Goal: Task Accomplishment & Management: Use online tool/utility

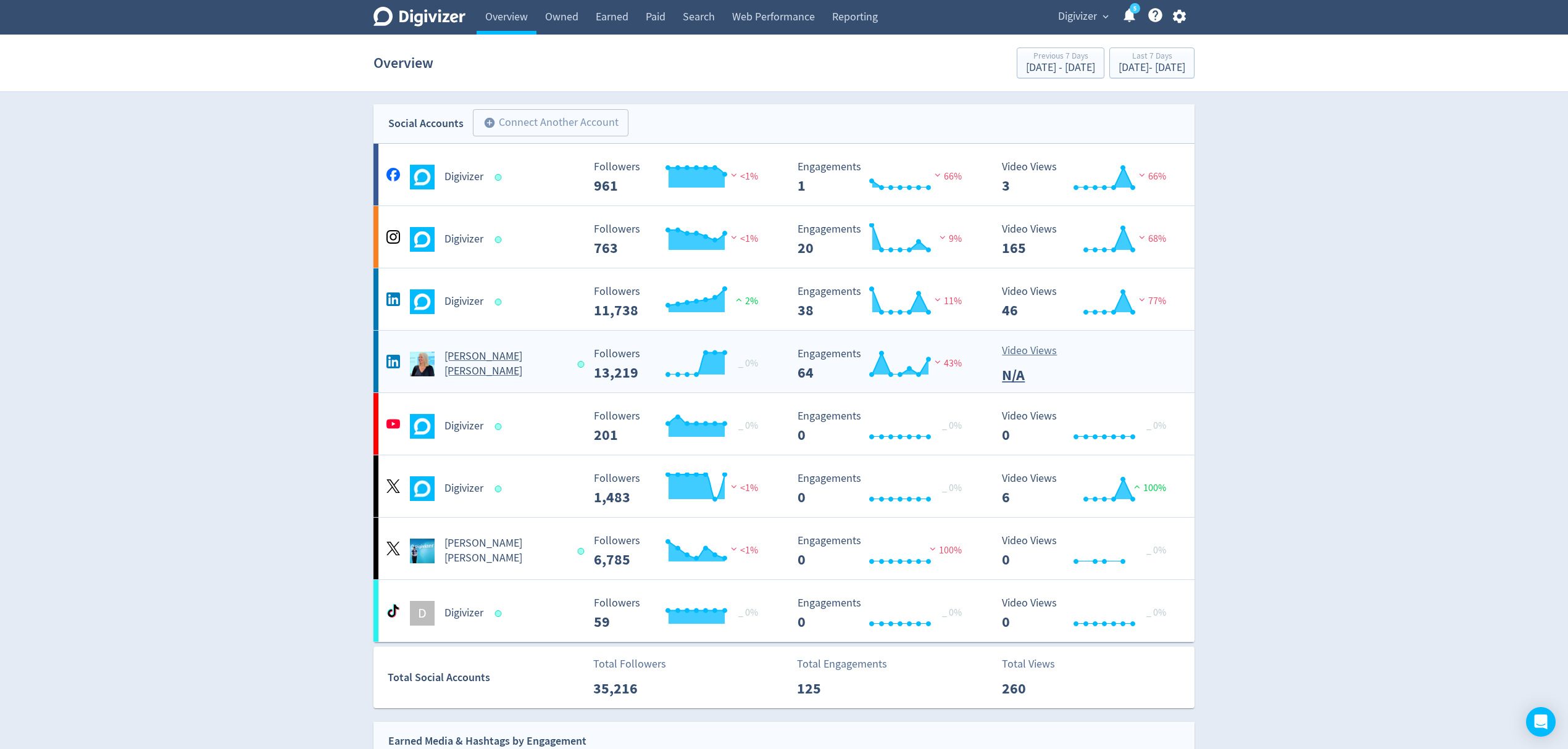
click at [556, 365] on div "[PERSON_NAME] [PERSON_NAME]" at bounding box center [483, 364] width 199 height 30
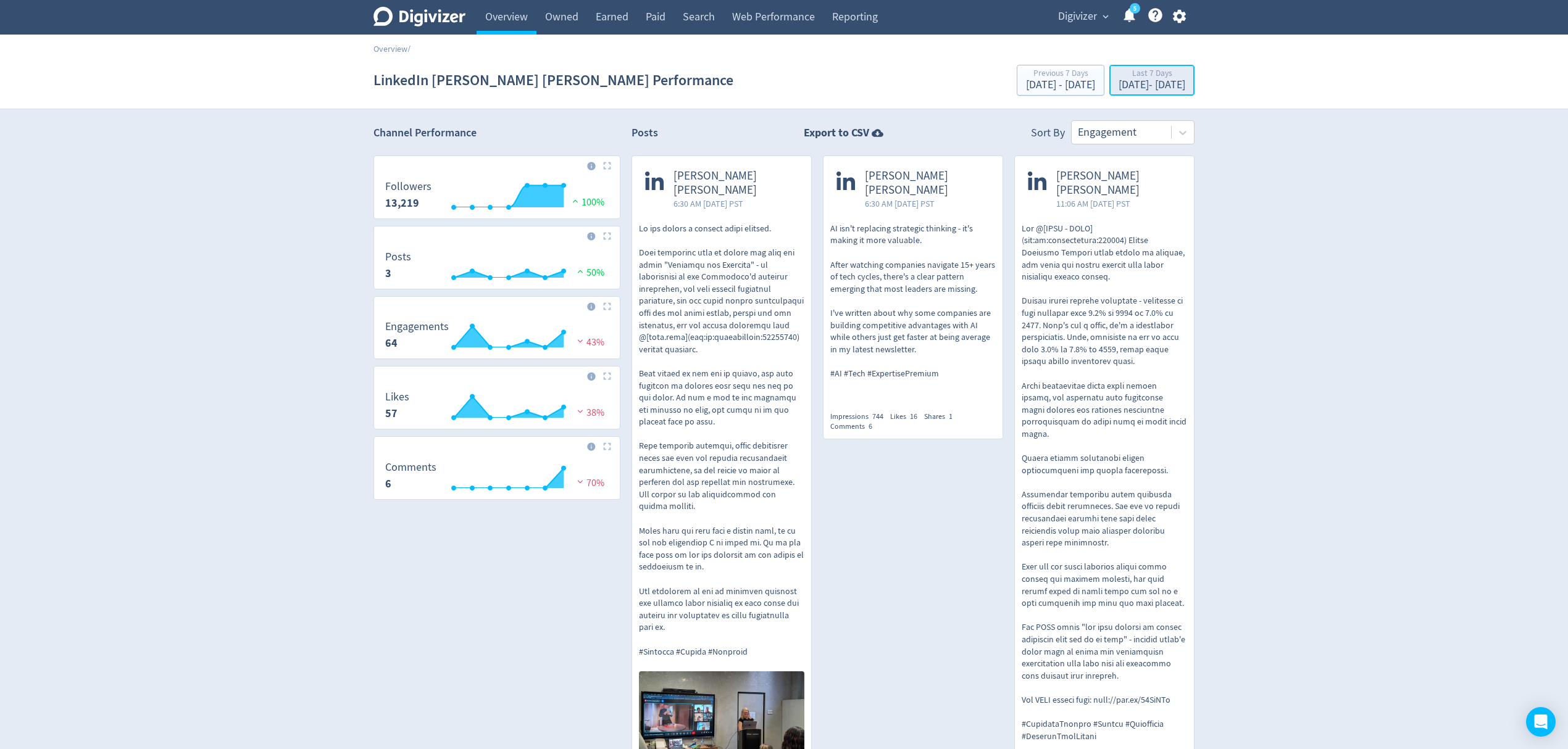
click at [1129, 82] on div "[DATE] - [DATE]" at bounding box center [1152, 85] width 66 height 11
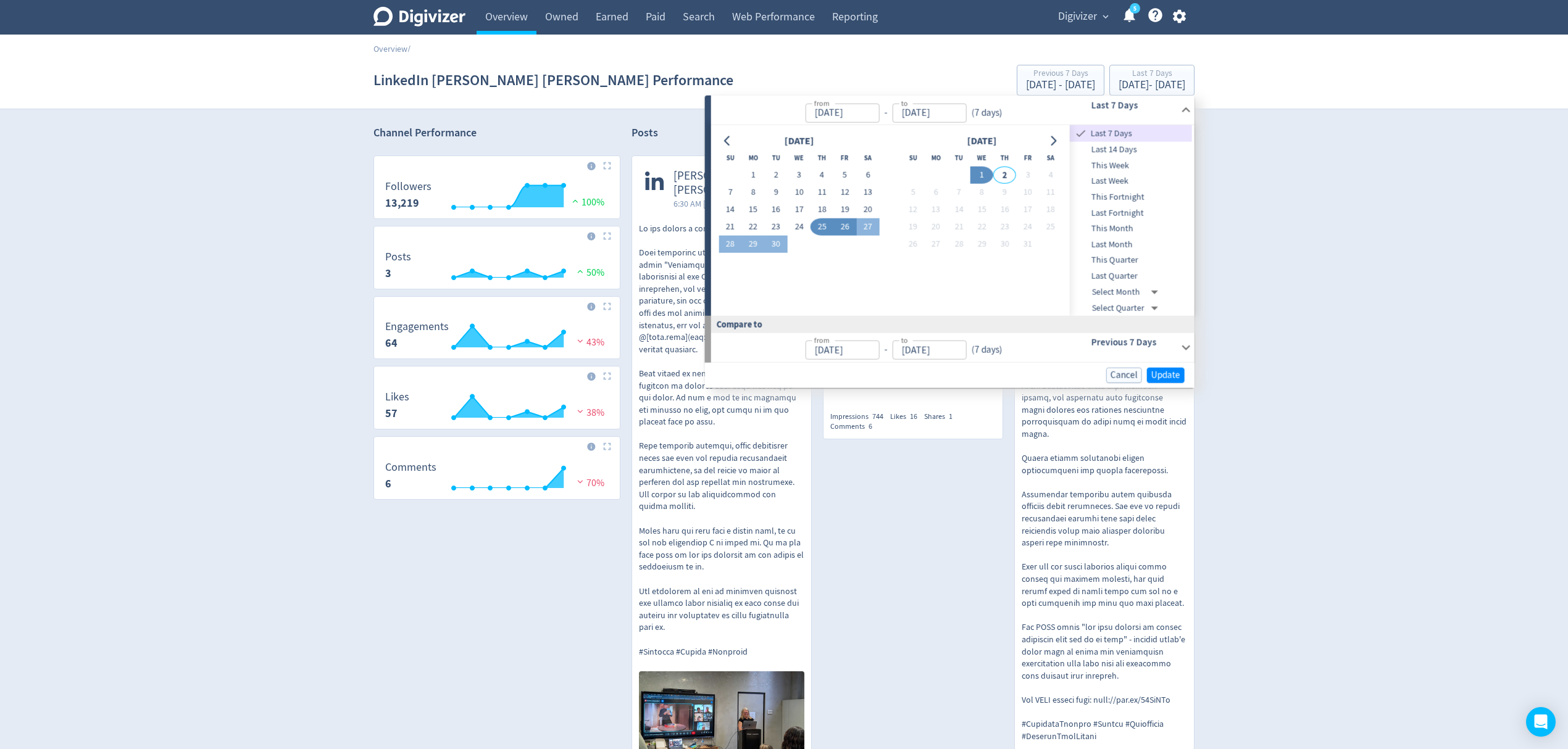
click at [851, 227] on button "26" at bounding box center [844, 227] width 23 height 18
type input "[DATE]"
click at [1171, 372] on span "Update" at bounding box center [1166, 374] width 29 height 9
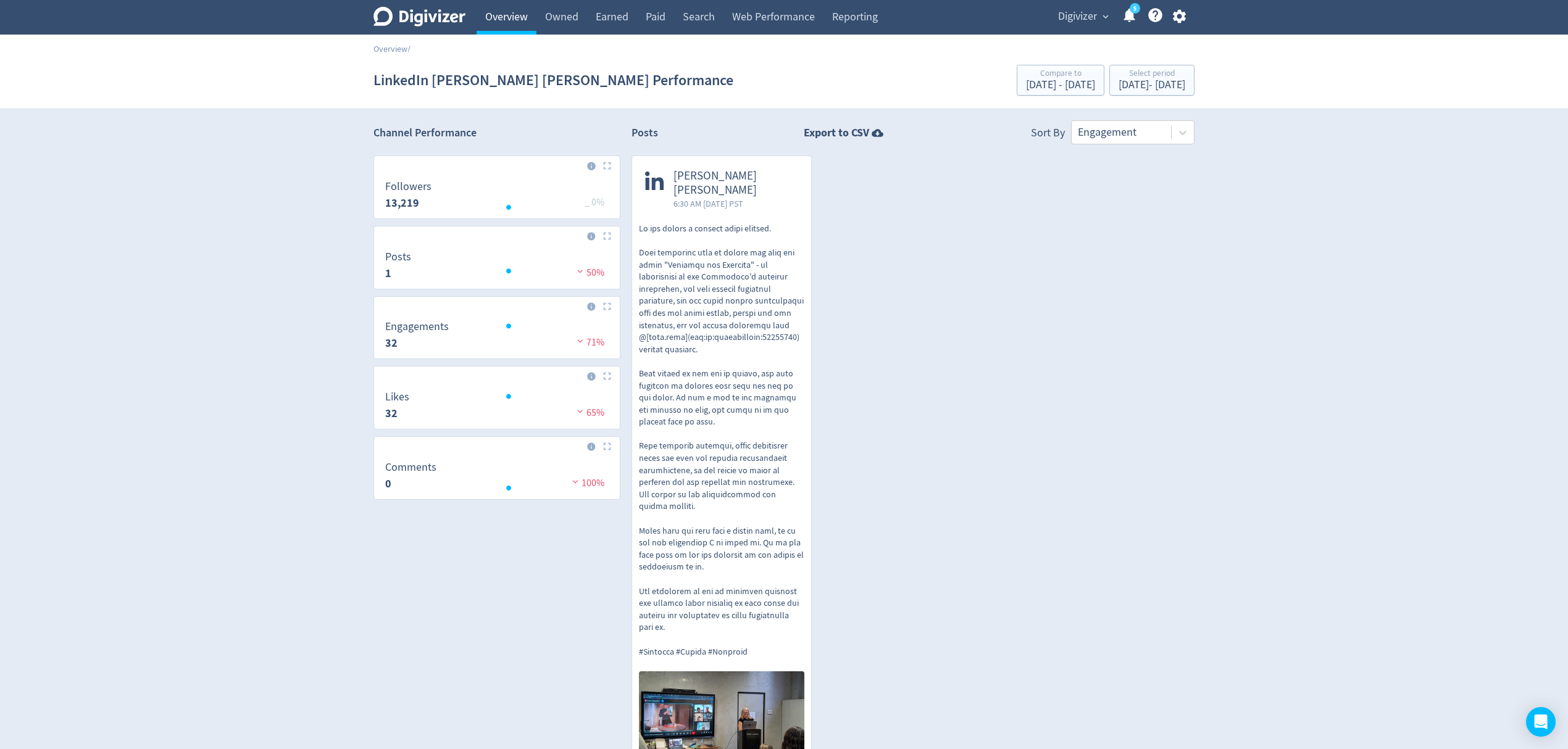
click at [505, 18] on link "Overview" at bounding box center [507, 17] width 60 height 34
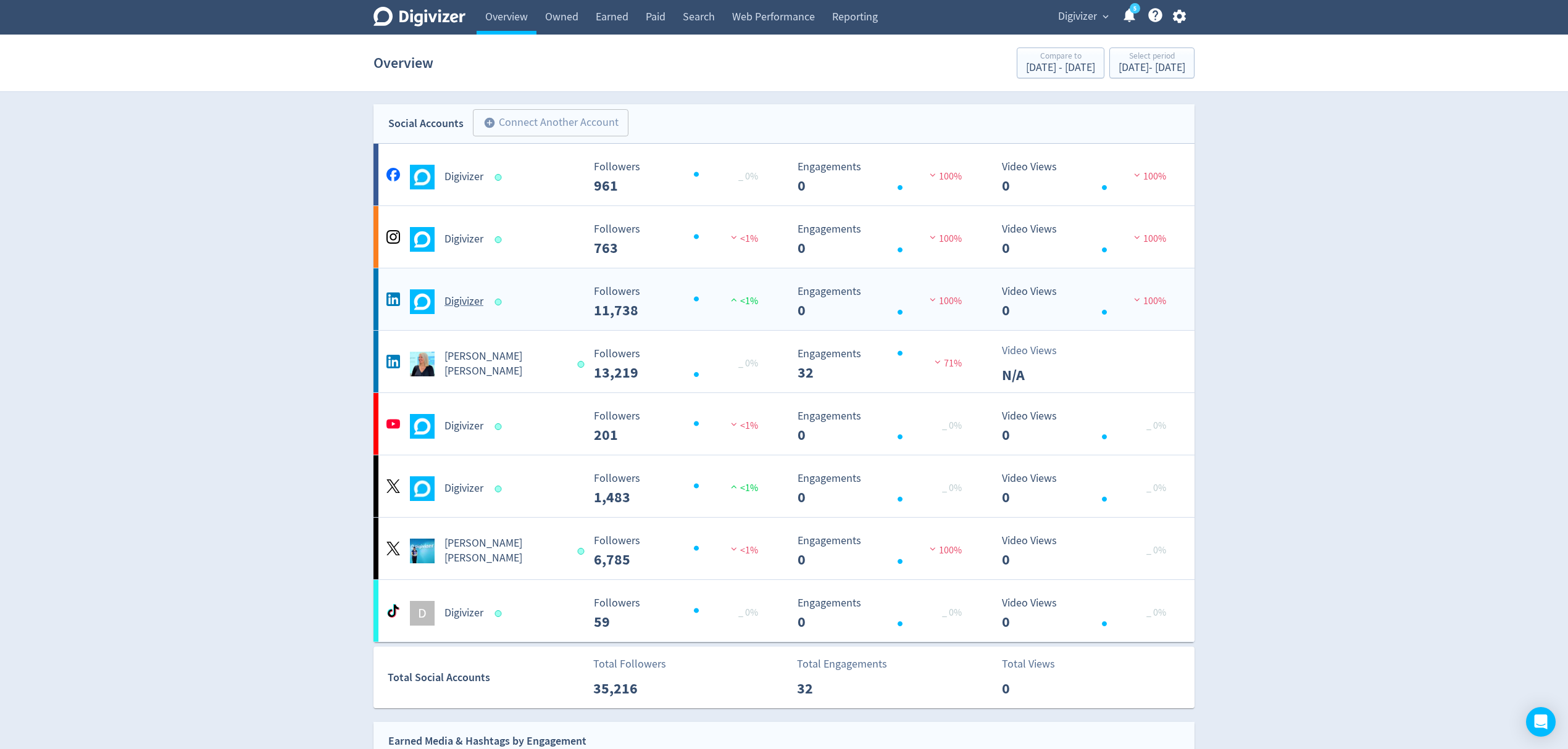
click at [552, 311] on div "Digivizer" at bounding box center [483, 302] width 199 height 25
click at [561, 369] on div "[PERSON_NAME] [PERSON_NAME]" at bounding box center [483, 364] width 199 height 30
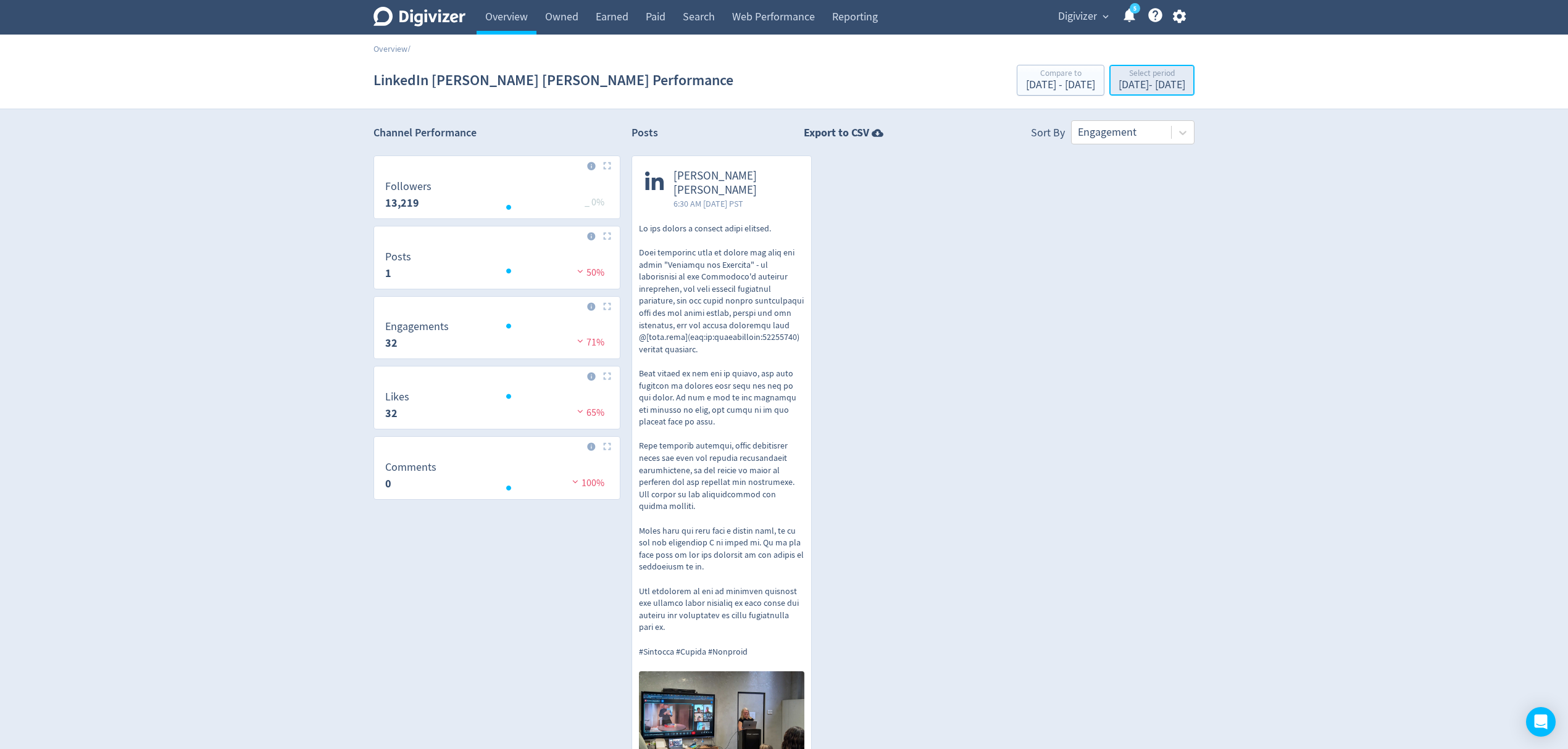
click at [1150, 86] on div "[DATE] - [DATE]" at bounding box center [1152, 85] width 66 height 11
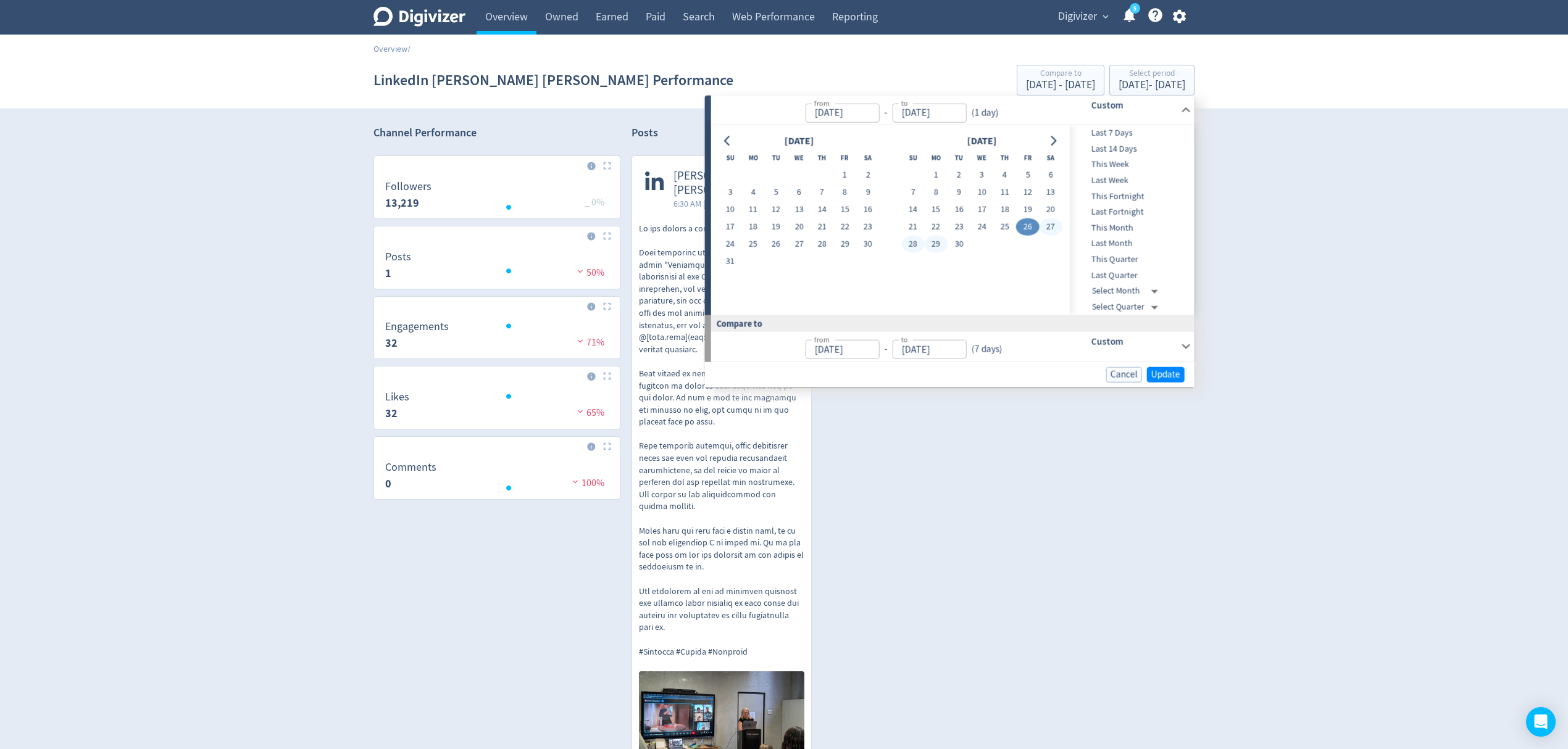
click at [939, 240] on button "29" at bounding box center [936, 245] width 23 height 18
type input "Sep 29, 2025"
click at [1156, 370] on span "Update" at bounding box center [1166, 374] width 29 height 9
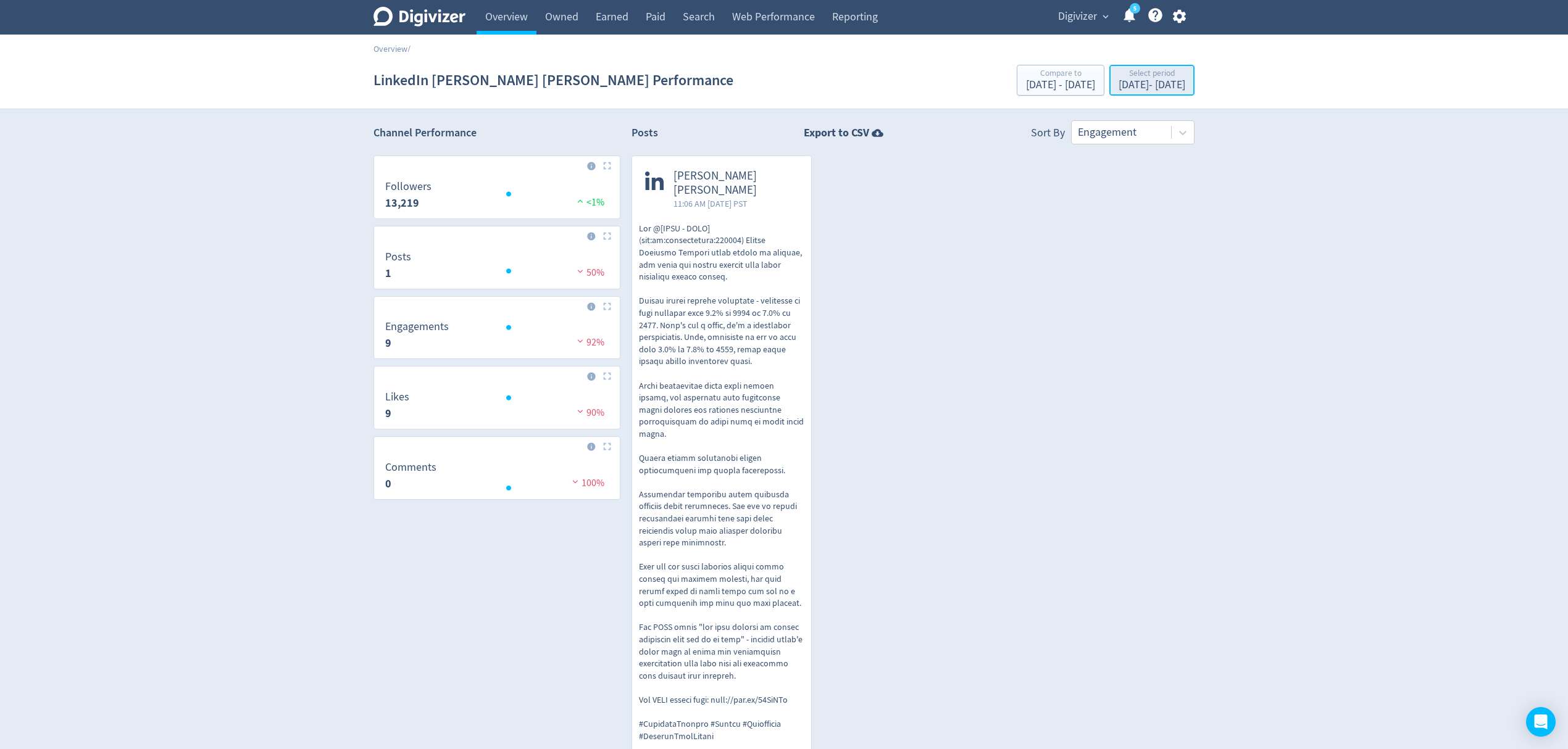
click at [1137, 73] on div "Select period" at bounding box center [1152, 74] width 66 height 10
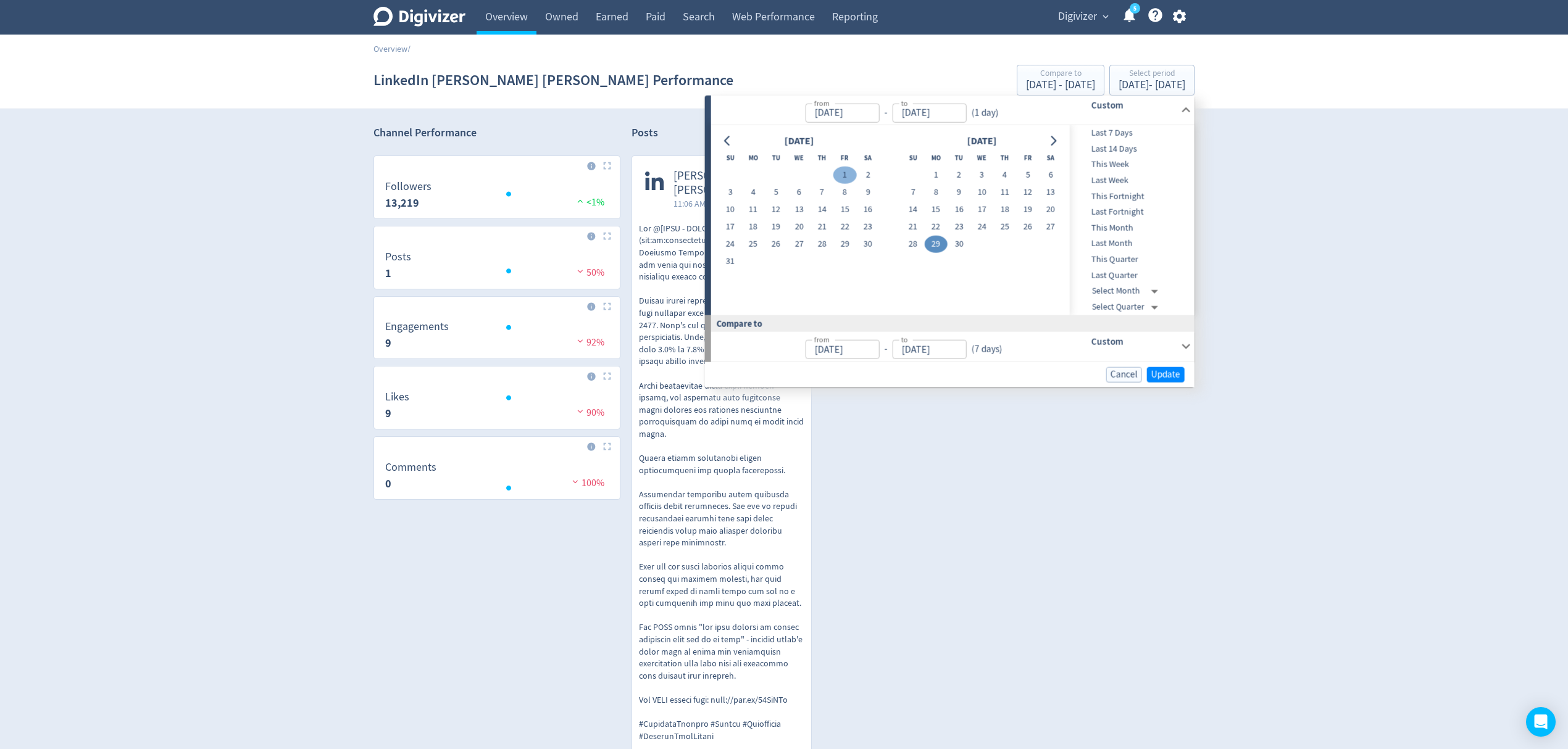
click at [845, 175] on button "1" at bounding box center [844, 175] width 23 height 18
type input "[DATE]"
click at [1167, 373] on span "Update" at bounding box center [1166, 374] width 29 height 9
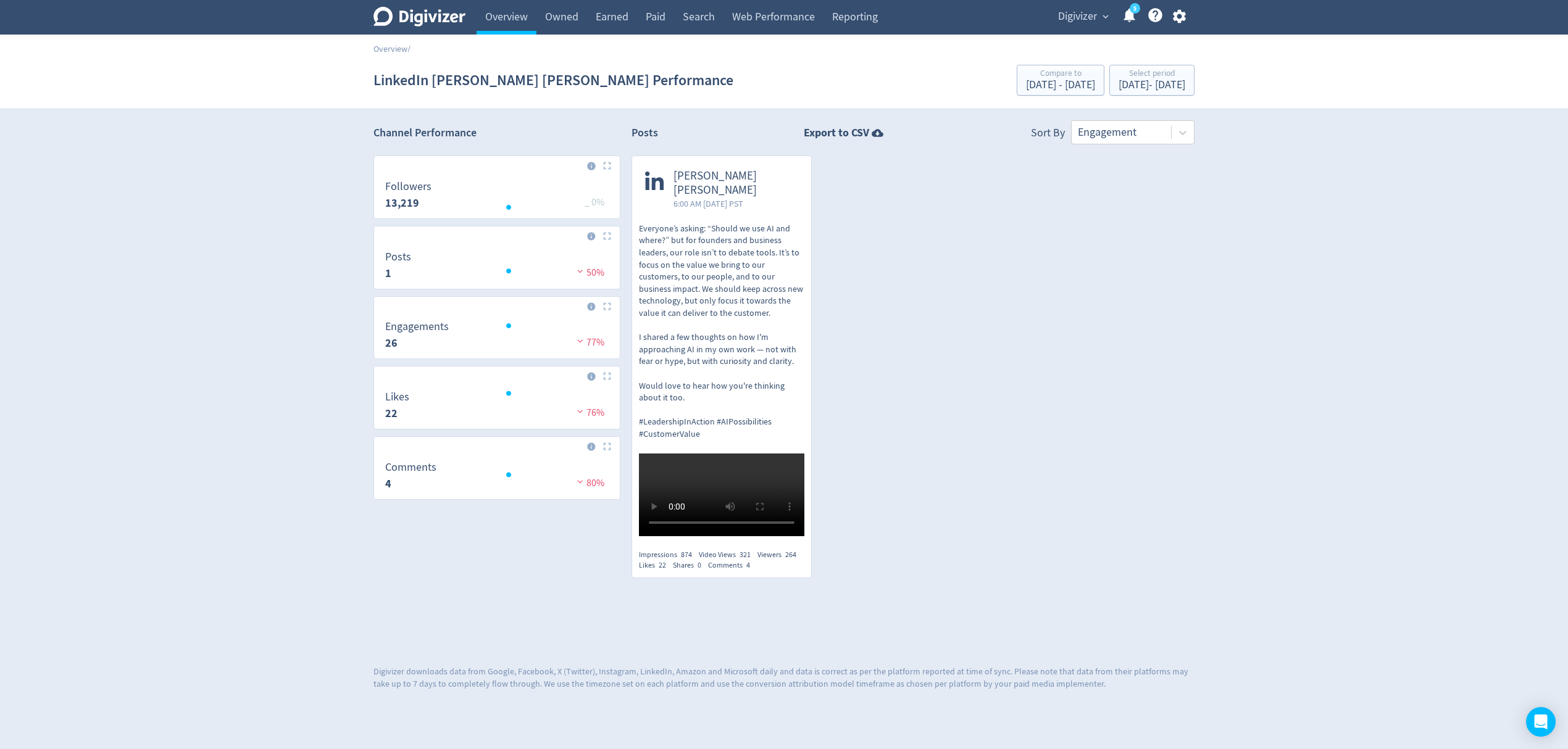
click at [735, 334] on p "Everyone’s asking: “Should we use AI and where?” but for founders and business …" at bounding box center [722, 331] width 166 height 218
click at [519, 16] on link "Overview" at bounding box center [507, 17] width 60 height 34
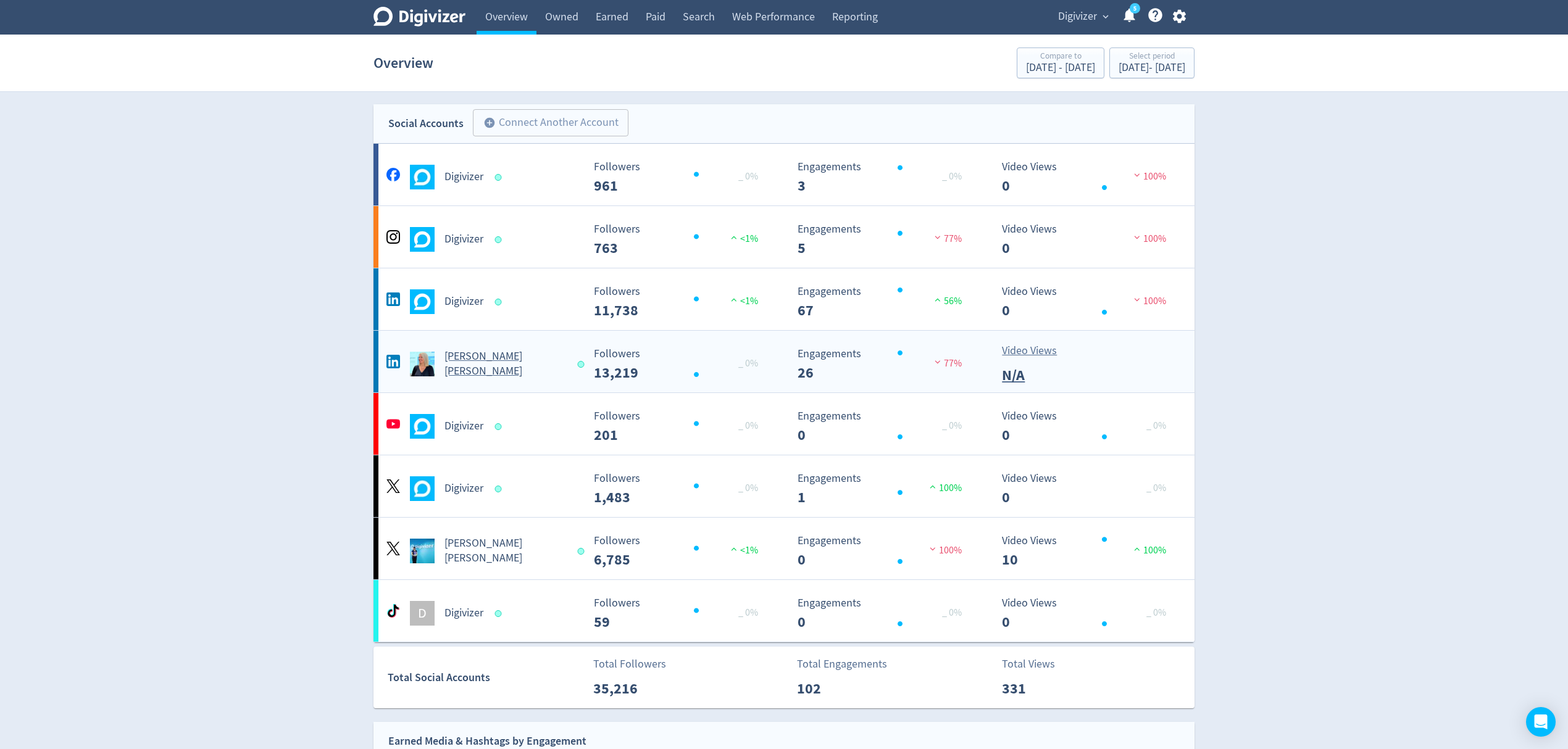
click at [535, 372] on div "[PERSON_NAME] [PERSON_NAME]" at bounding box center [483, 364] width 199 height 30
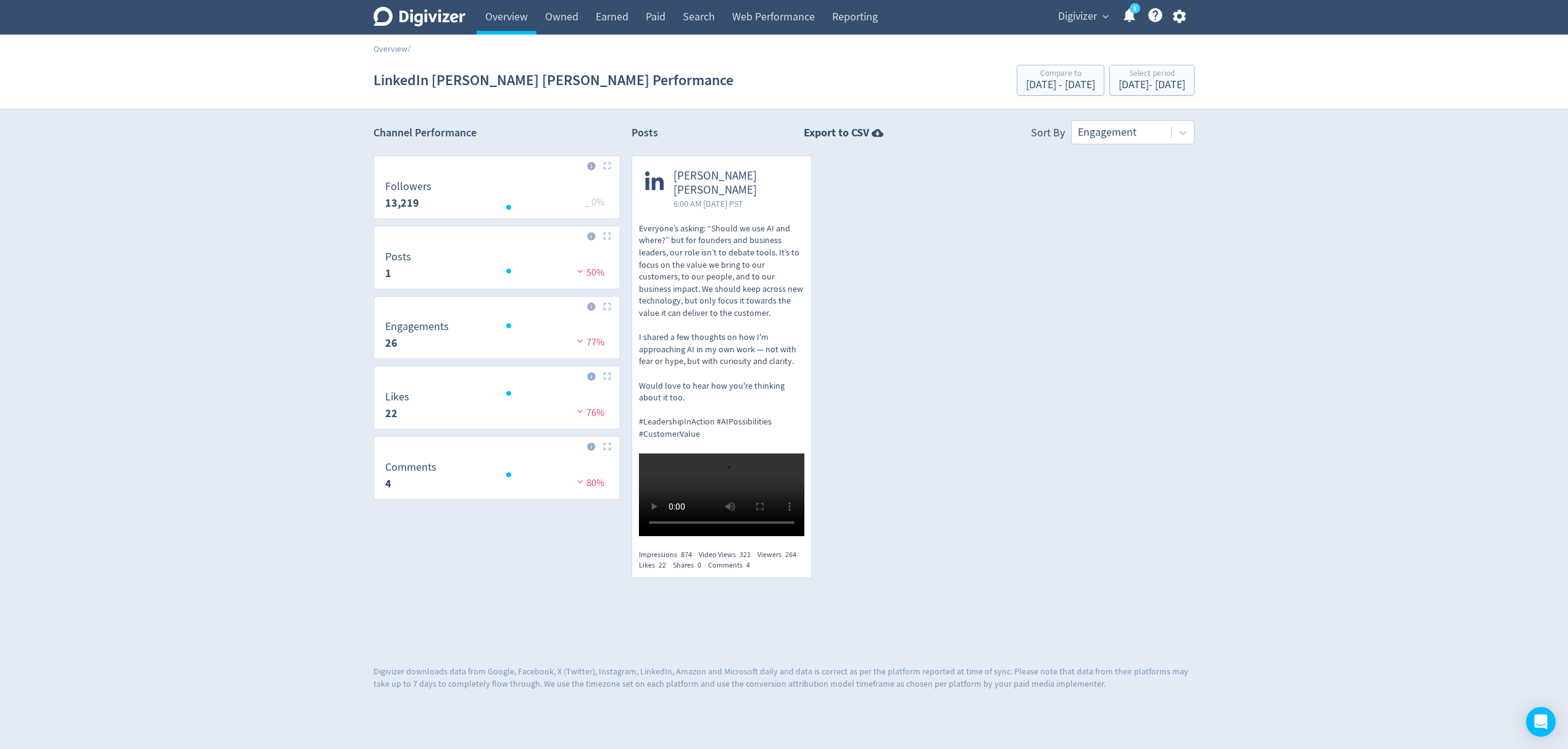
scroll to position [164, 0]
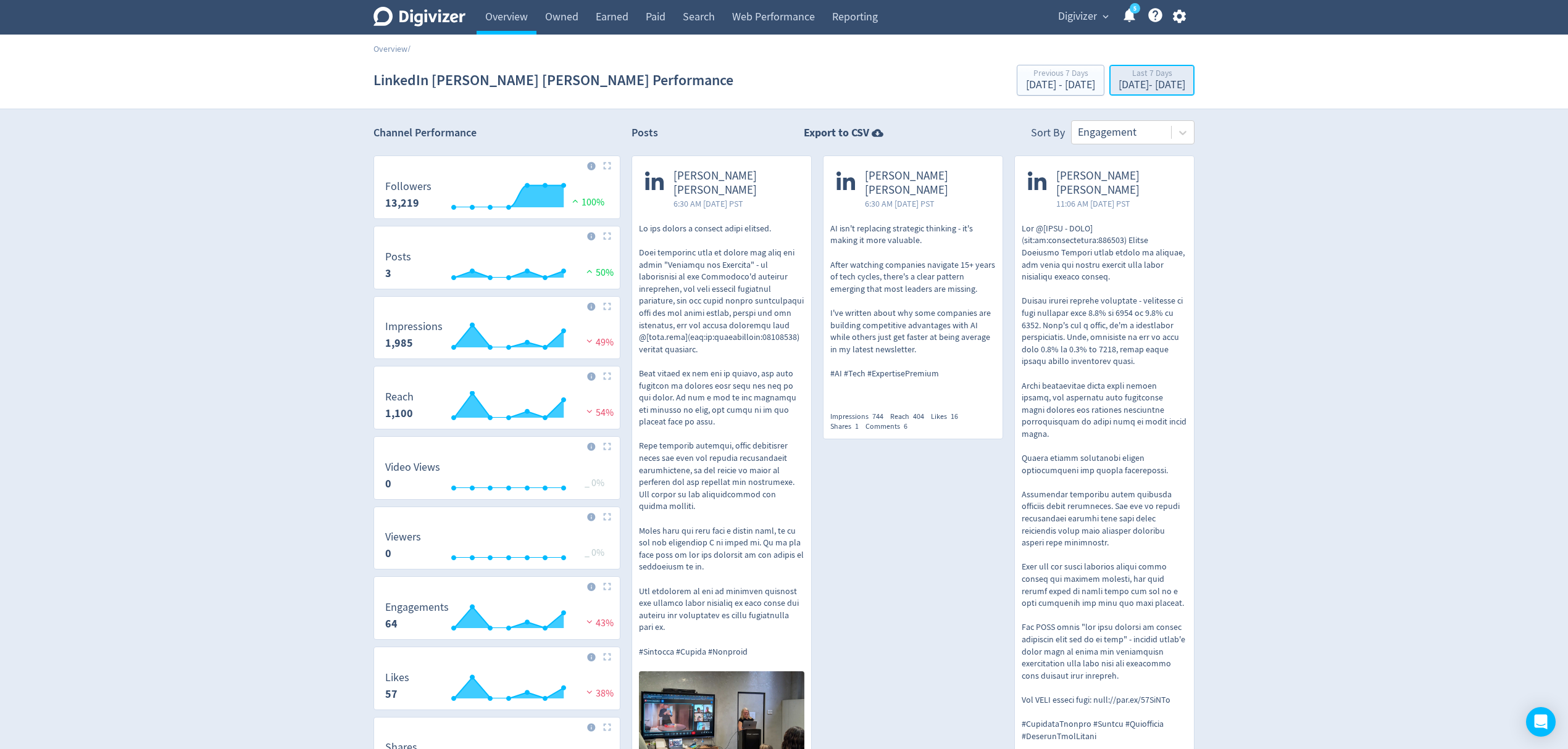
click at [1127, 77] on div "Last 7 Days" at bounding box center [1152, 74] width 66 height 10
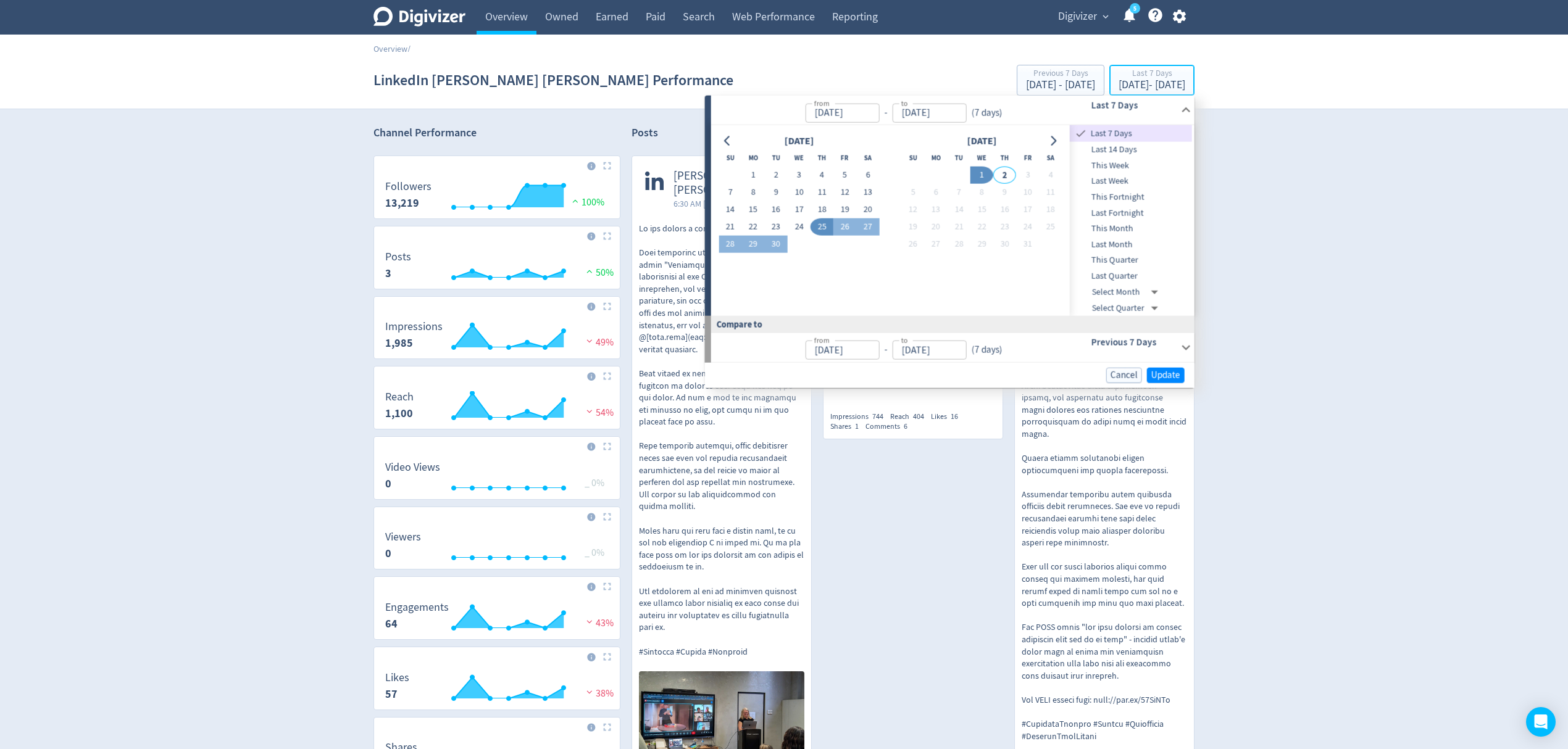
type input "[DATE]"
click at [722, 134] on button "Go to previous month" at bounding box center [727, 141] width 18 height 18
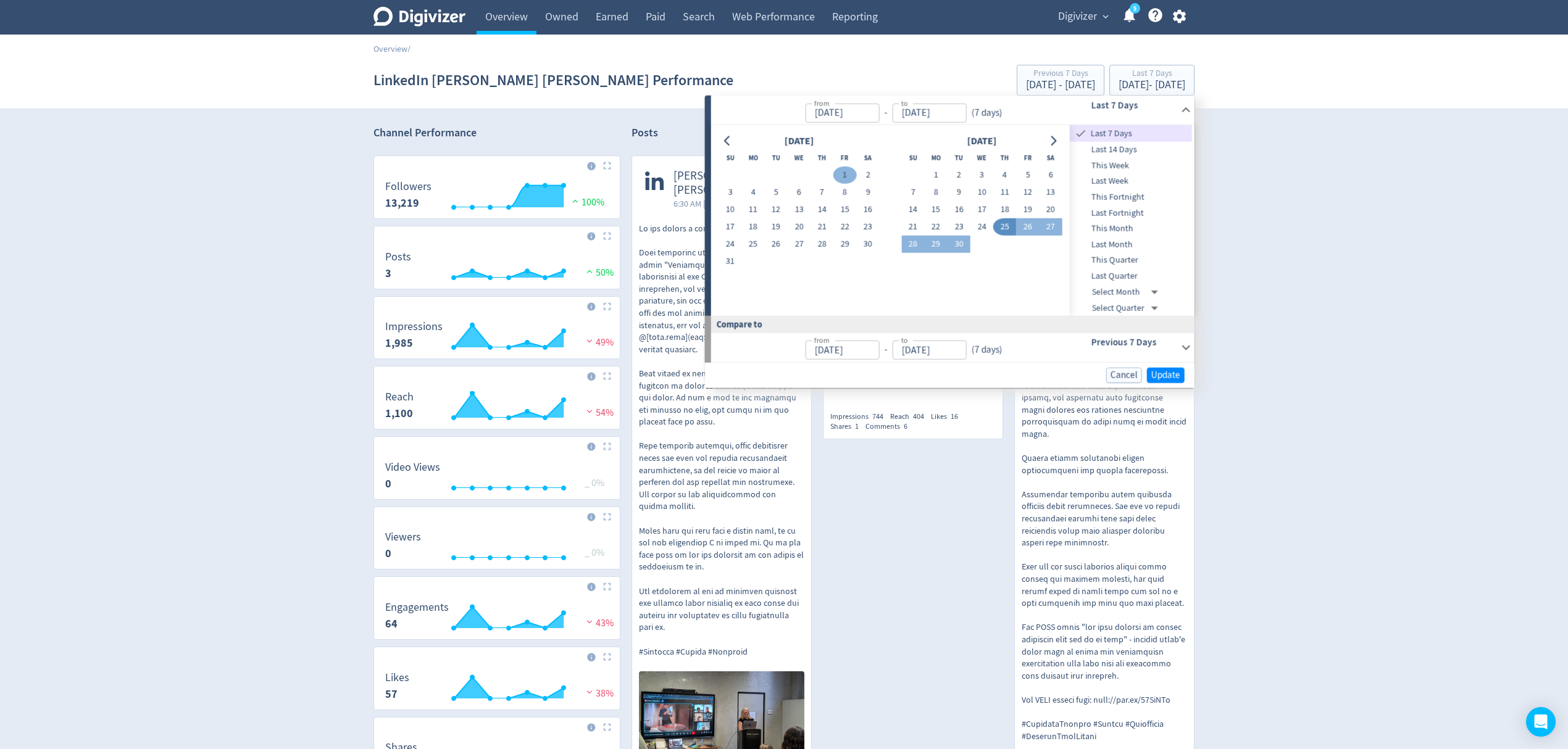
click at [844, 171] on button "1" at bounding box center [844, 175] width 23 height 18
type input "[DATE]"
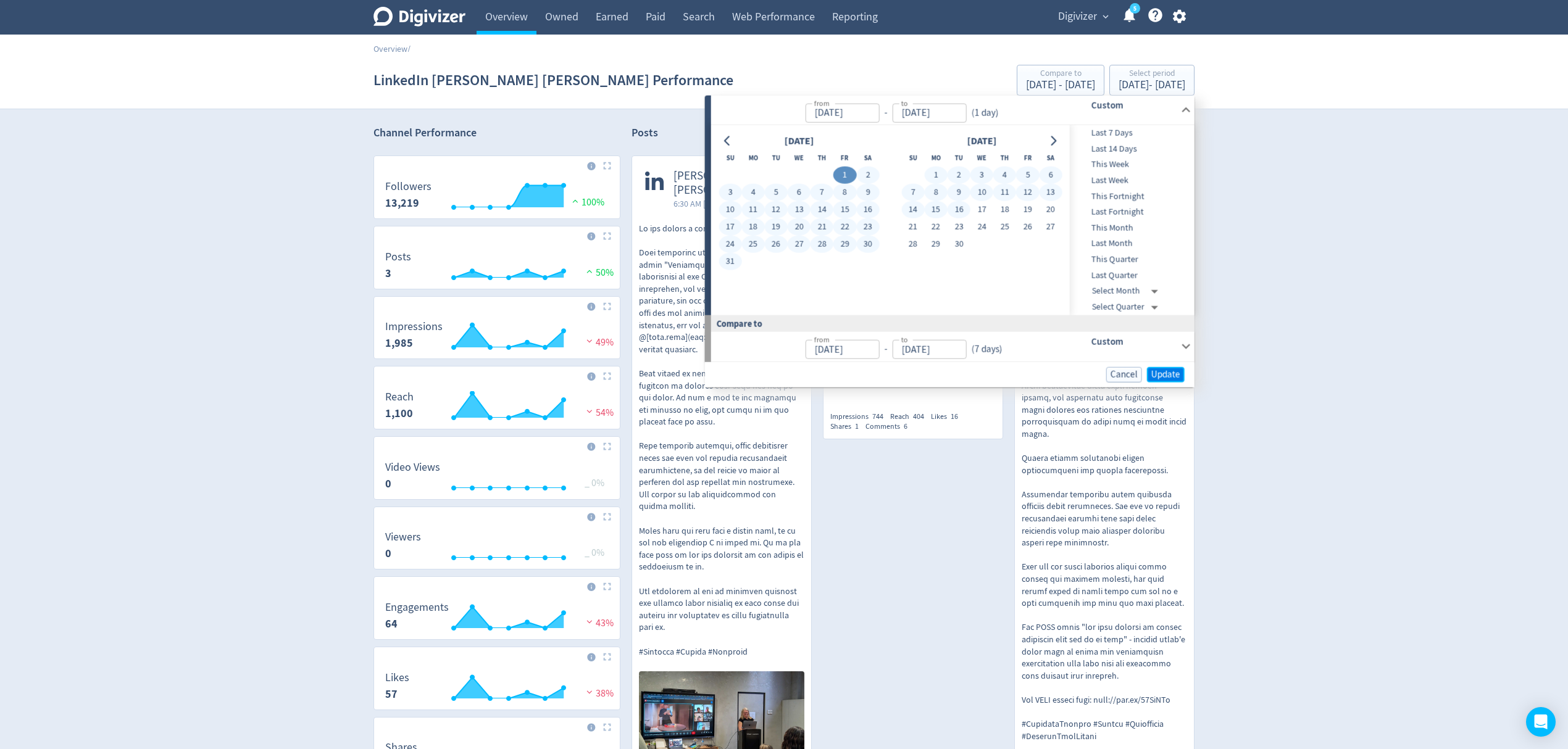
click at [1166, 371] on span "Update" at bounding box center [1166, 374] width 29 height 9
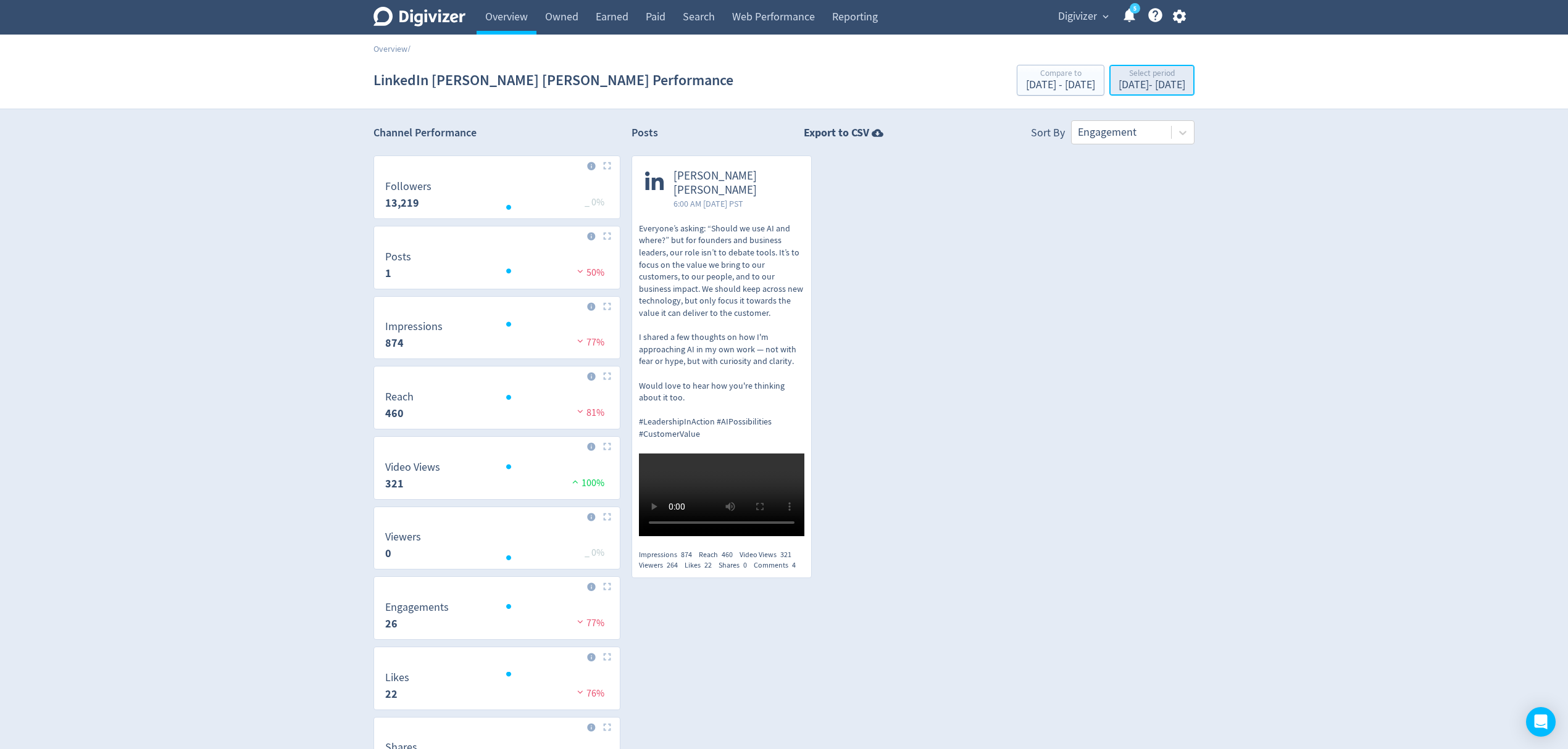
click at [1119, 91] on div "Aug 1, 2025 - Aug 1, 2025" at bounding box center [1152, 85] width 66 height 11
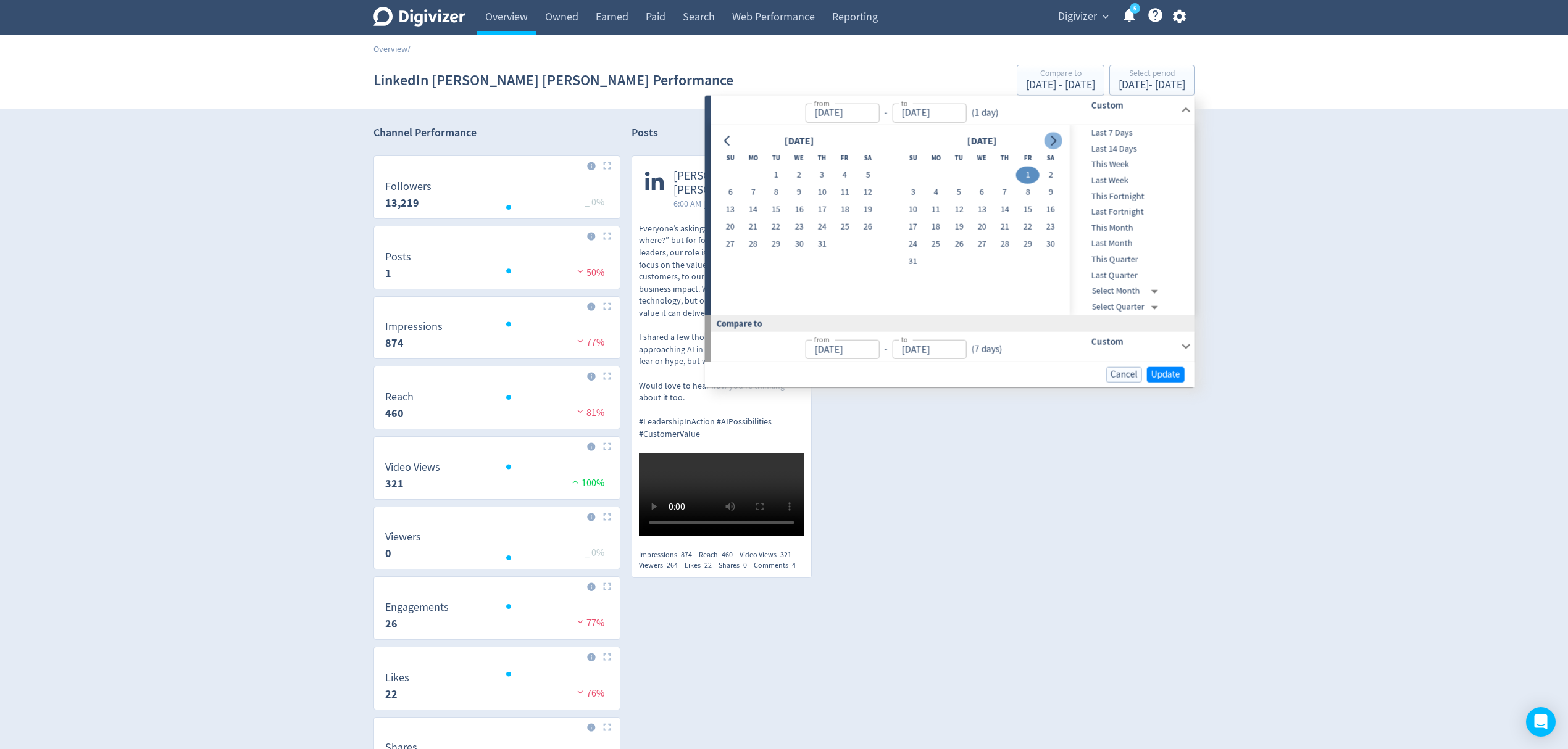
click at [1046, 137] on button "Go to next month" at bounding box center [1053, 141] width 18 height 18
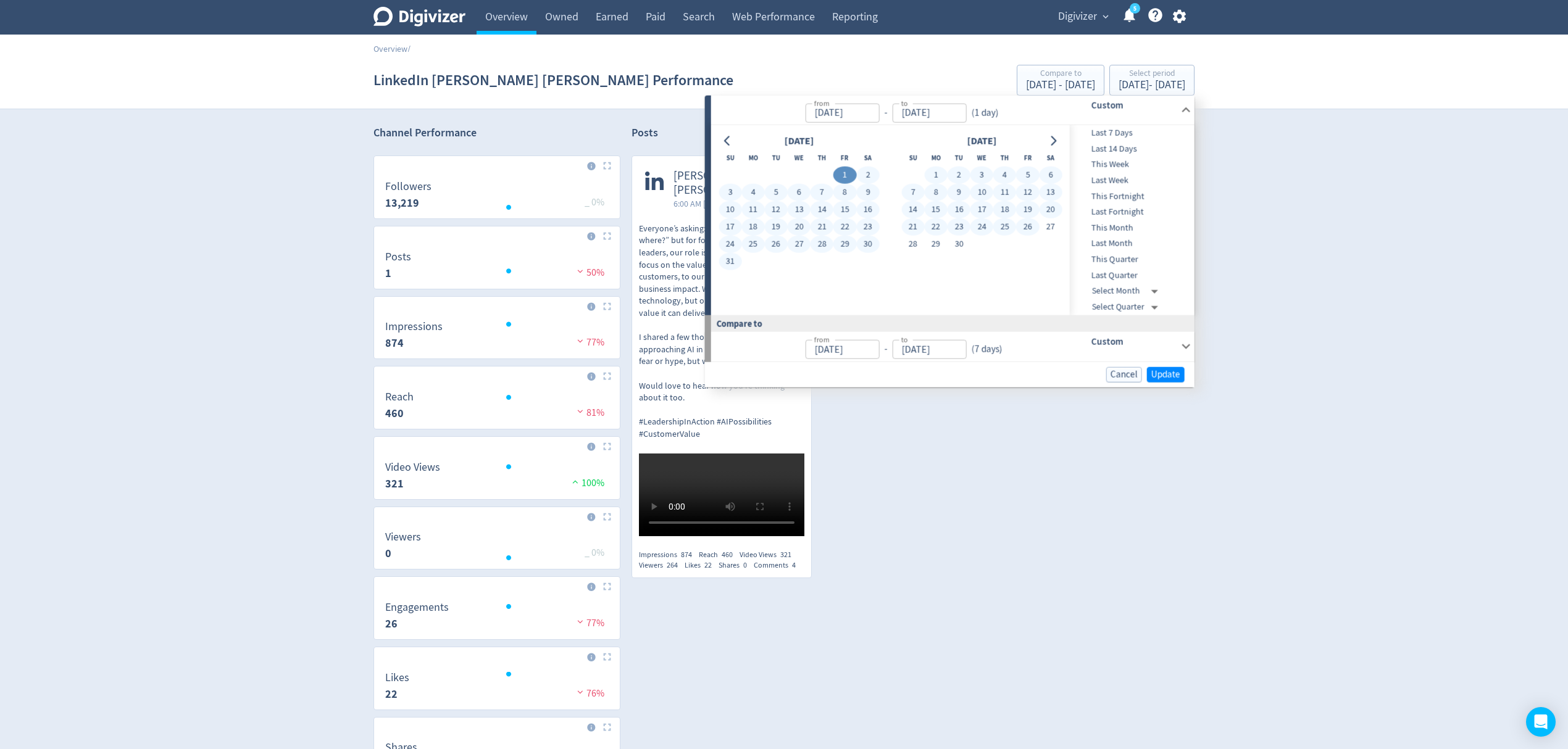
click at [1033, 228] on button "26" at bounding box center [1028, 227] width 23 height 18
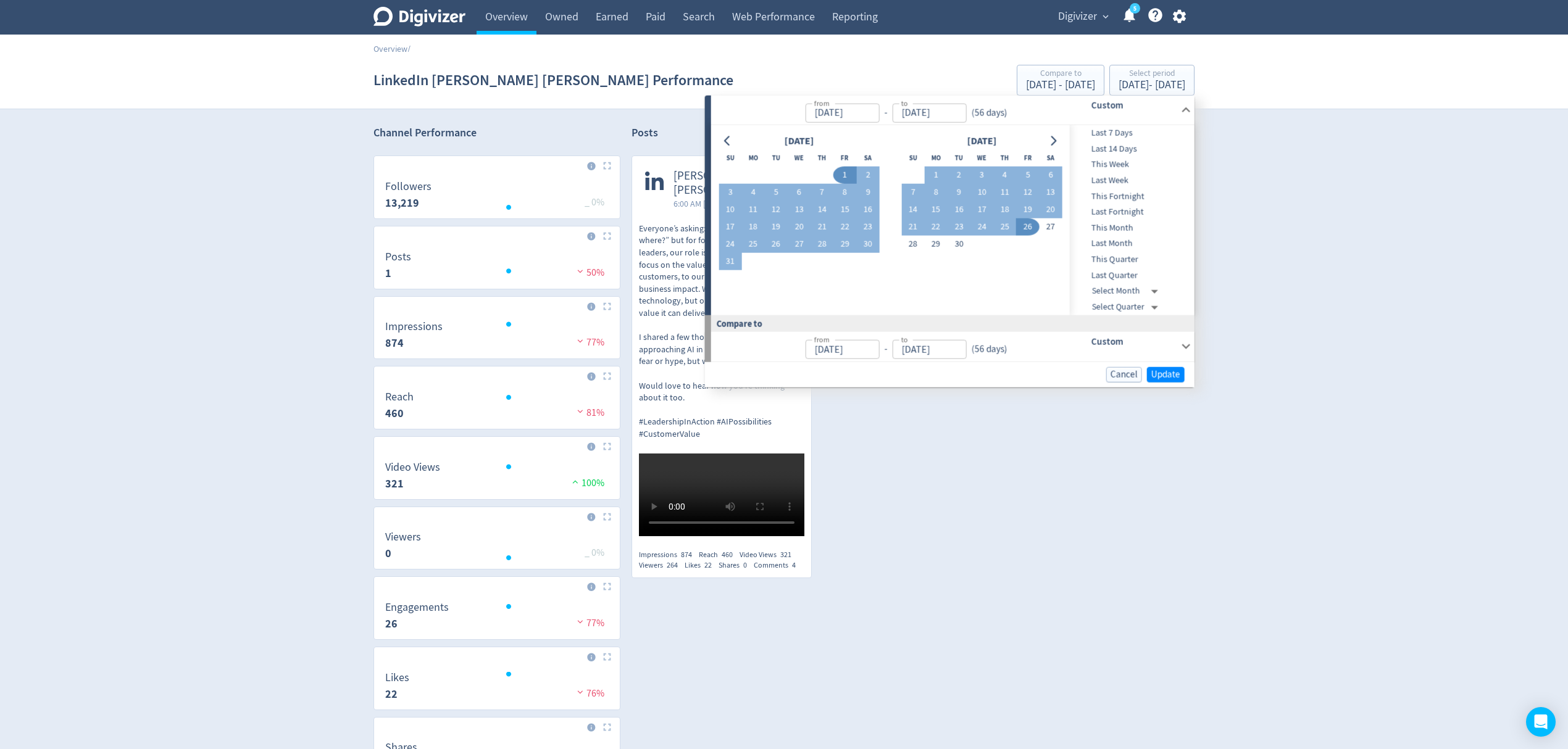
type input "[DATE]"
type input "Jun 06, 2025"
type input "[DATE]"
click at [1028, 228] on button "26" at bounding box center [1028, 227] width 23 height 18
type input "[DATE]"
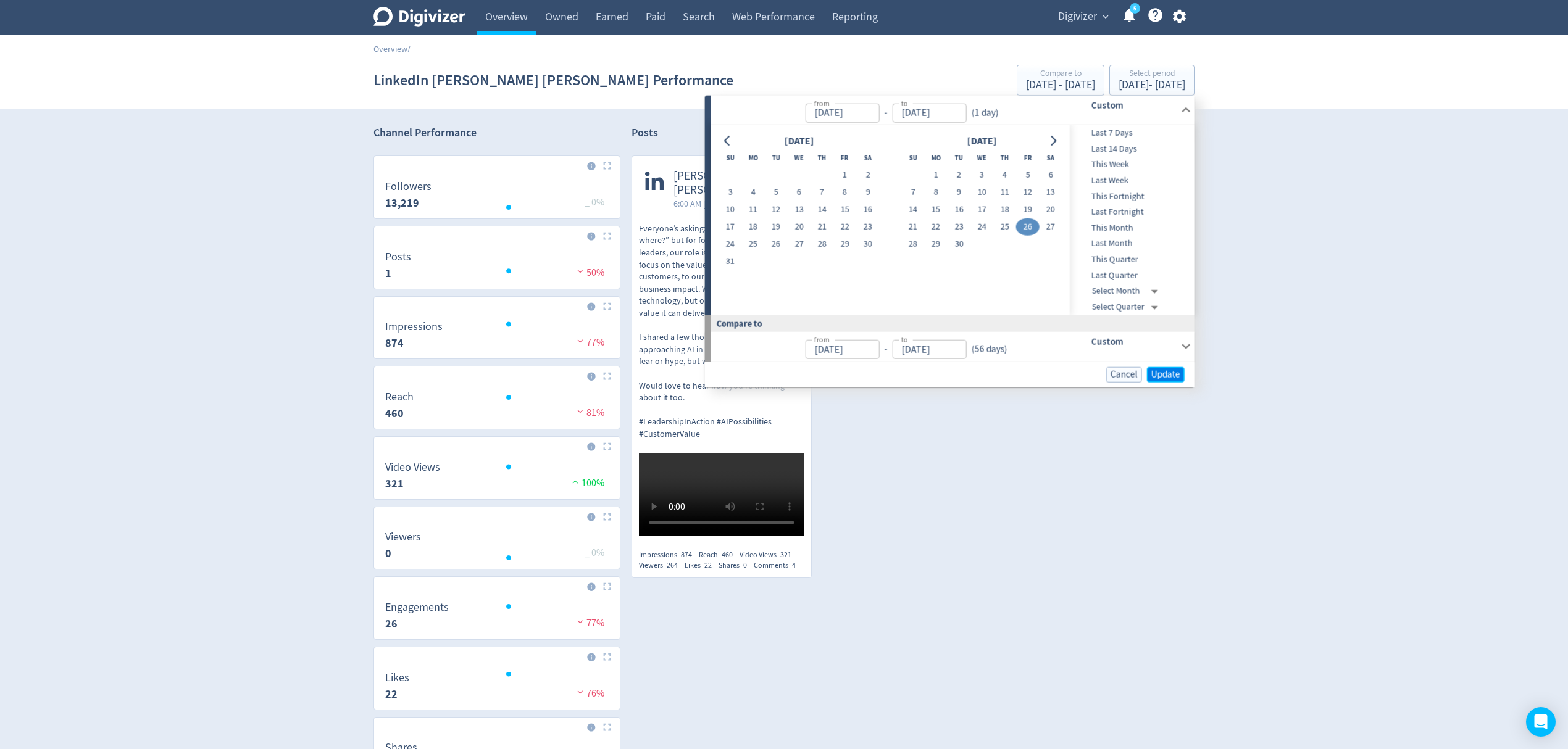
click at [1154, 377] on span "Update" at bounding box center [1166, 374] width 29 height 9
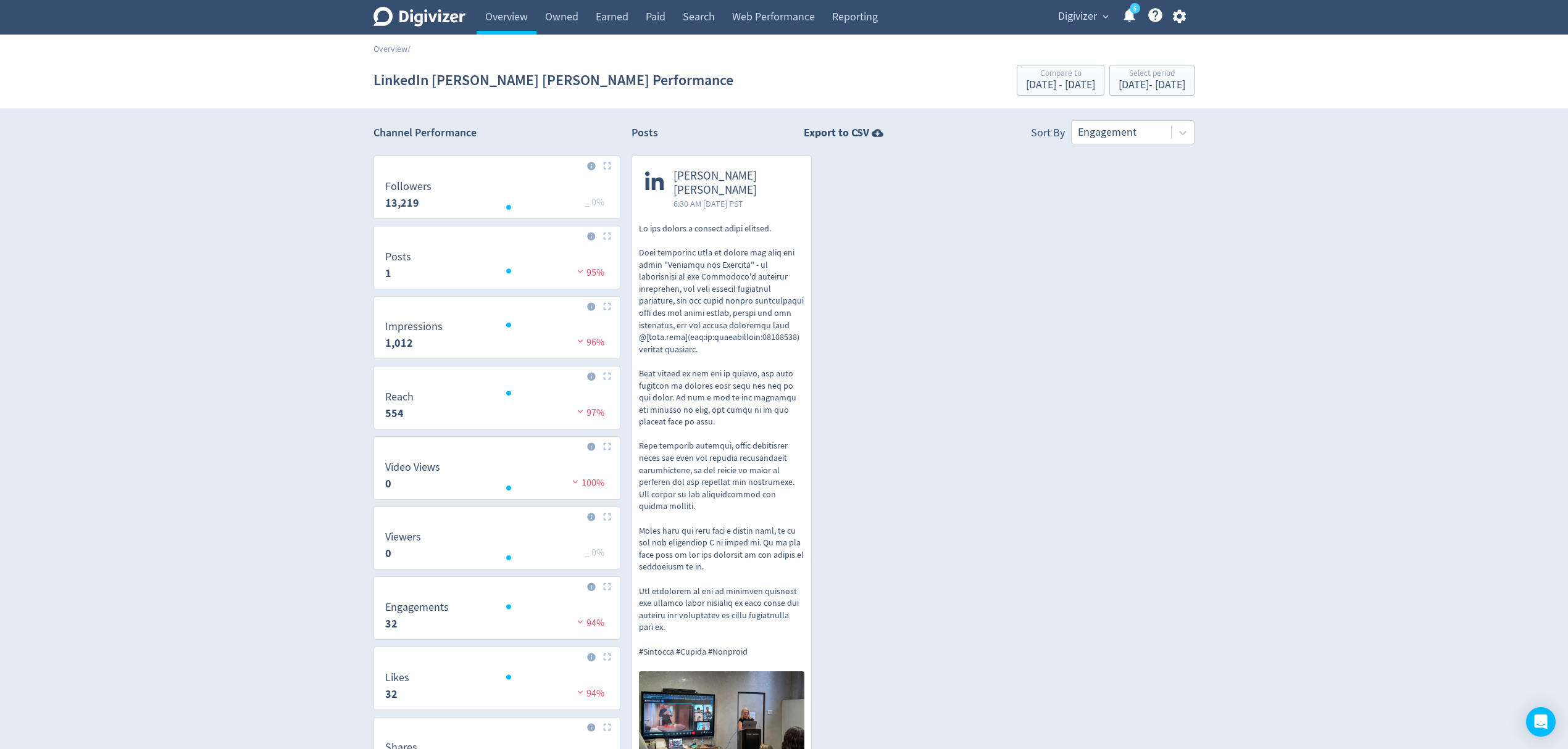
scroll to position [181, 0]
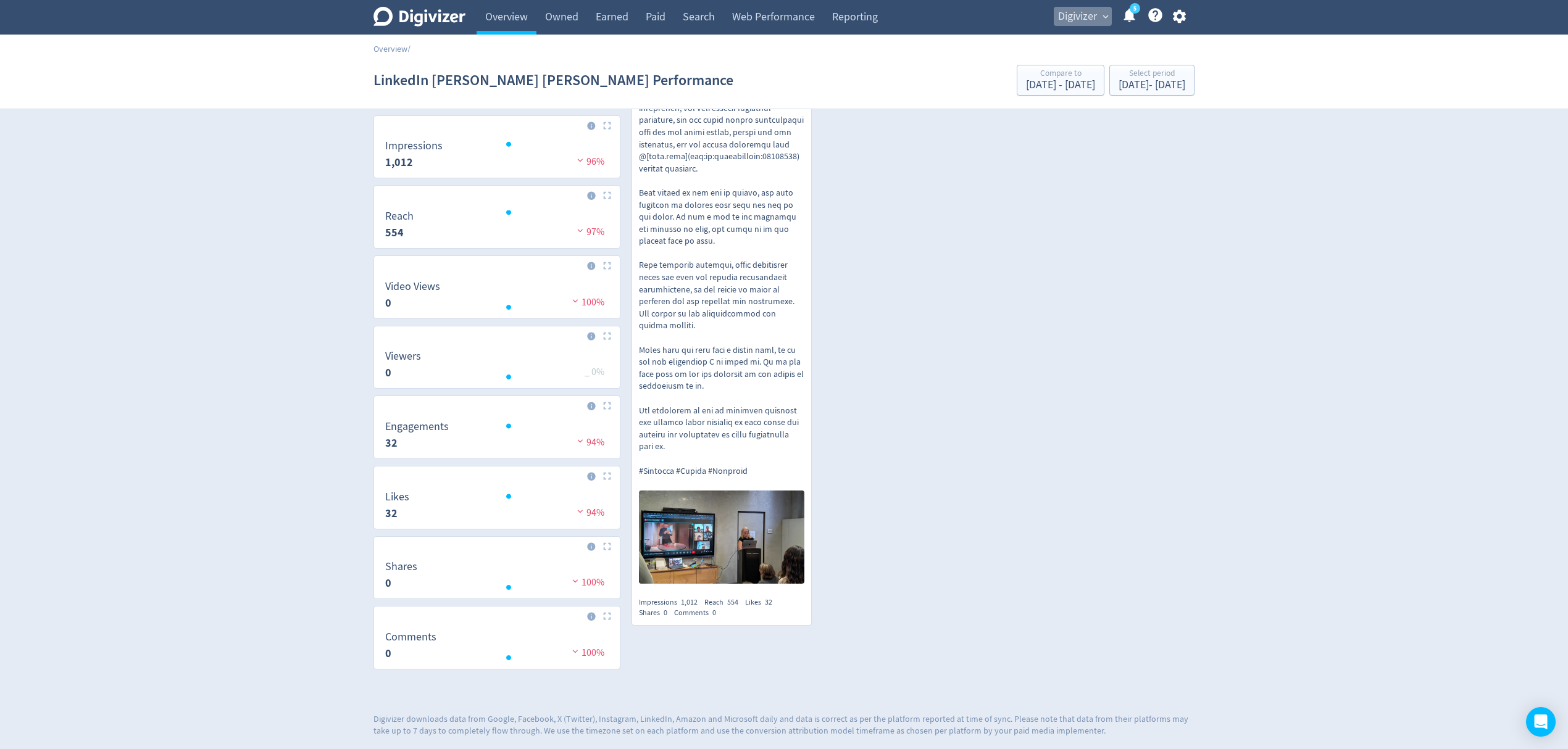
click at [1075, 20] on span "Digivizer" at bounding box center [1077, 16] width 39 height 20
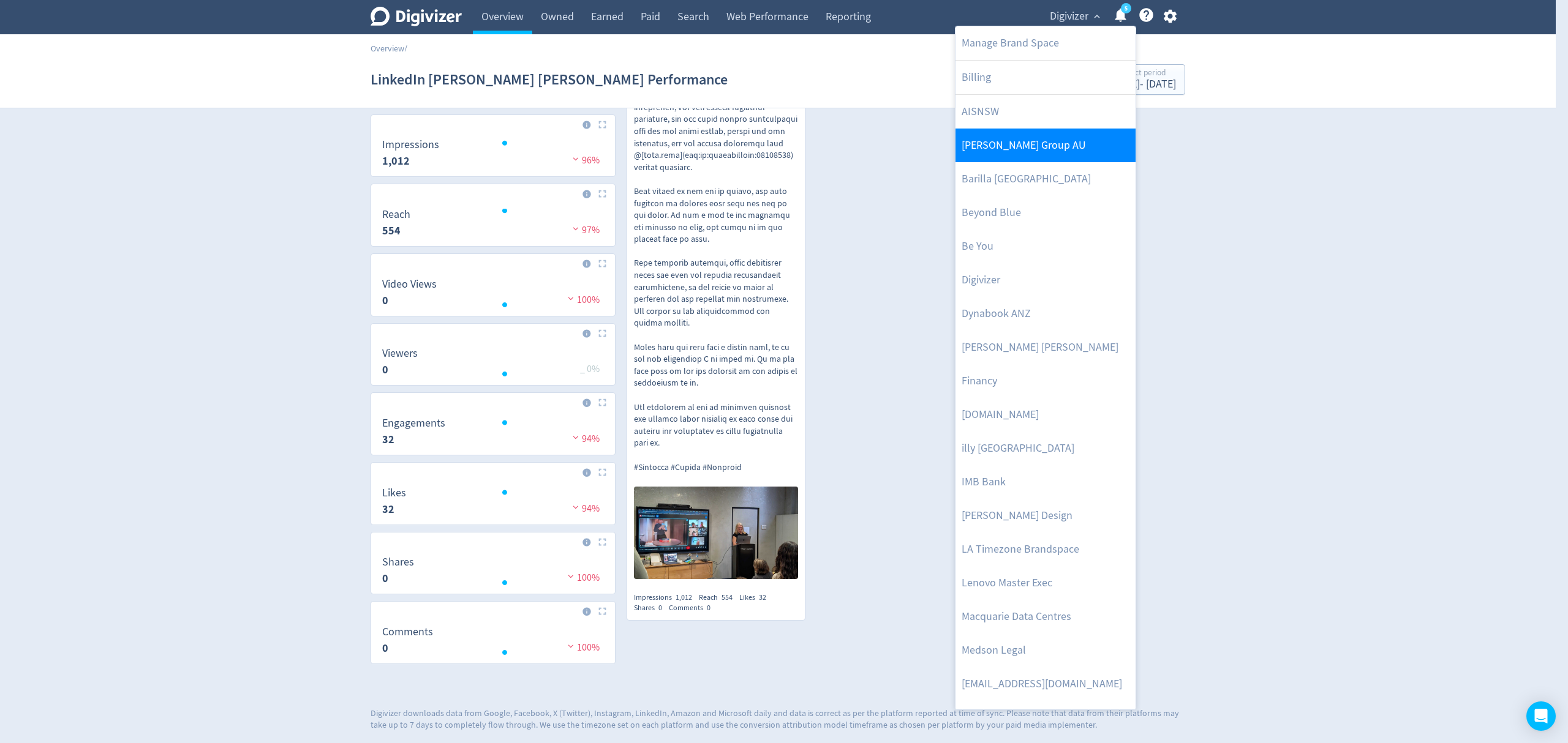
click at [1018, 153] on link "[PERSON_NAME] Group AU" at bounding box center [1046, 146] width 180 height 33
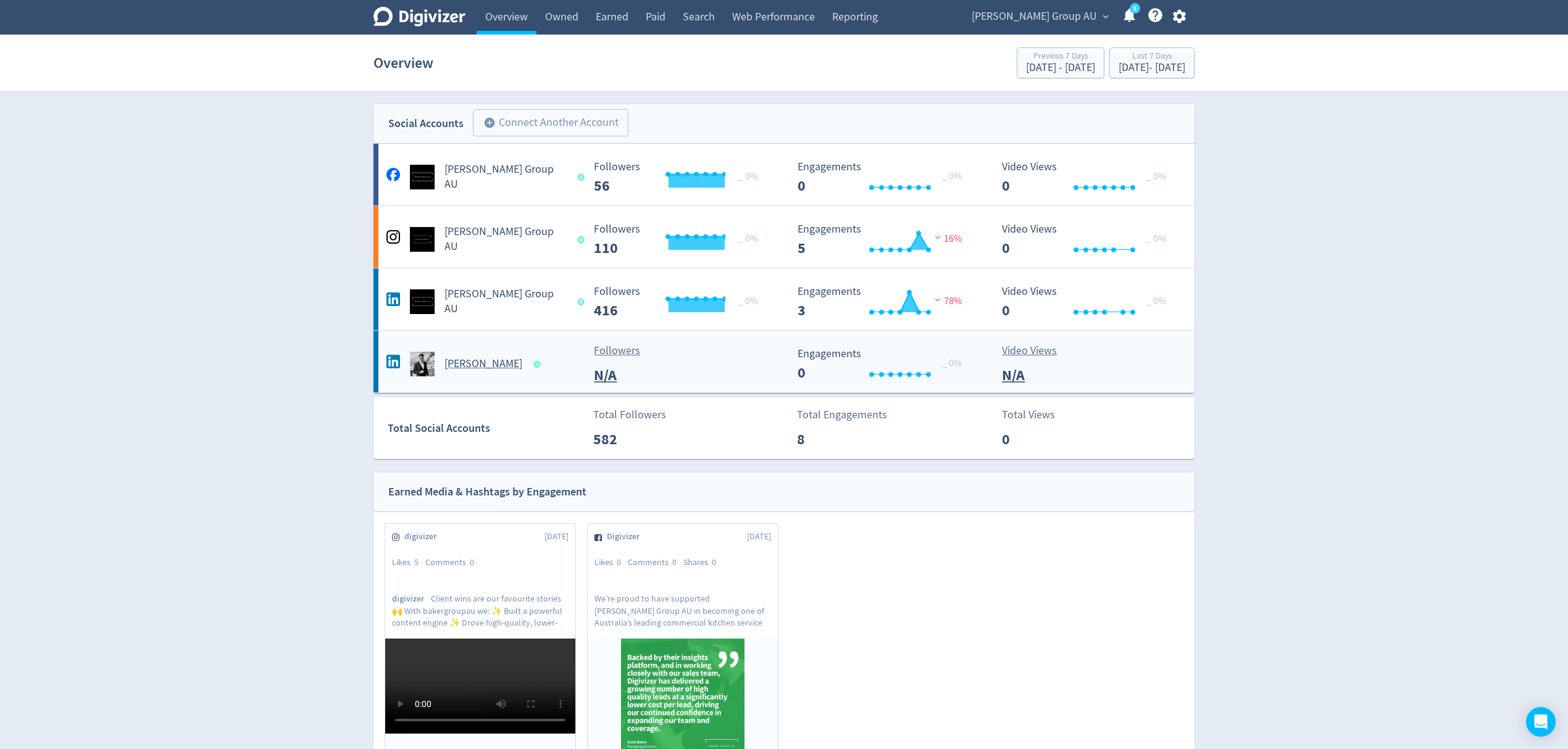
click at [536, 356] on div "[PERSON_NAME]" at bounding box center [483, 364] width 199 height 25
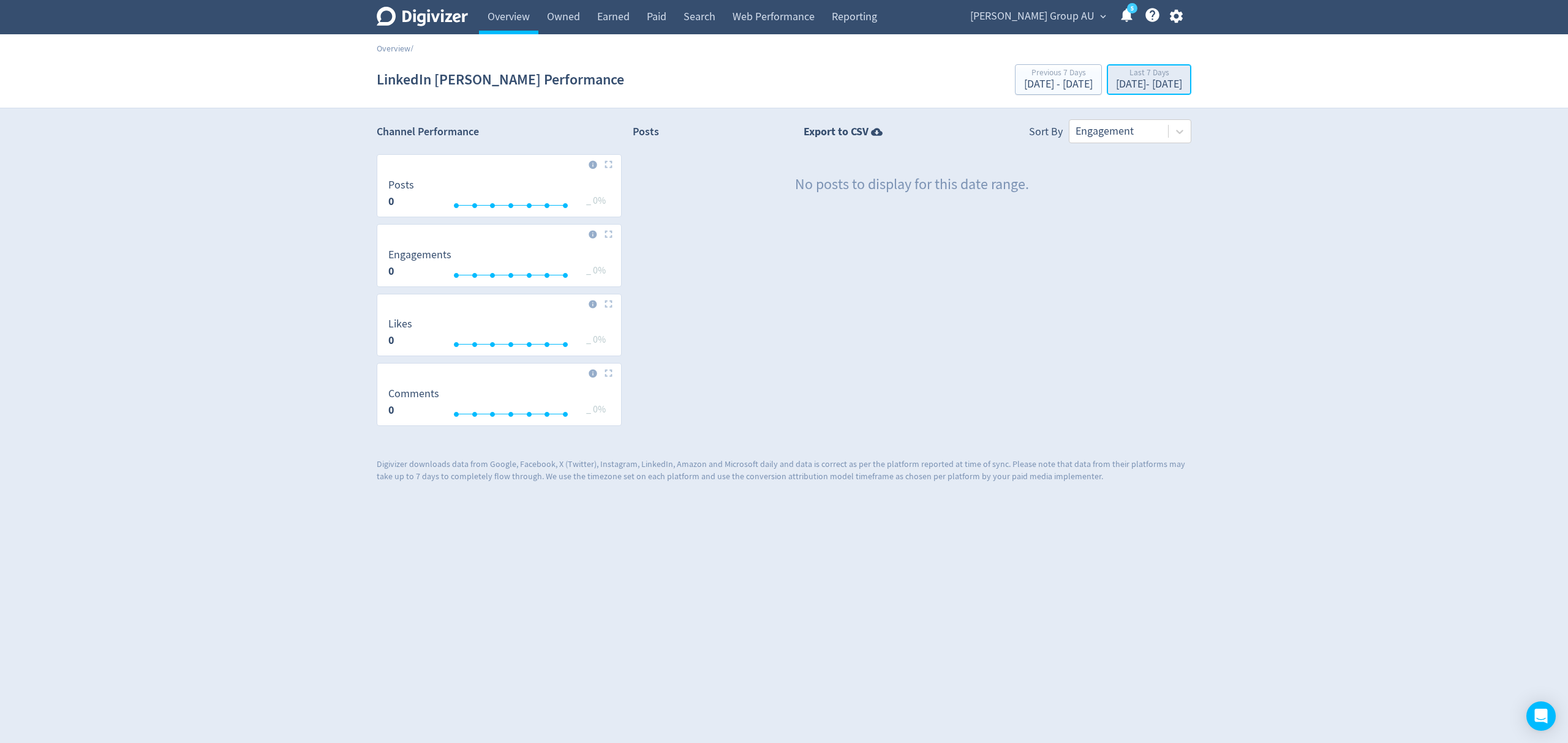
click at [1116, 81] on div "[DATE] - [DATE]" at bounding box center [1148, 84] width 66 height 11
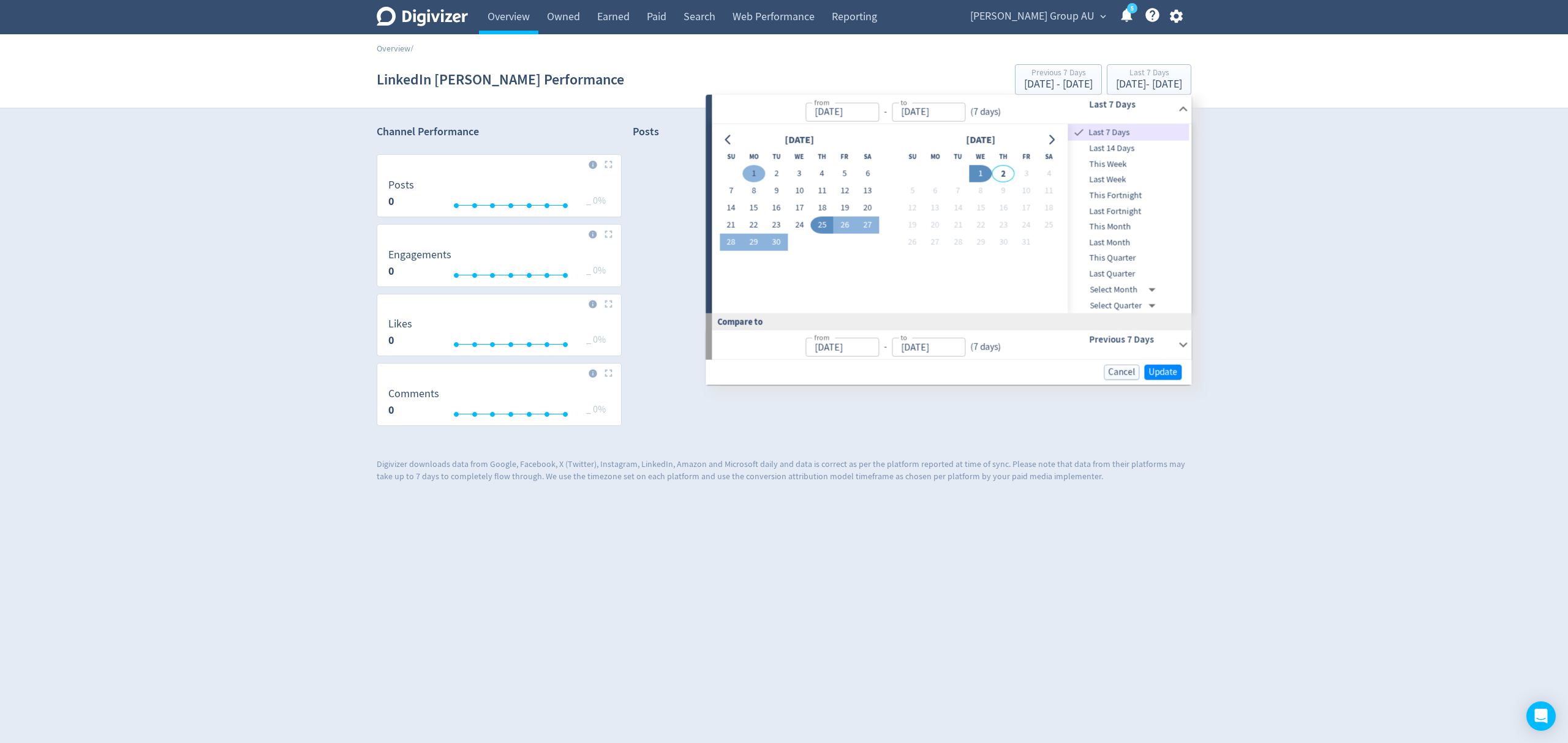
click at [754, 169] on button "1" at bounding box center [754, 174] width 22 height 17
type input "[DATE]"
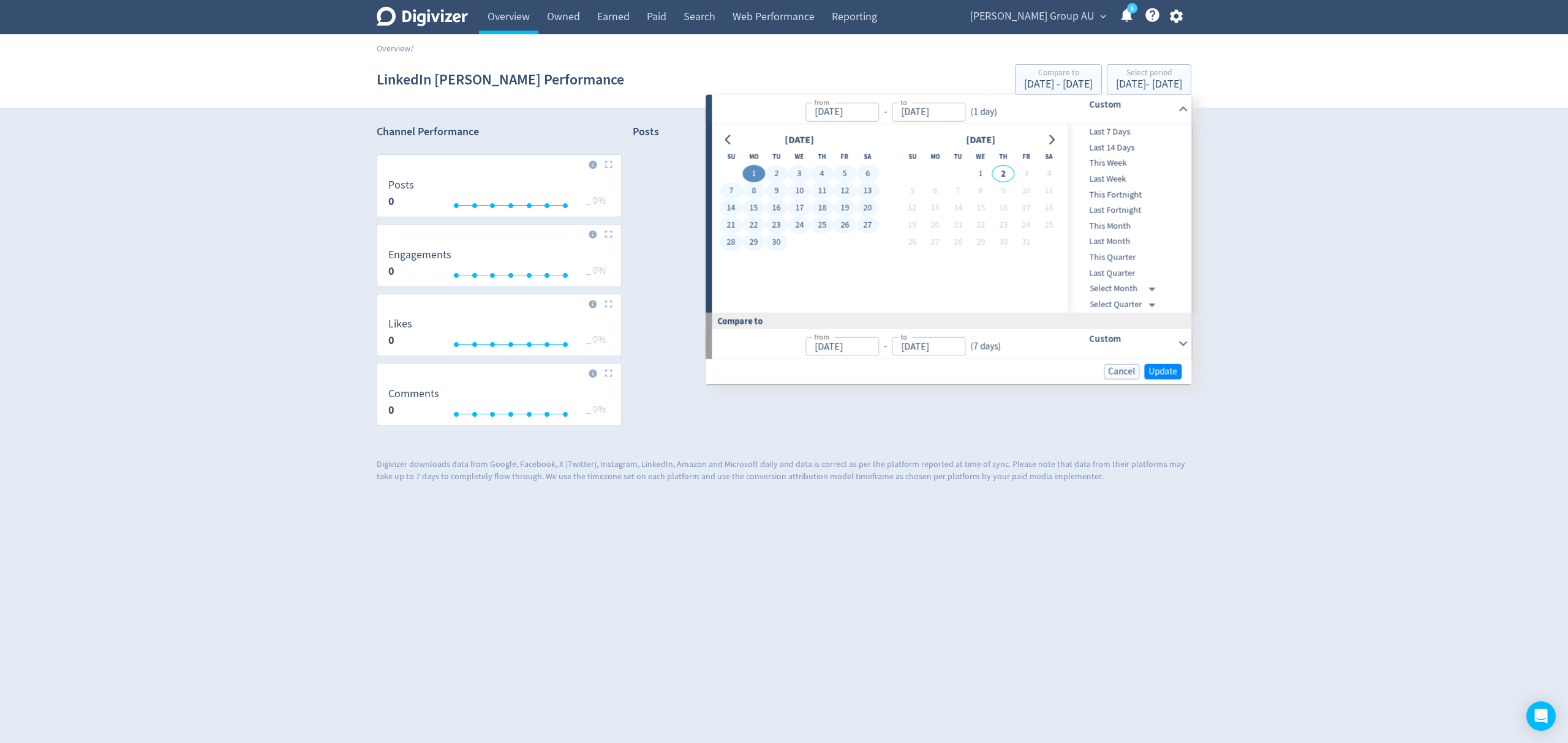
click at [775, 239] on button "30" at bounding box center [776, 243] width 22 height 17
type input "[DATE]"
click at [1167, 368] on span "Update" at bounding box center [1163, 371] width 29 height 9
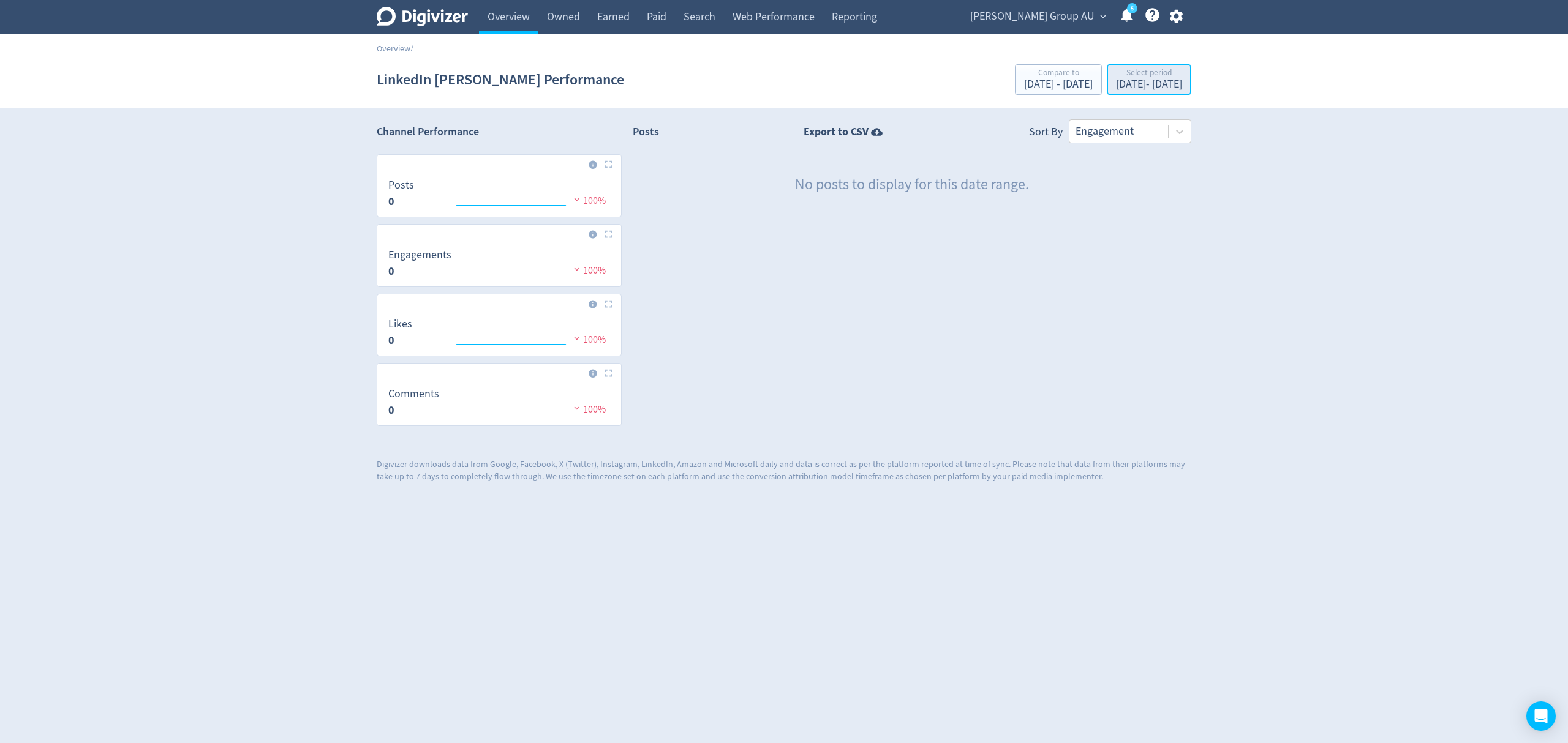
click at [1116, 81] on div "[DATE] - [DATE]" at bounding box center [1148, 84] width 66 height 11
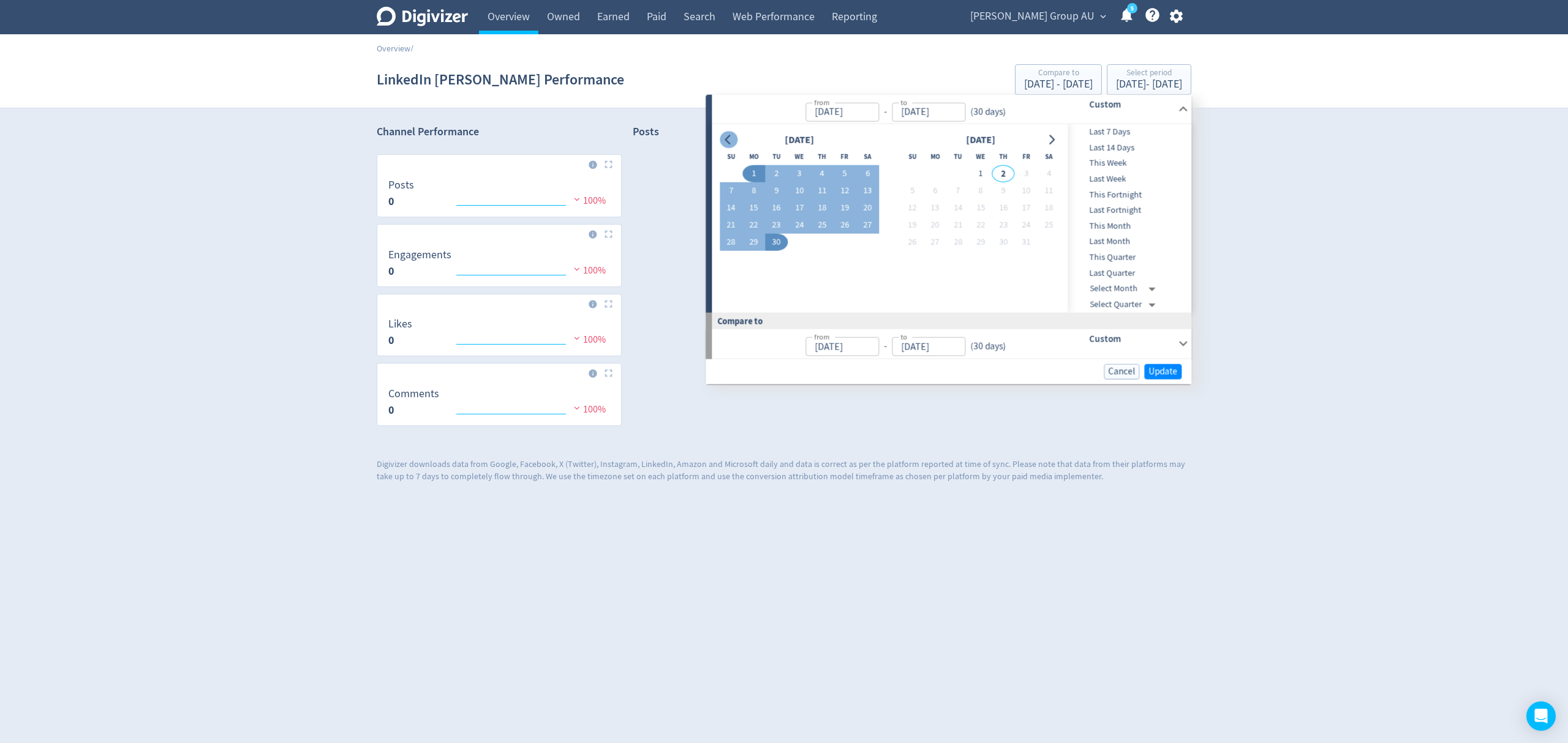
click at [726, 136] on icon "Go to previous month" at bounding box center [728, 140] width 10 height 10
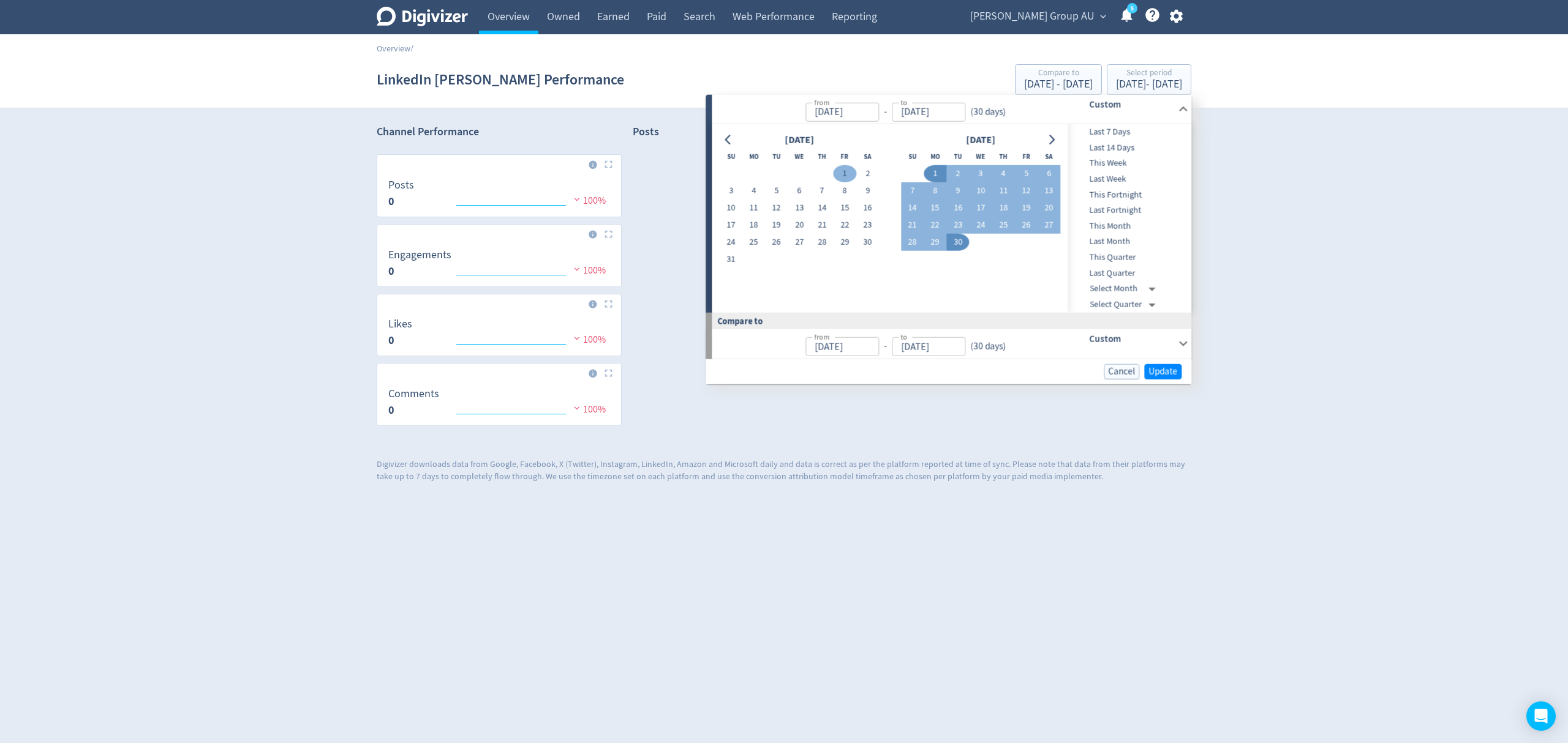
click at [848, 172] on button "1" at bounding box center [845, 174] width 22 height 17
type input "[DATE]"
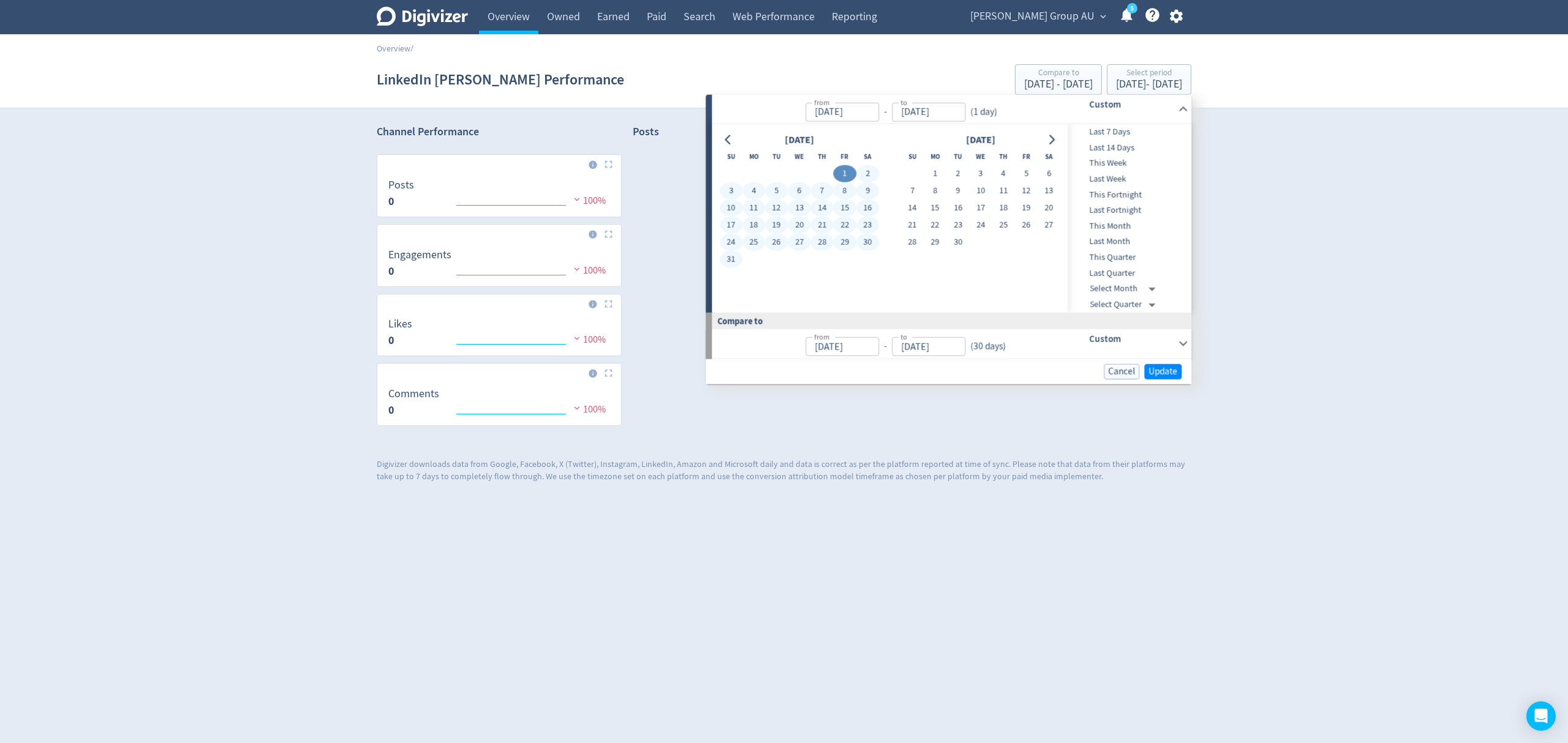
click at [736, 259] on button "31" at bounding box center [730, 260] width 22 height 17
type input "[DATE]"
click at [1158, 367] on span "Update" at bounding box center [1163, 371] width 29 height 9
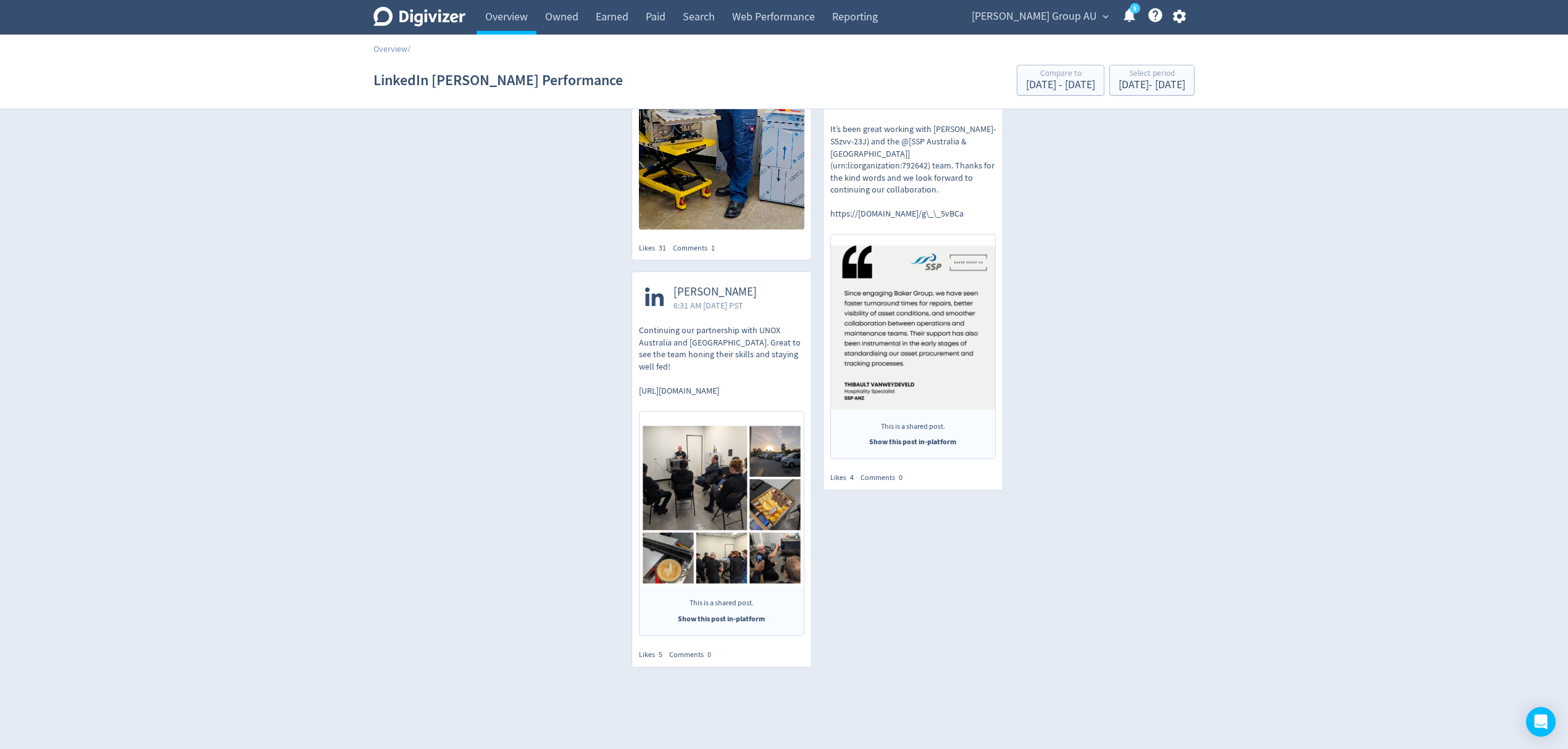
scroll to position [393, 0]
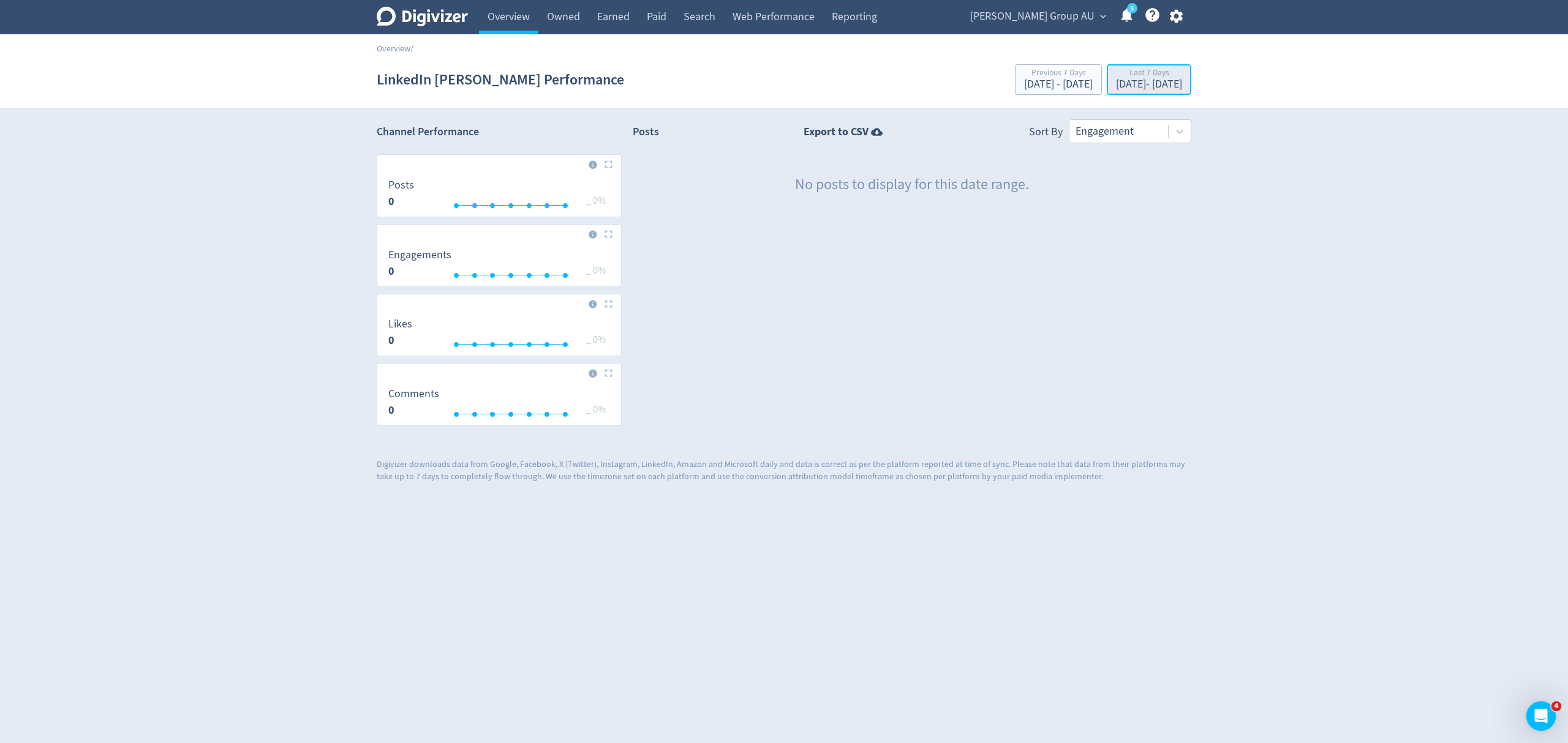
click at [1116, 72] on div "Last 7 Days" at bounding box center [1148, 74] width 66 height 10
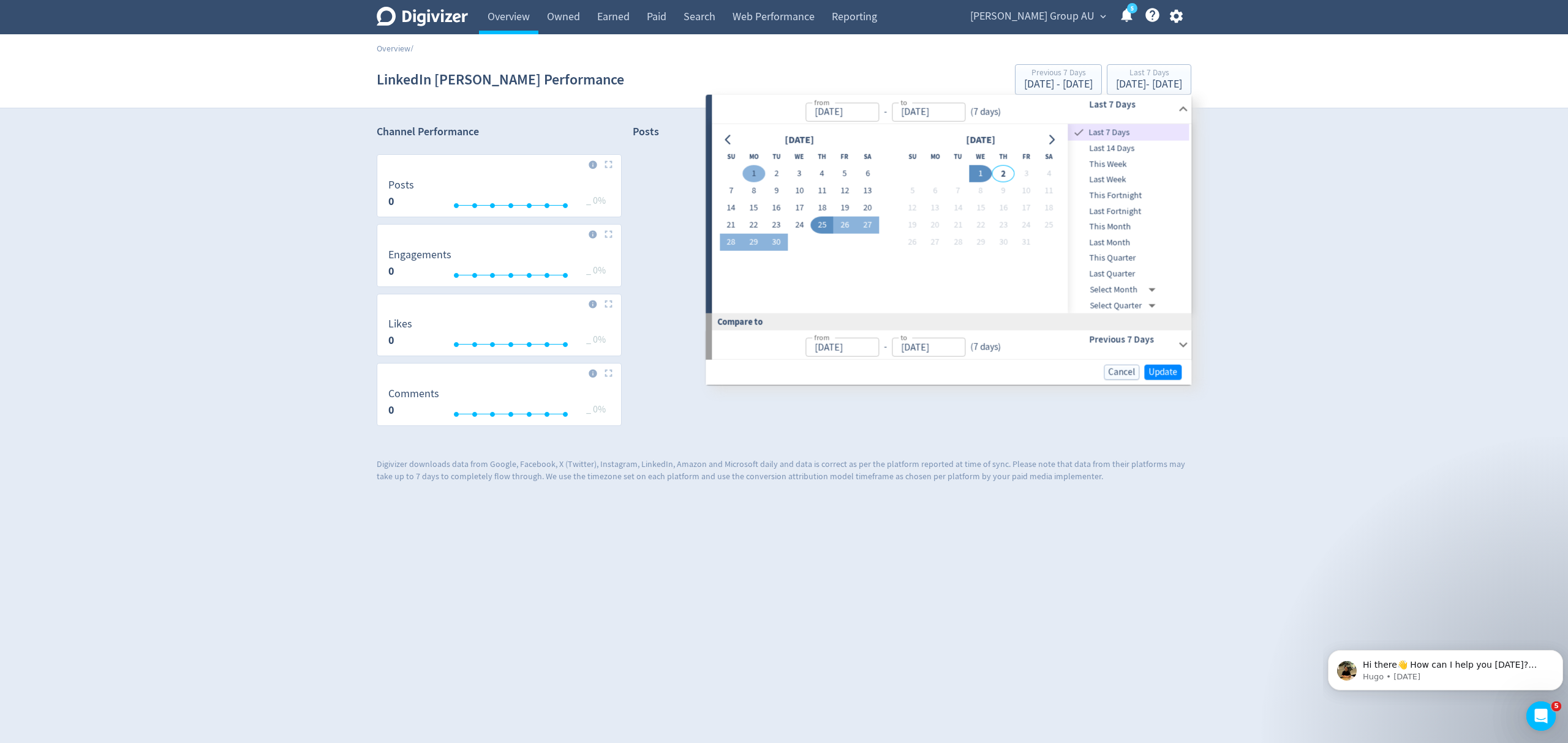
click at [753, 175] on button "1" at bounding box center [754, 174] width 22 height 17
type input "[DATE]"
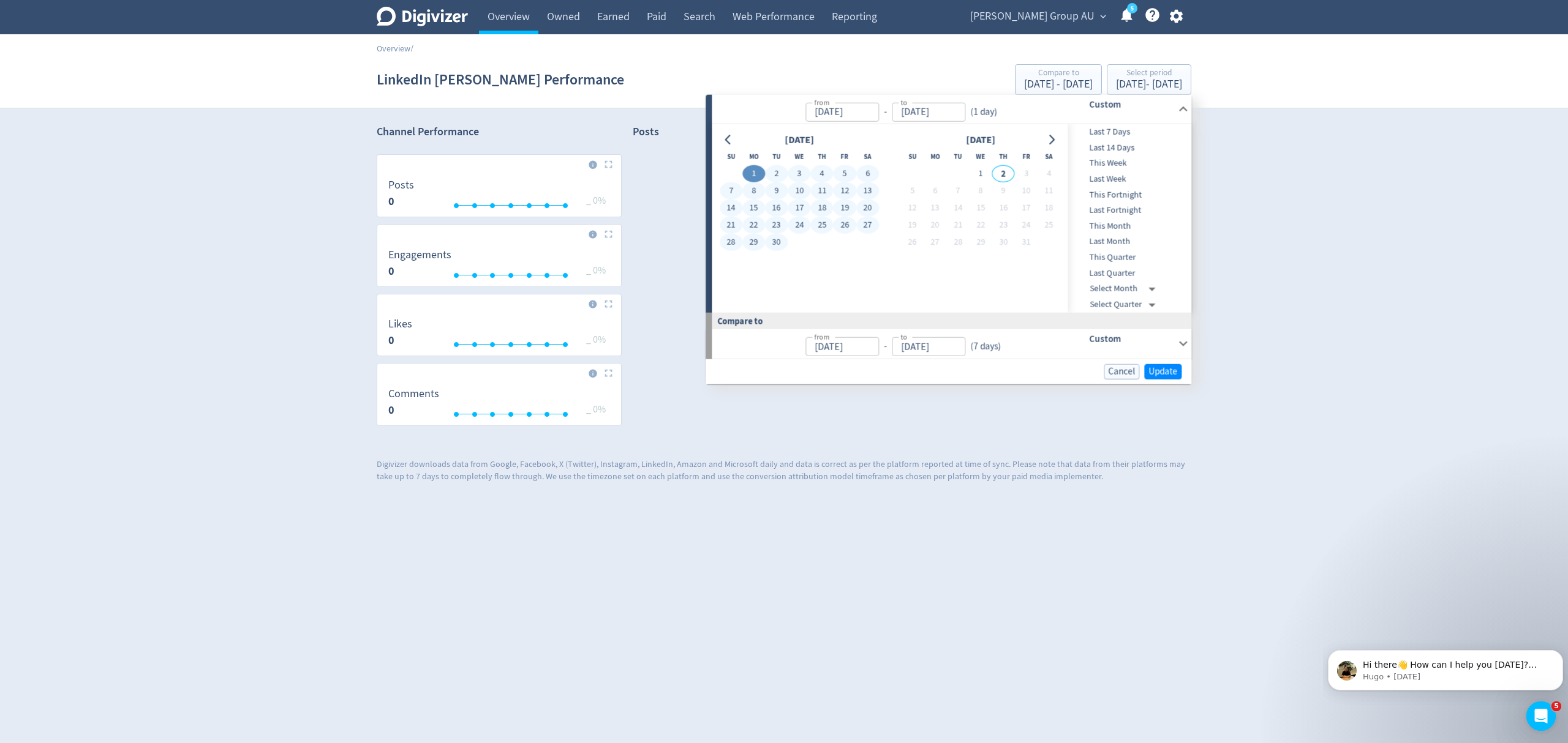
click at [775, 245] on button "30" at bounding box center [776, 243] width 22 height 17
type input "[DATE]"
click at [1155, 370] on span "Update" at bounding box center [1163, 371] width 29 height 9
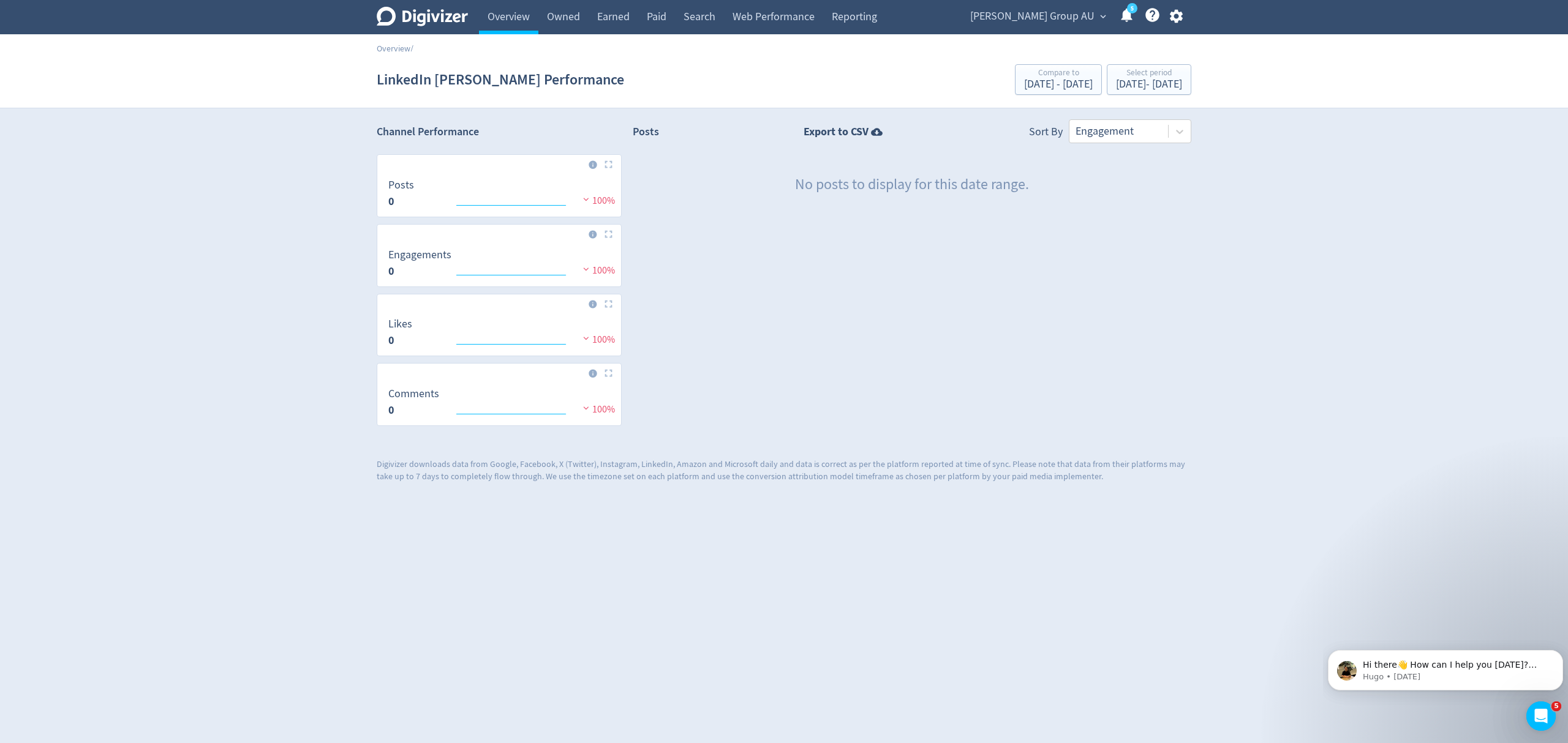
click at [1146, 62] on div "LinkedIn [PERSON_NAME] Performance Compare to [DATE] - [DATE] Select period [DA…" at bounding box center [784, 80] width 814 height 39
click at [1116, 77] on div "Select period" at bounding box center [1148, 74] width 66 height 10
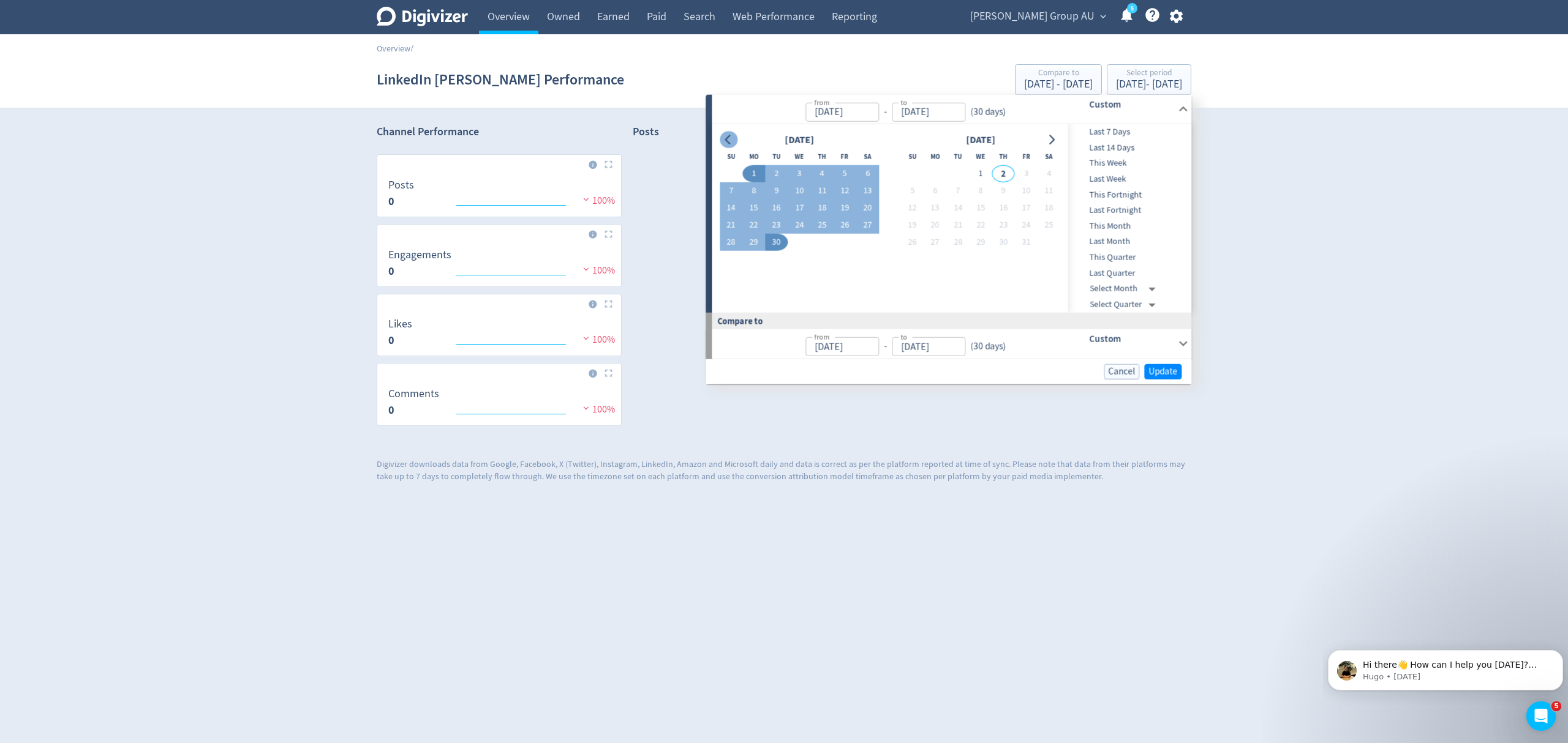
click at [725, 140] on icon "Go to previous month" at bounding box center [728, 140] width 6 height 10
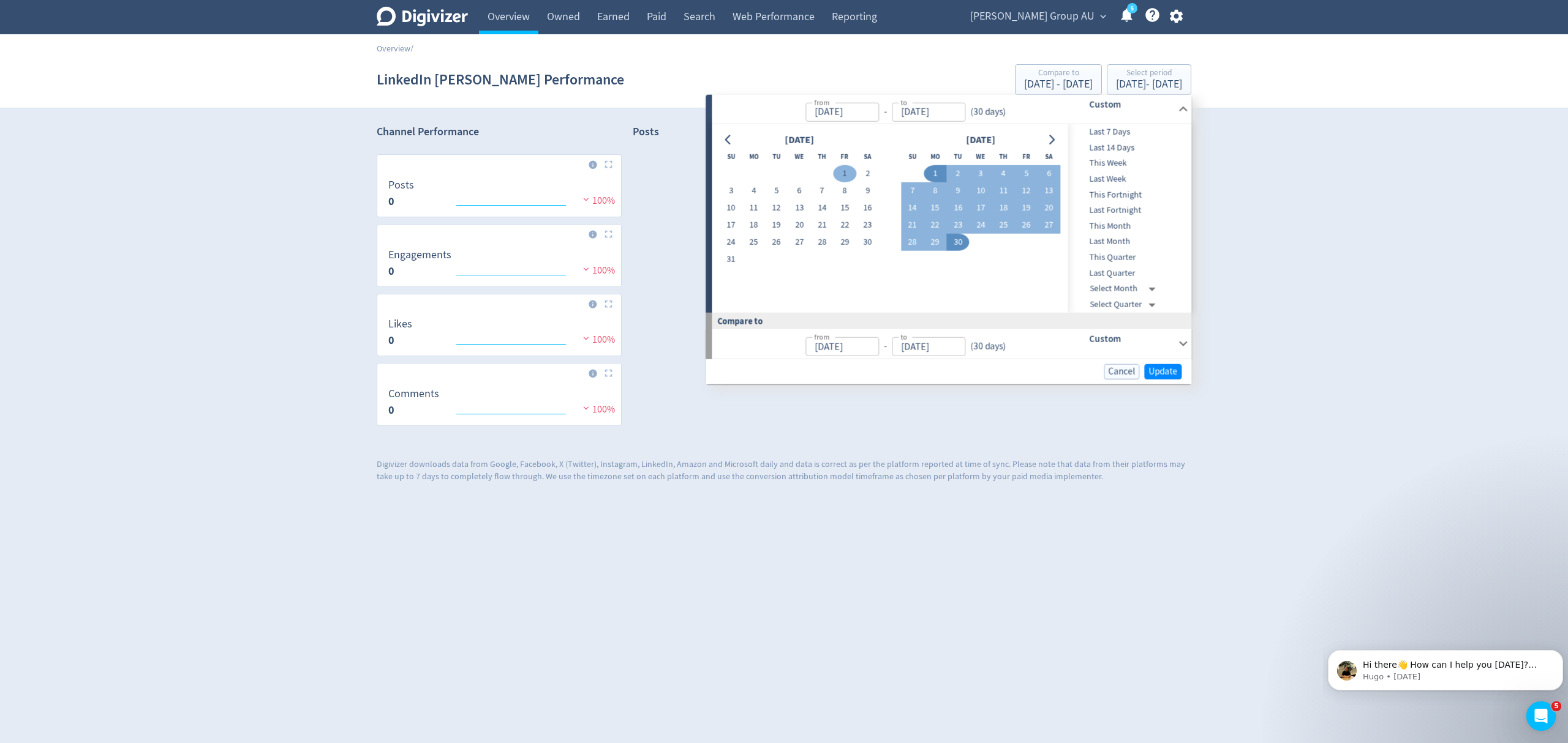
click at [844, 172] on button "1" at bounding box center [845, 174] width 22 height 17
type input "[DATE]"
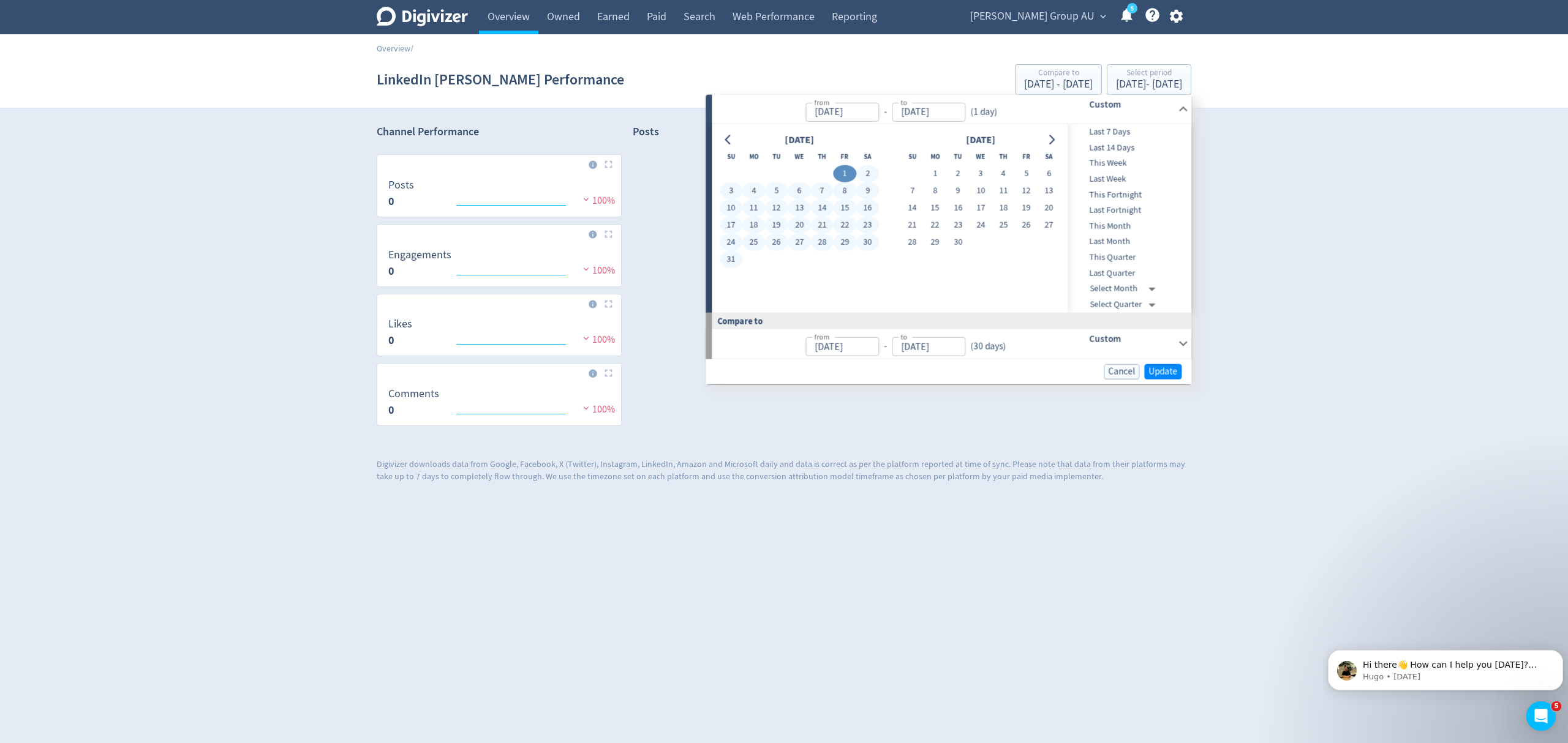
click at [735, 264] on button "31" at bounding box center [730, 260] width 22 height 17
type input "[DATE]"
click at [1157, 378] on button "Update" at bounding box center [1163, 371] width 38 height 15
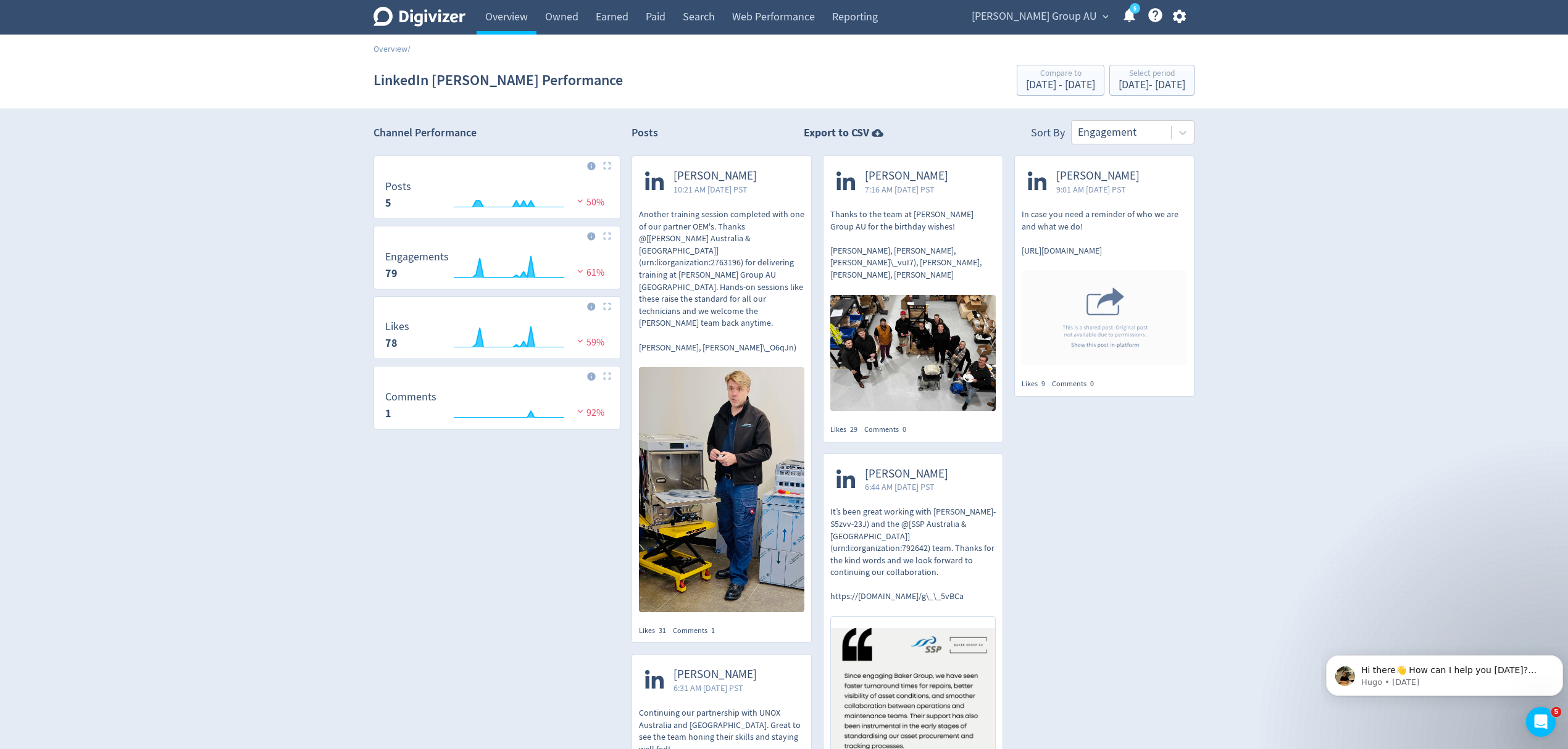
click at [1040, 15] on span "[PERSON_NAME] Group AU" at bounding box center [1035, 16] width 126 height 20
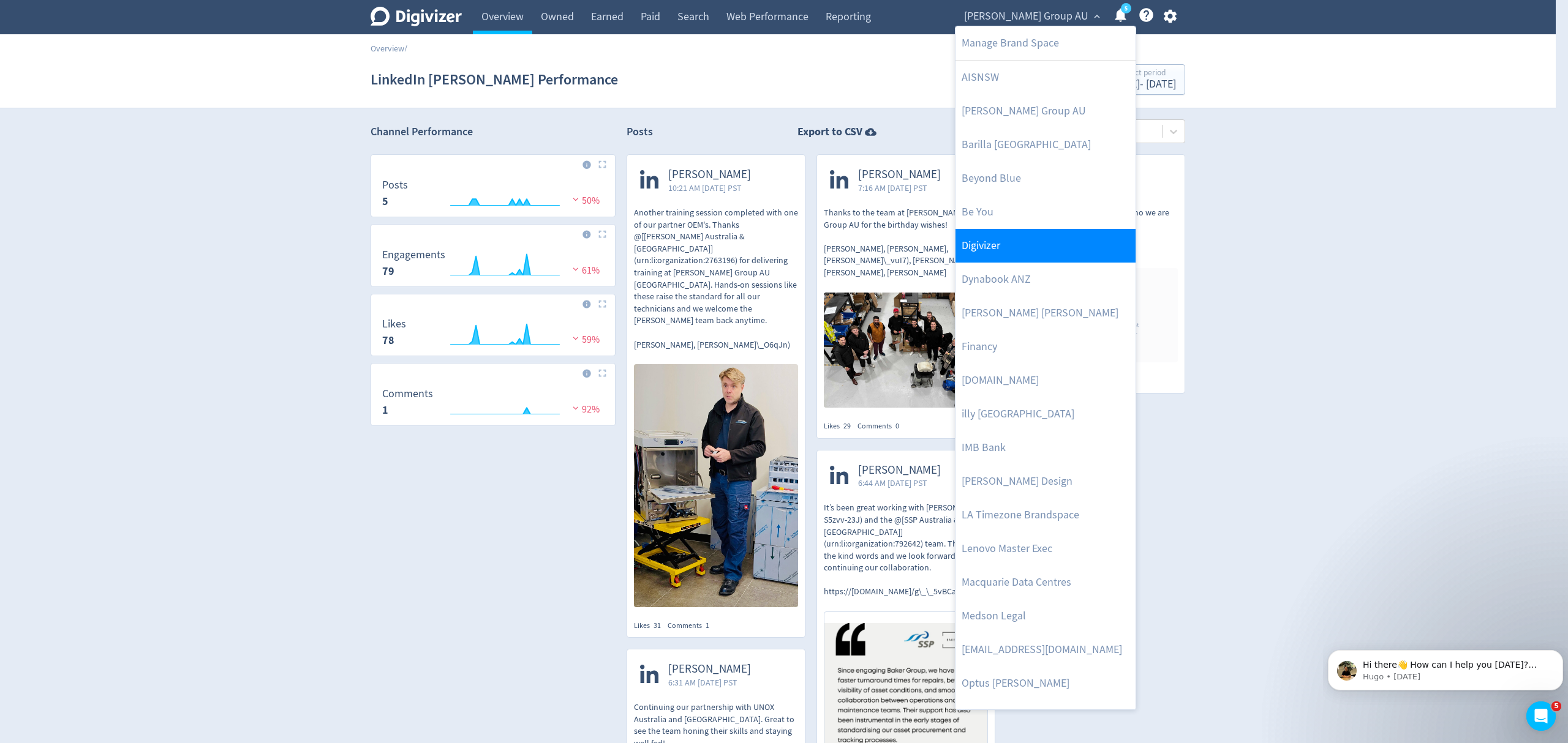
click at [995, 245] on link "Digivizer" at bounding box center [1046, 245] width 180 height 33
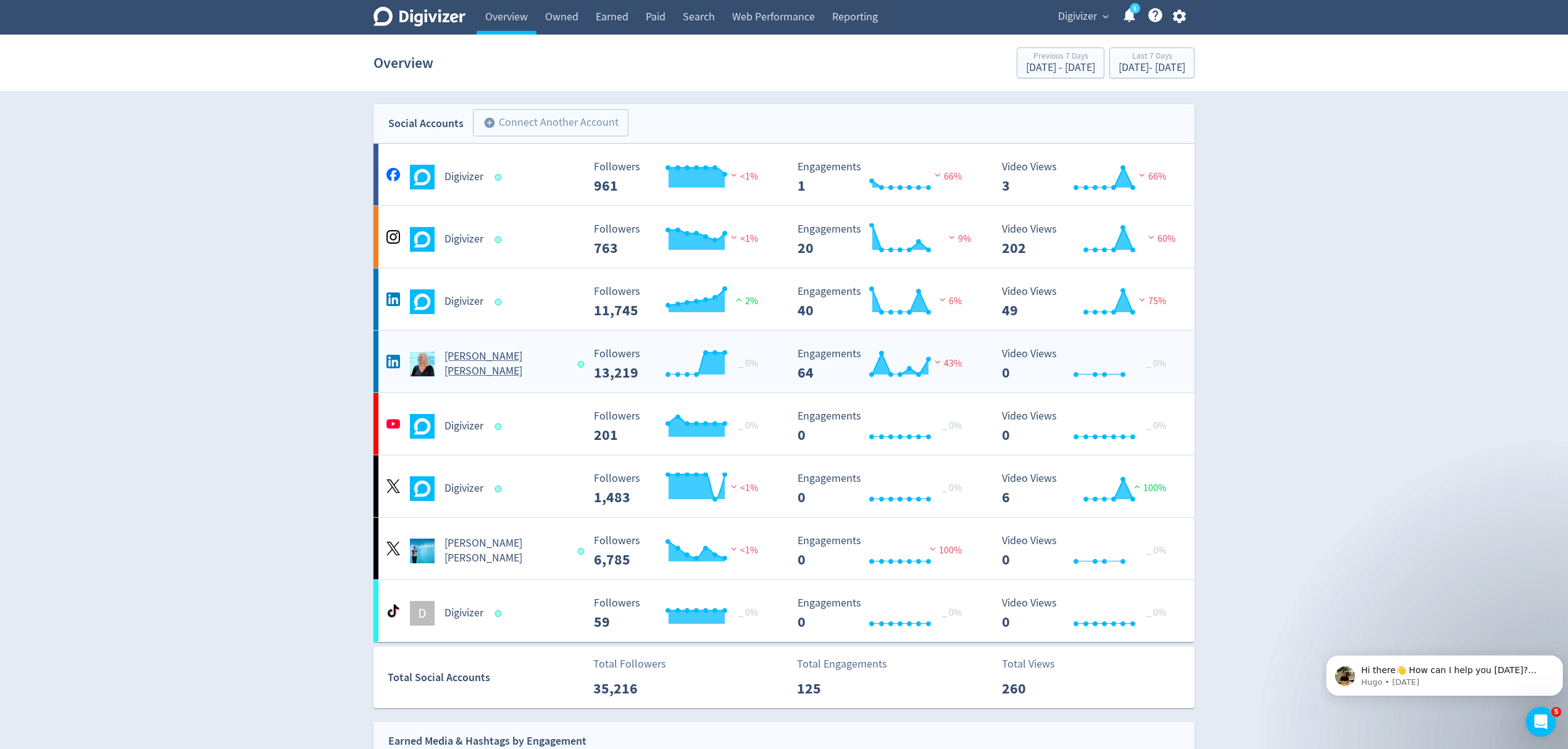
click at [546, 357] on div "[PERSON_NAME] [PERSON_NAME]" at bounding box center [483, 364] width 199 height 30
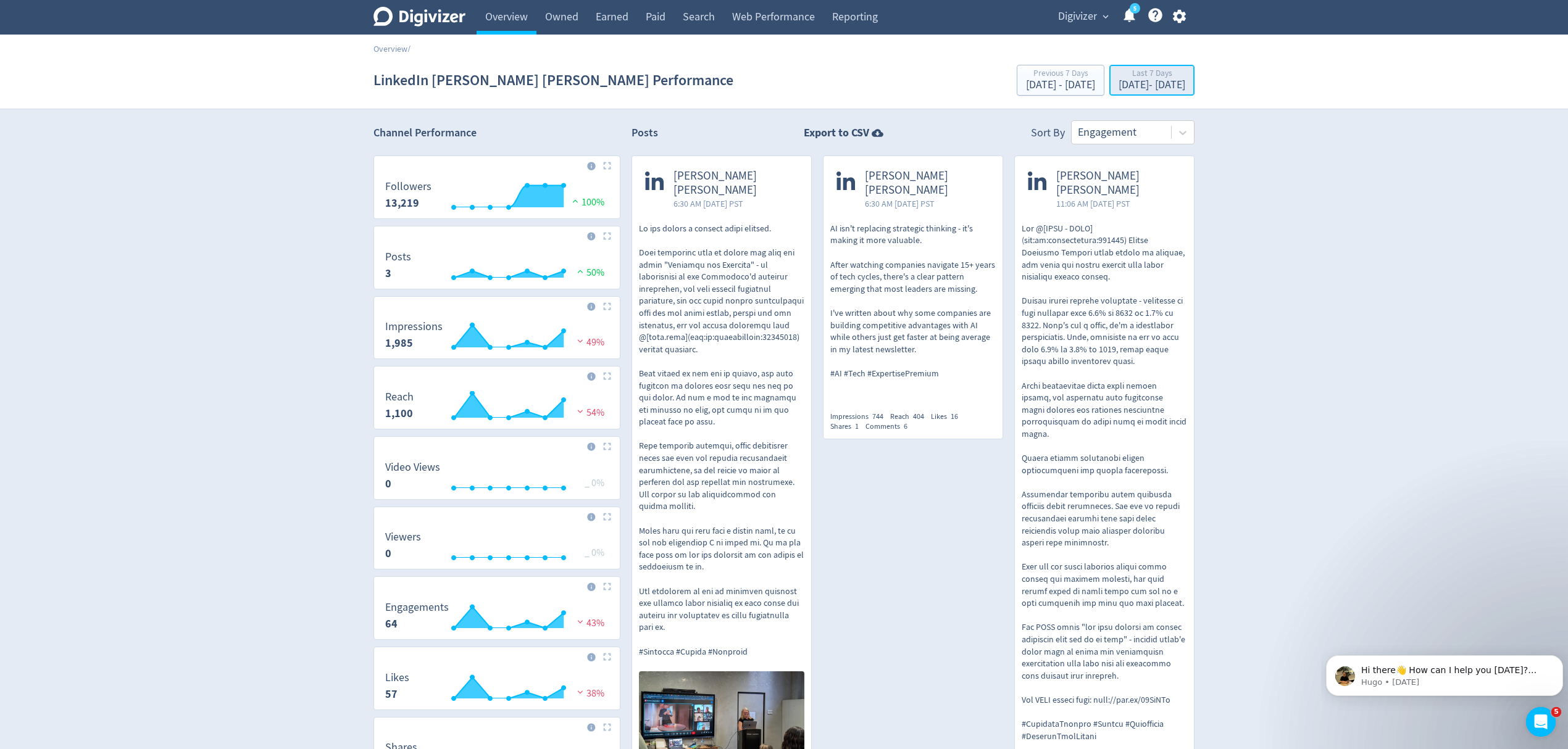
click at [1153, 85] on div "[DATE] - [DATE]" at bounding box center [1152, 85] width 66 height 11
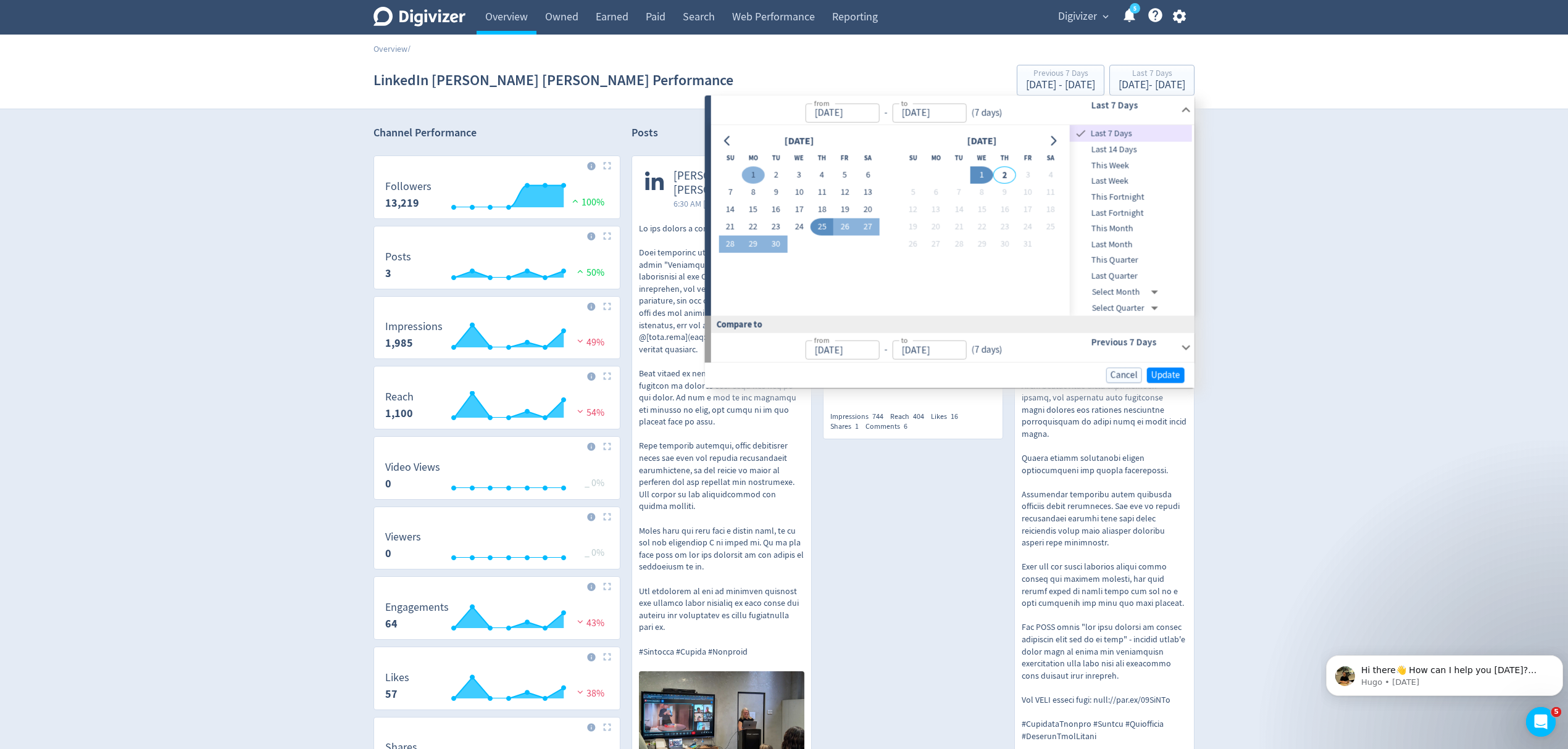
click at [751, 171] on button "1" at bounding box center [752, 175] width 23 height 18
type input "[DATE]"
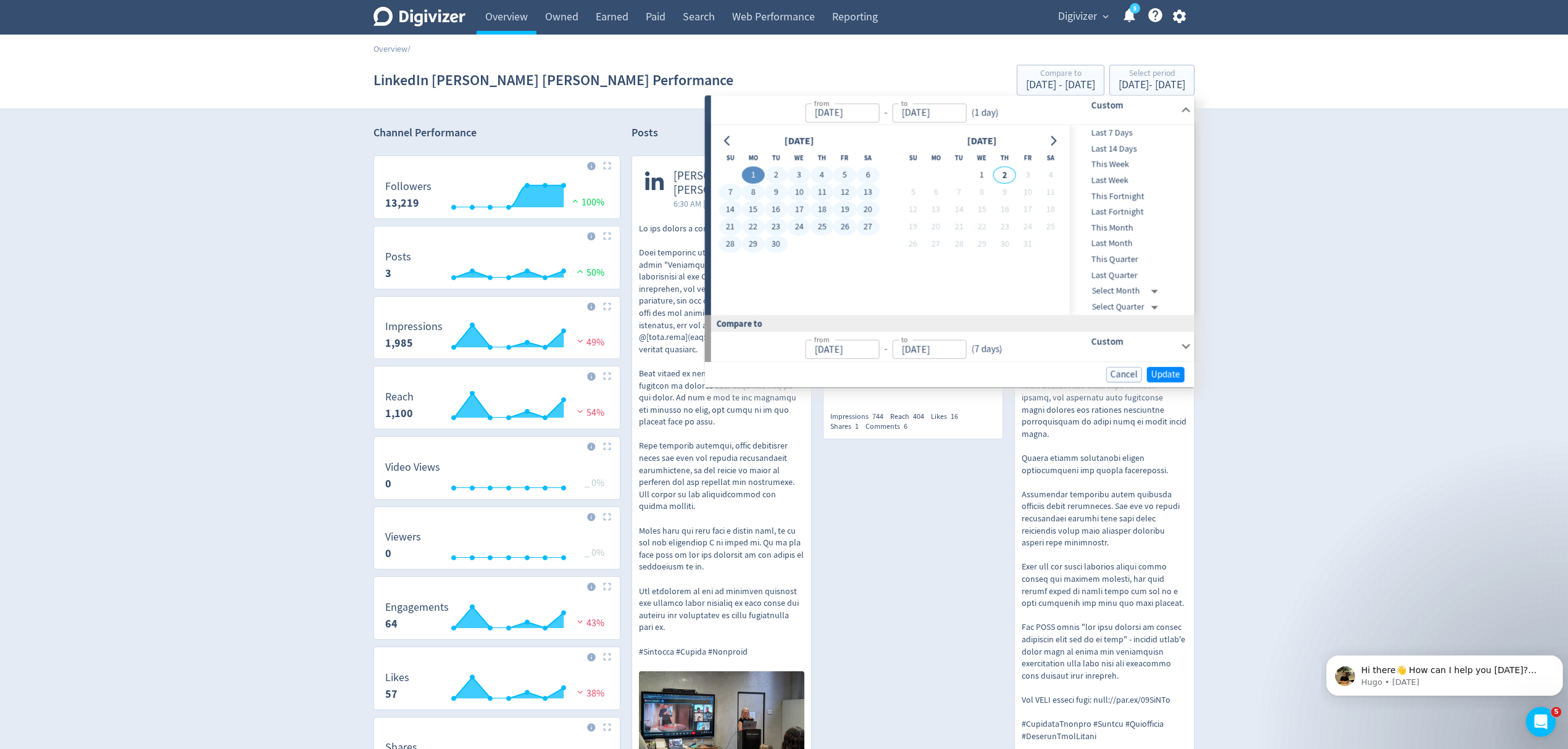
click at [773, 242] on button "30" at bounding box center [776, 245] width 23 height 18
type input "[DATE]"
click at [1169, 372] on span "Update" at bounding box center [1166, 374] width 29 height 9
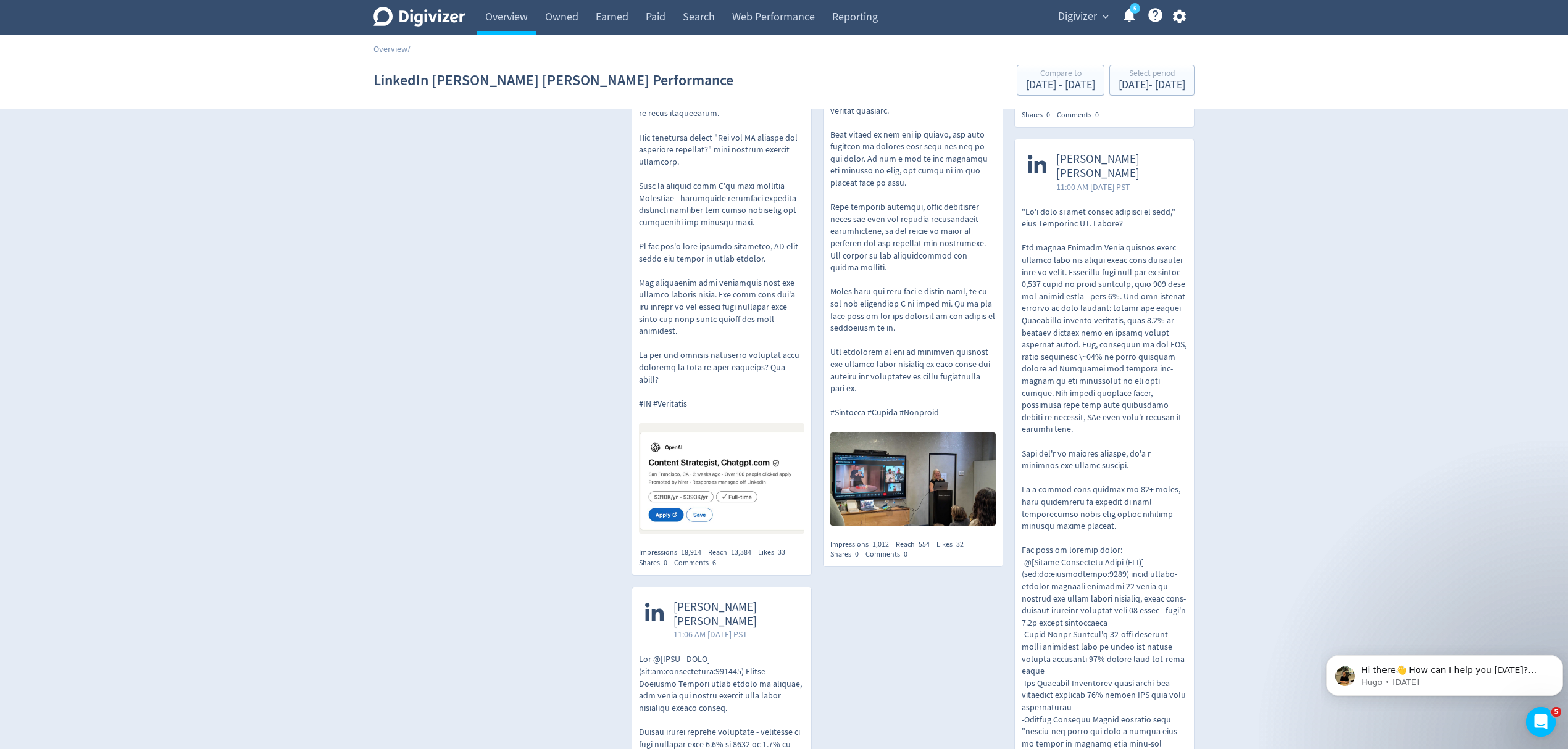
scroll to position [953, 0]
click at [949, 430] on img at bounding box center [913, 477] width 166 height 93
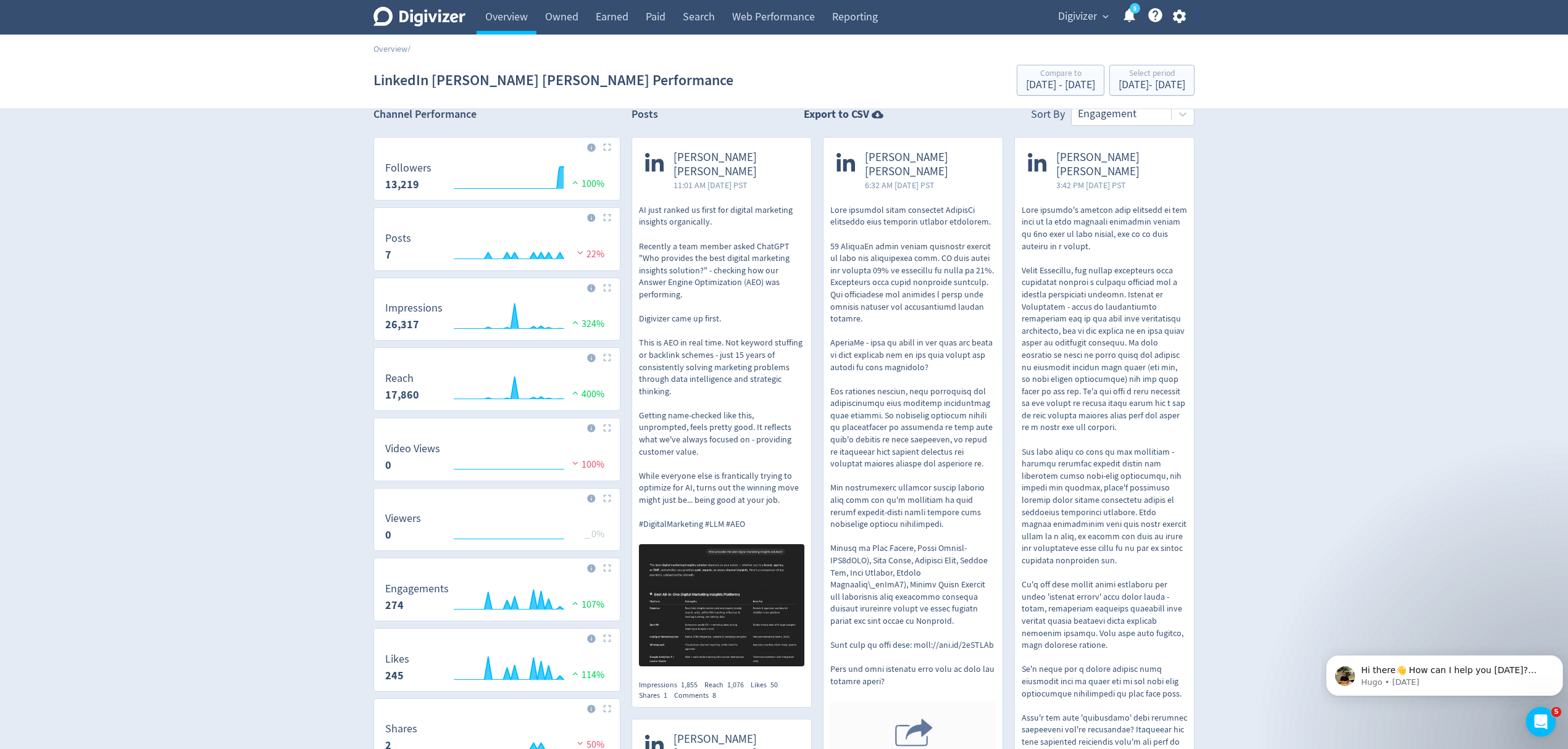
scroll to position [0, 0]
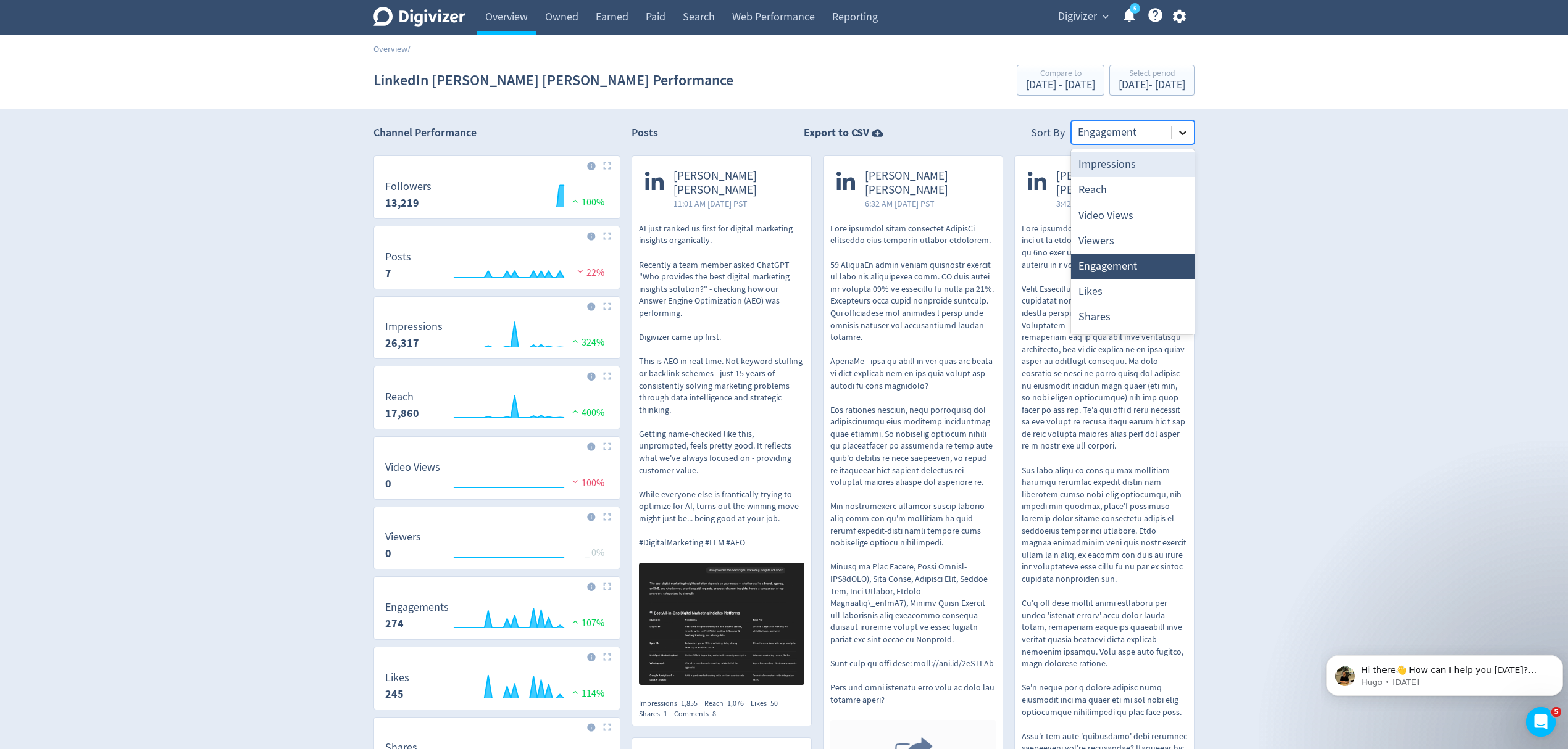
click at [1176, 136] on div at bounding box center [1183, 133] width 22 height 22
click at [1154, 90] on div "[DATE] - [DATE]" at bounding box center [1152, 85] width 66 height 11
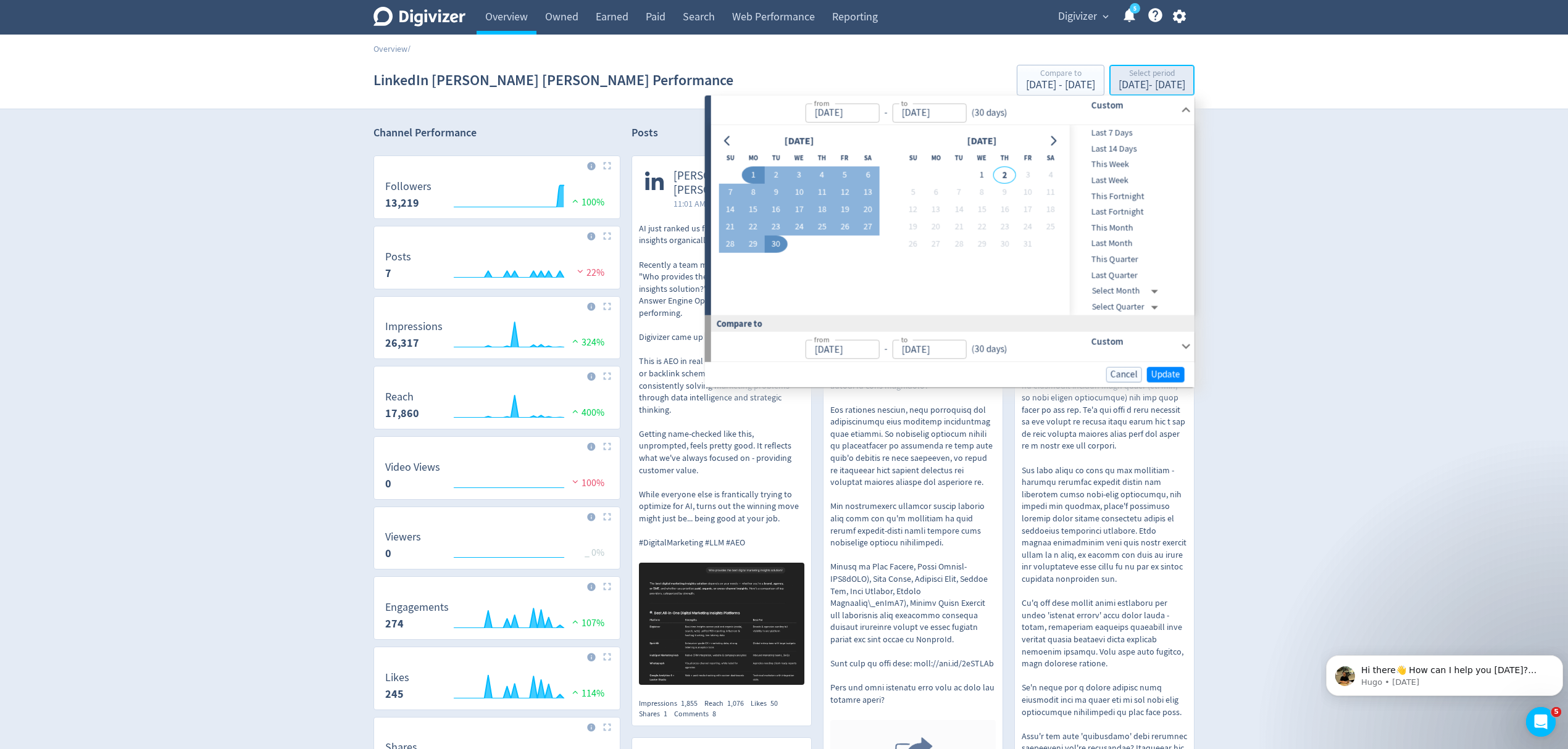
type input "[DATE]"
click at [1154, 90] on div "[DATE] - [DATE]" at bounding box center [1152, 85] width 66 height 11
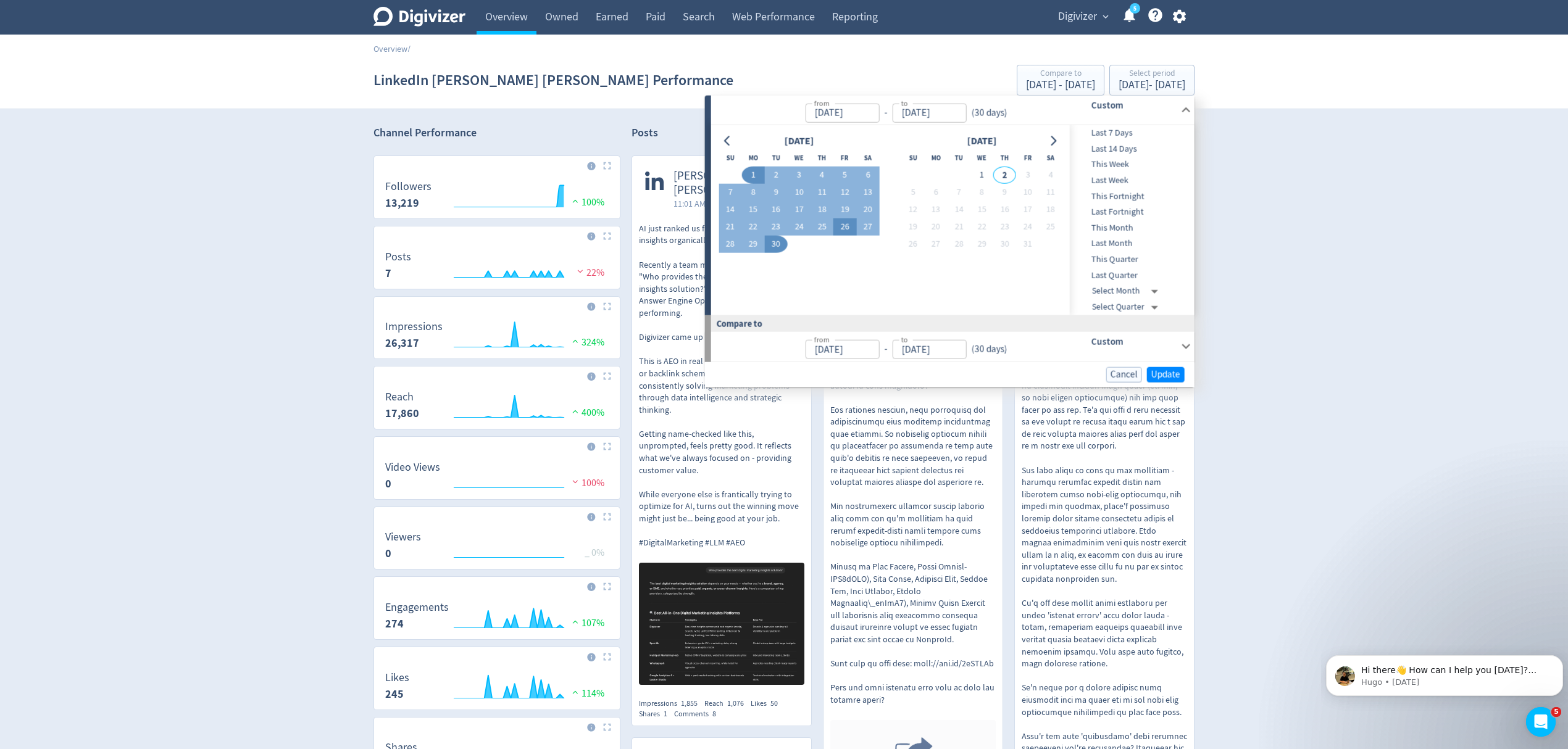
click at [842, 230] on button "26" at bounding box center [844, 227] width 23 height 18
type input "[DATE]"
click at [1169, 377] on span "Update" at bounding box center [1166, 374] width 29 height 9
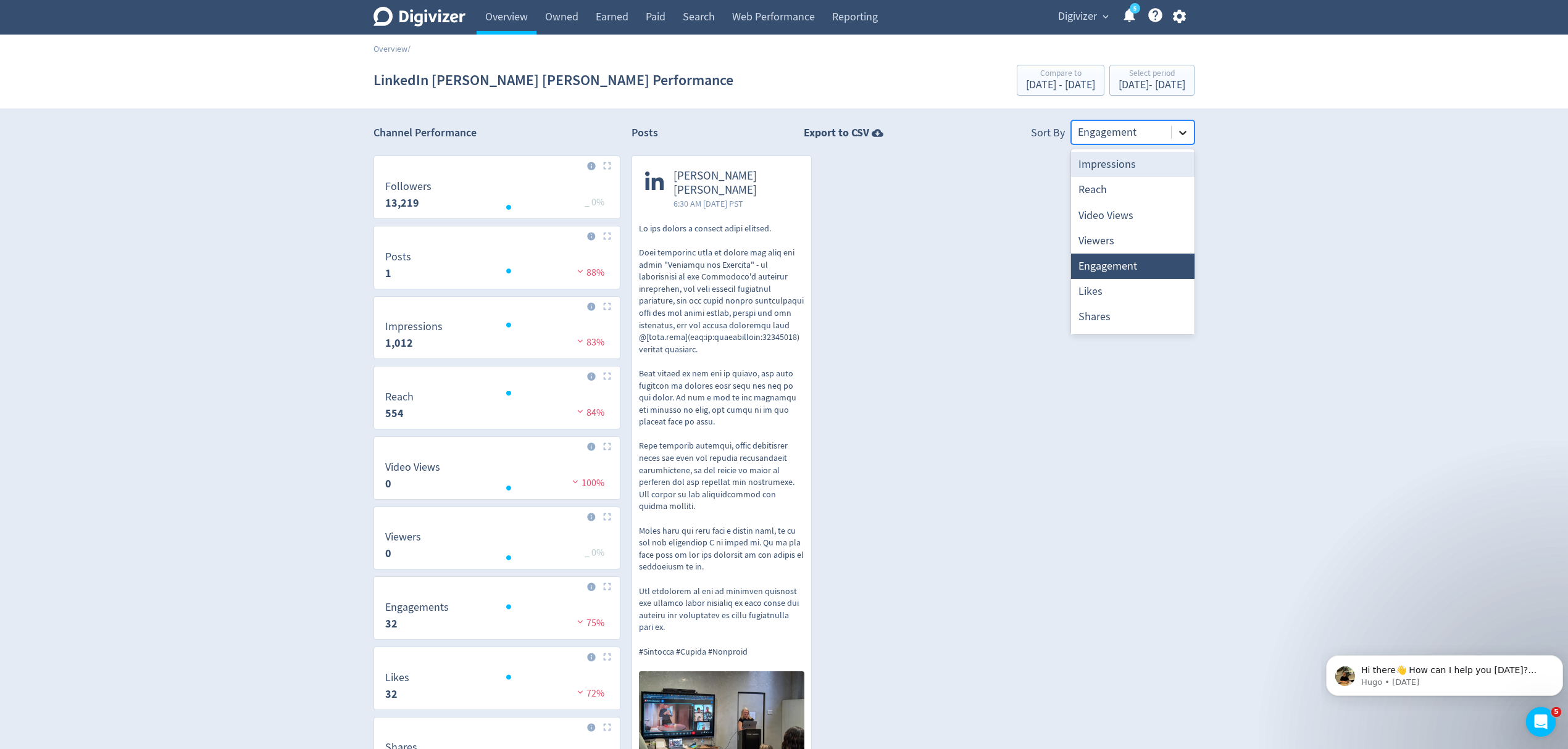
click at [1178, 137] on icon at bounding box center [1182, 132] width 12 height 12
click at [930, 341] on div "[PERSON_NAME] [PERSON_NAME] 6:30 AM [DATE] PST Impressions 1,012 Reach 554 Like…" at bounding box center [908, 486] width 574 height 661
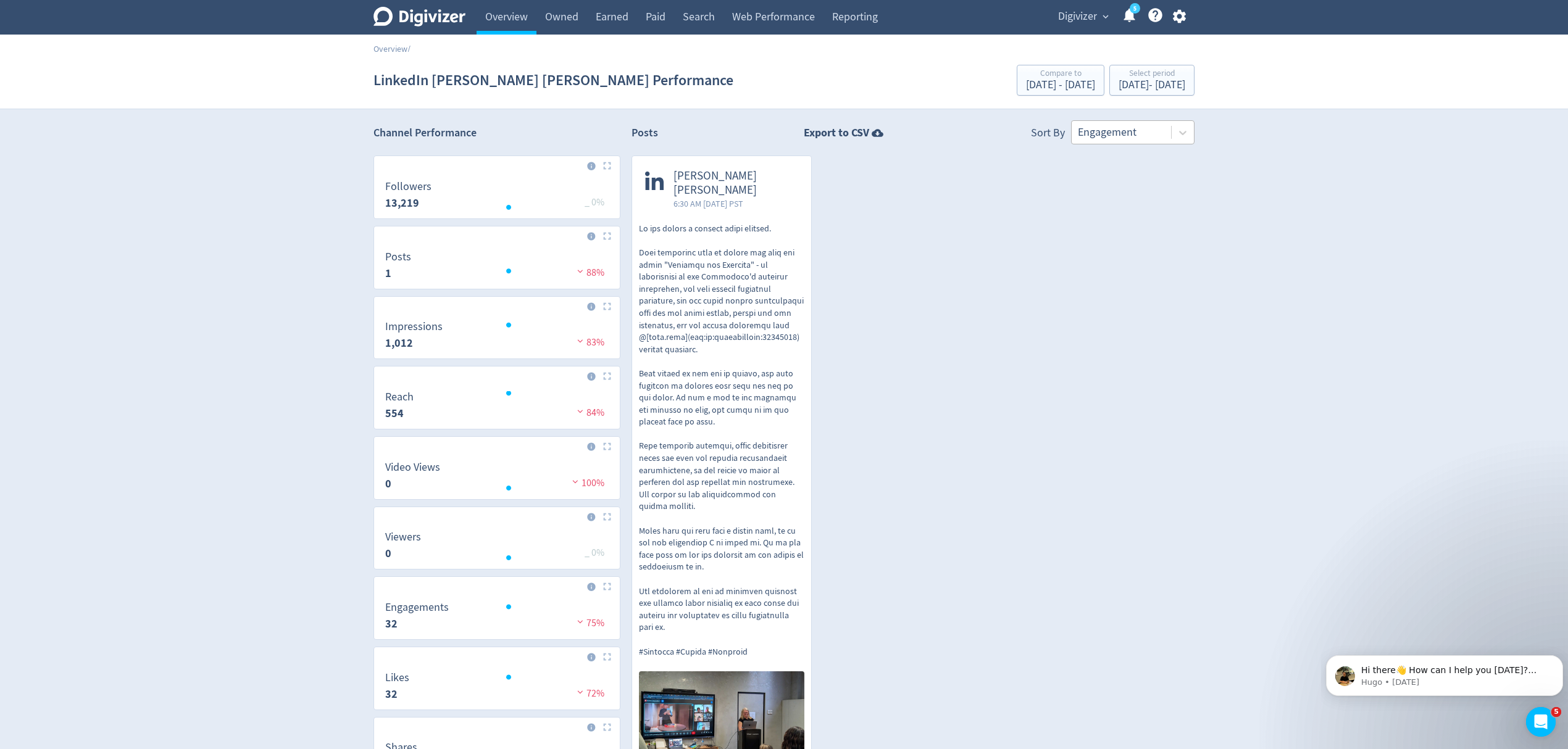
click at [1144, 134] on div at bounding box center [1121, 132] width 87 height 18
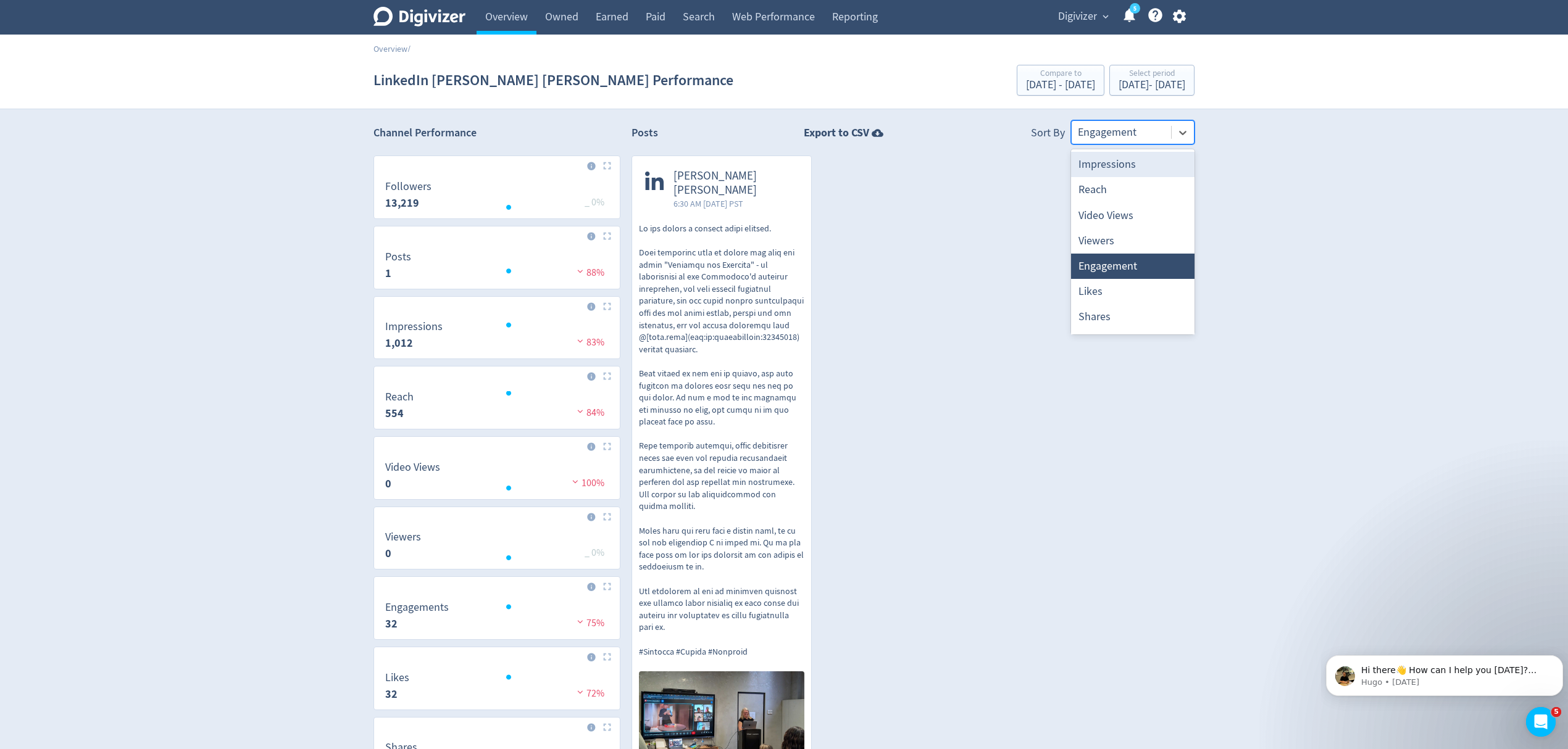
click at [1144, 134] on div at bounding box center [1121, 132] width 87 height 18
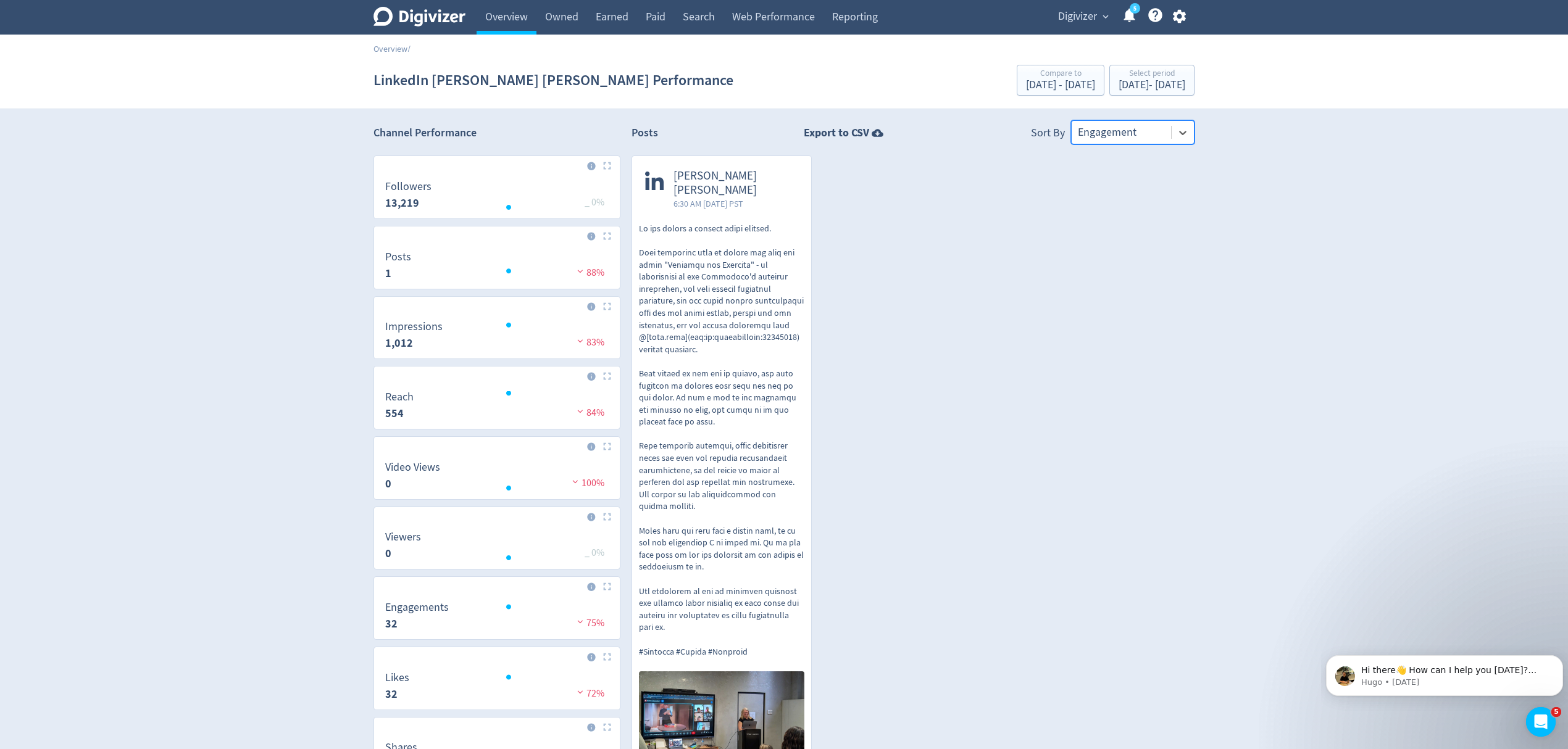
click at [1144, 134] on div at bounding box center [1121, 132] width 87 height 18
click at [562, 14] on link "Owned" at bounding box center [562, 17] width 50 height 34
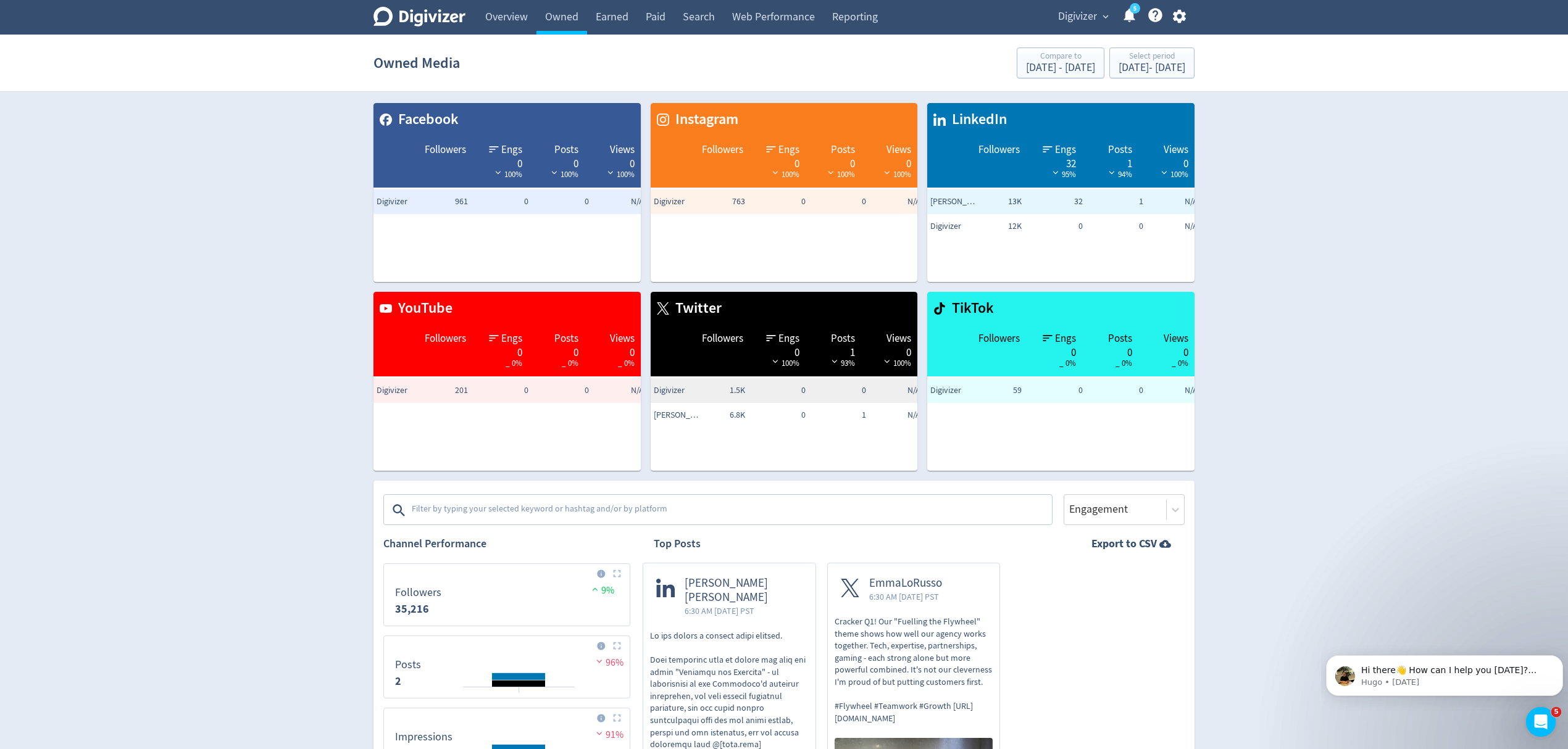
click at [454, 509] on textarea at bounding box center [730, 510] width 640 height 25
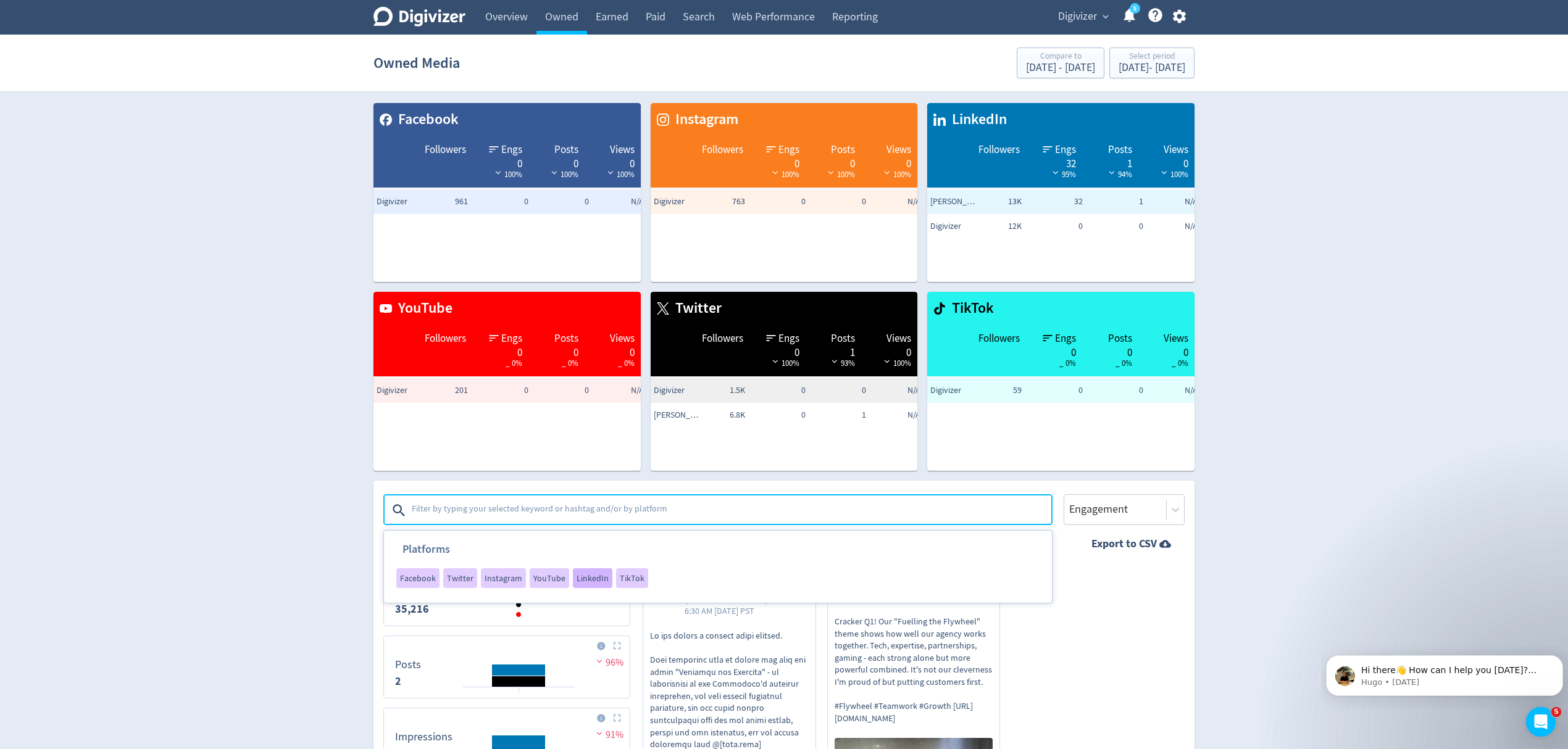
click at [600, 577] on span "LinkedIn" at bounding box center [593, 578] width 32 height 9
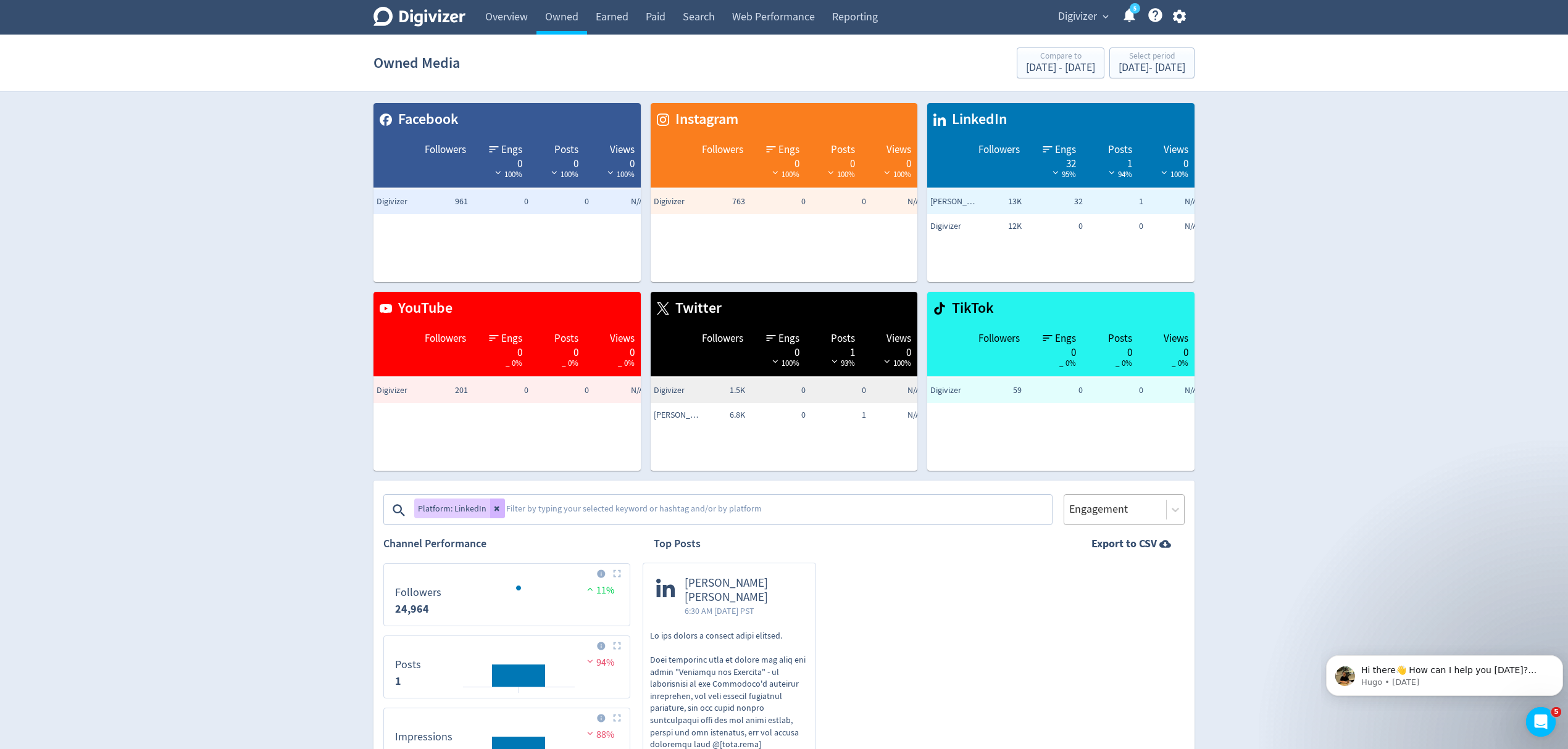
click at [1120, 511] on div at bounding box center [1115, 510] width 94 height 18
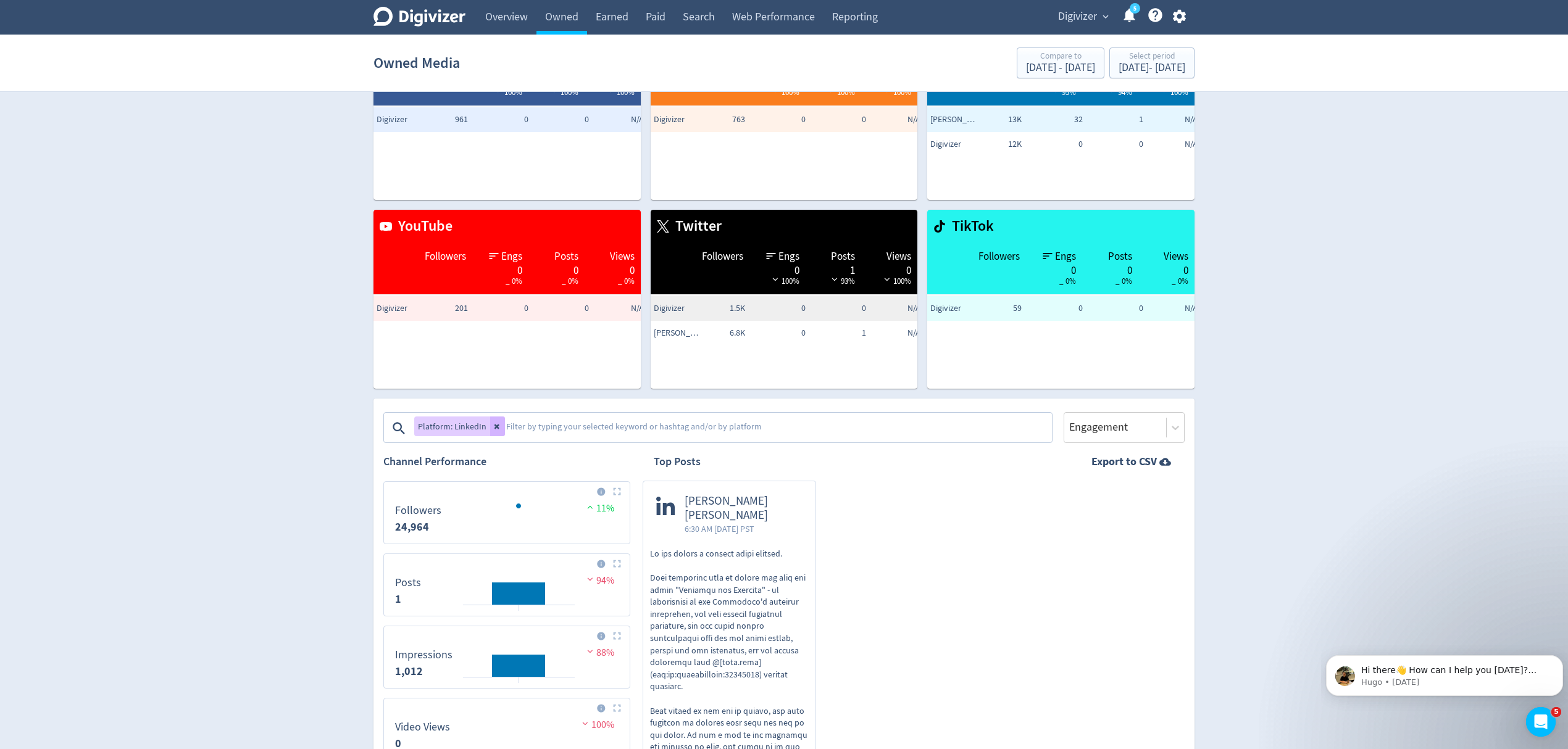
click at [1261, 475] on div "Digivizer Logo [PERSON_NAME] Logo Overview Owned Earned Paid Search Web Perform…" at bounding box center [784, 627] width 1568 height 1418
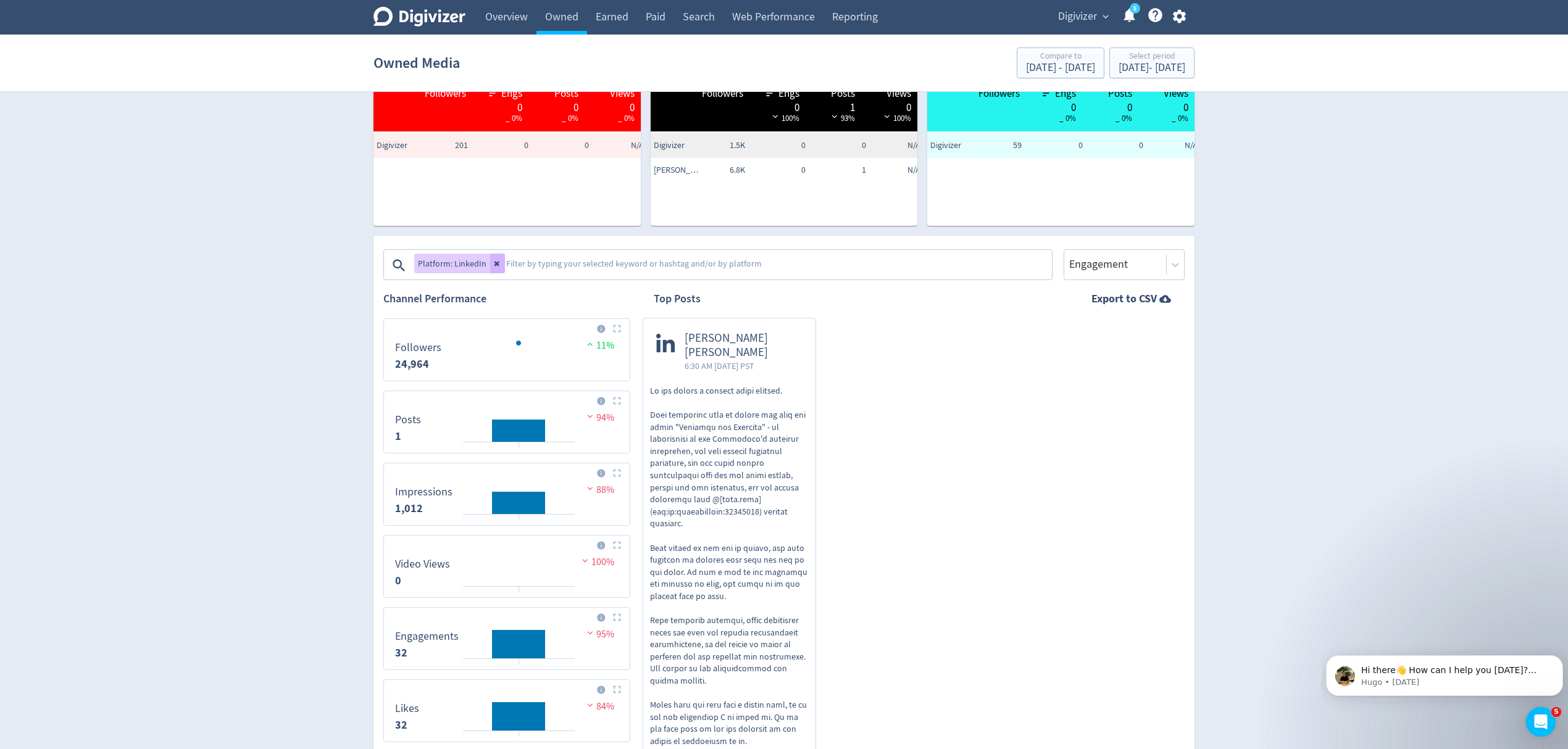
scroll to position [243, 0]
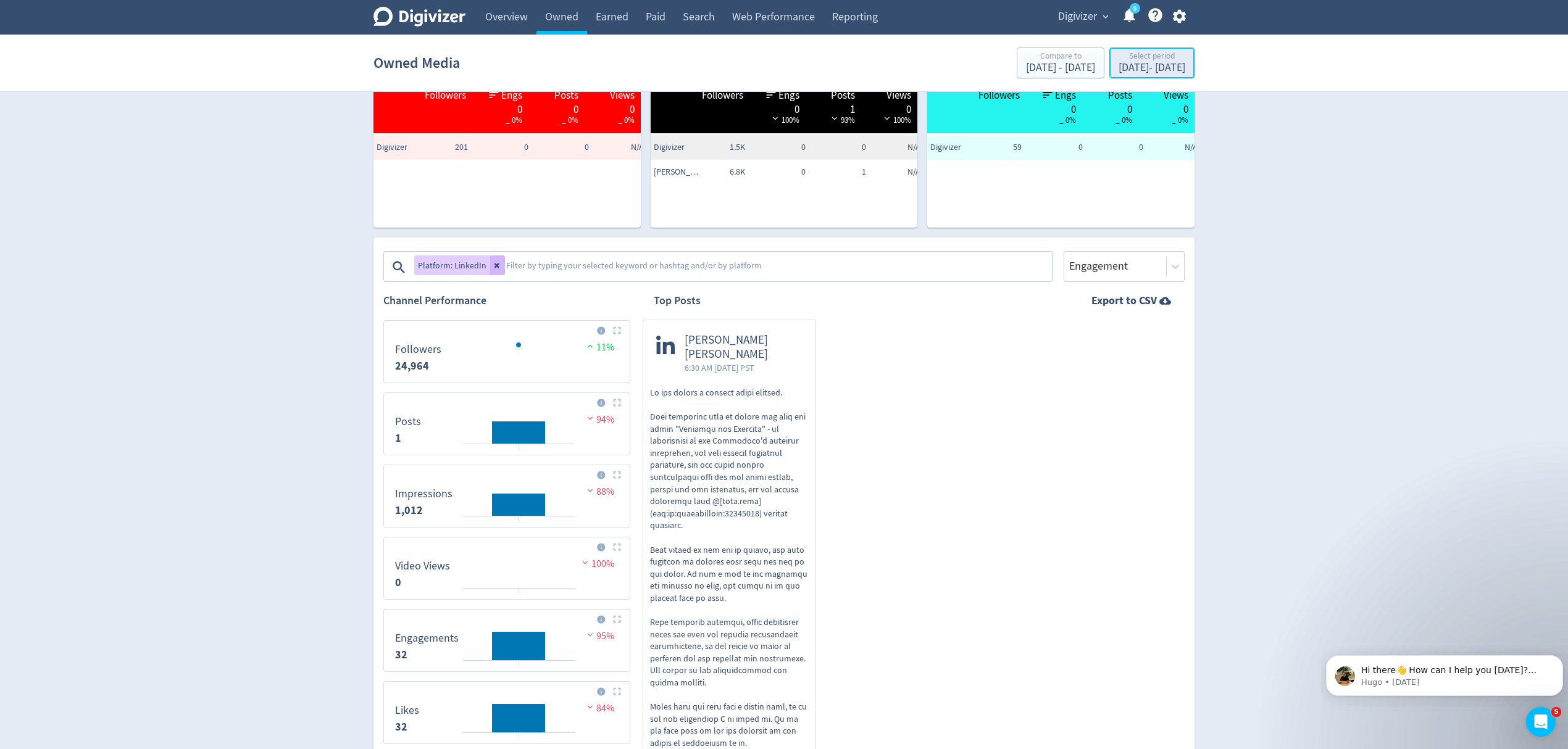
click at [1126, 69] on div "[DATE] - [DATE]" at bounding box center [1152, 67] width 66 height 11
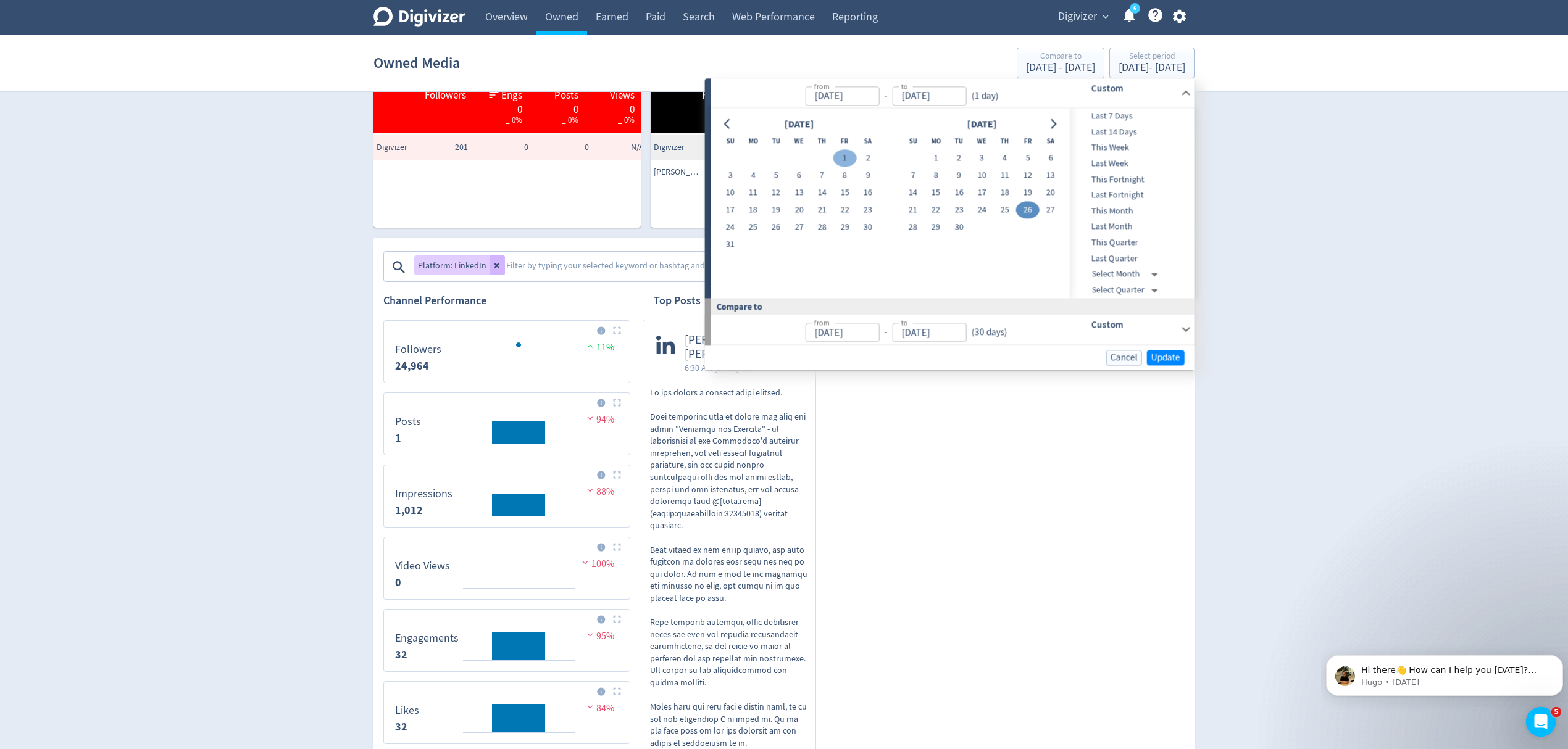
click at [851, 158] on button "1" at bounding box center [844, 158] width 23 height 18
type input "[DATE]"
click at [851, 158] on button "1" at bounding box center [844, 158] width 23 height 18
type input "[DATE]"
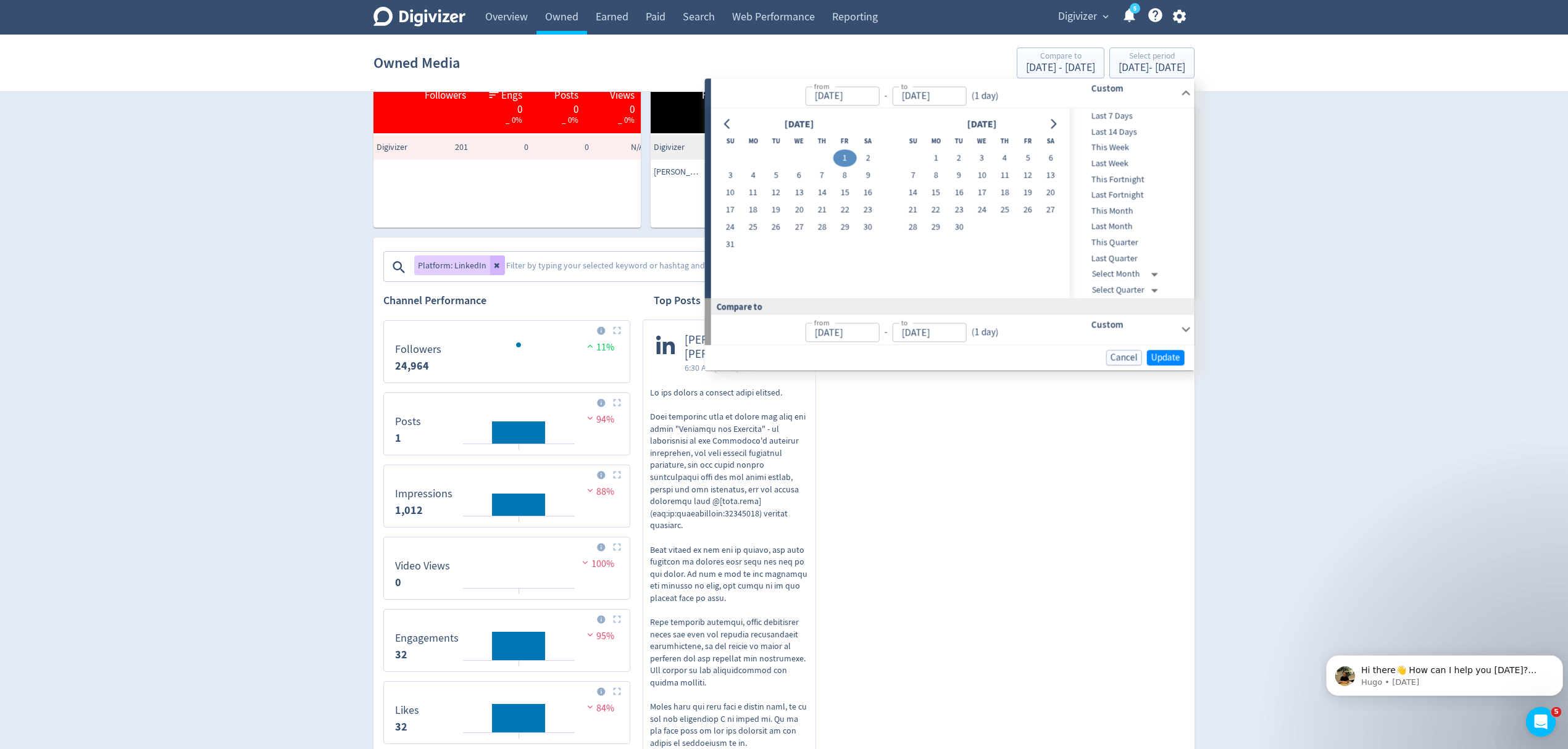
type input "[DATE]"
click at [1169, 356] on span "Update" at bounding box center [1166, 358] width 29 height 9
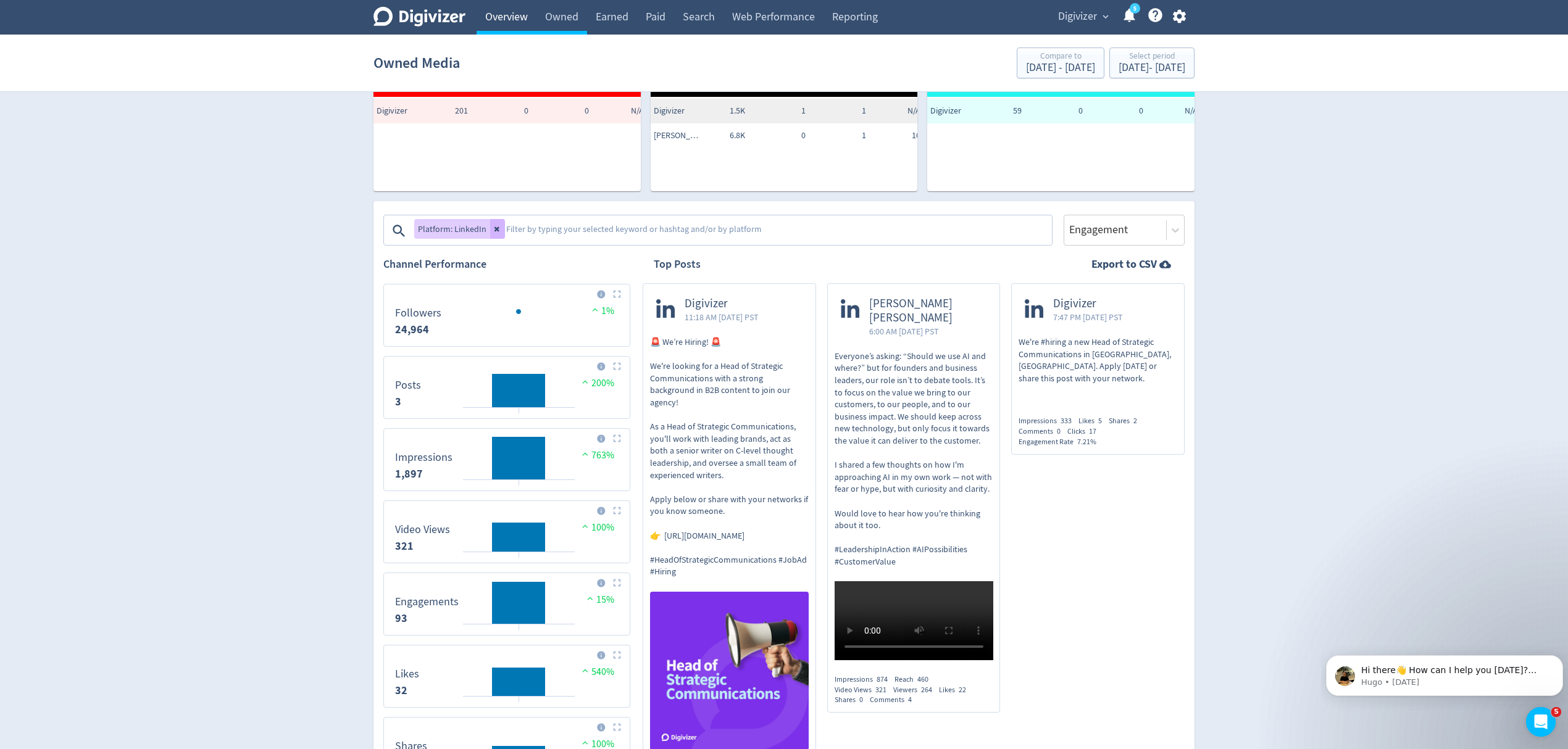
scroll to position [134, 0]
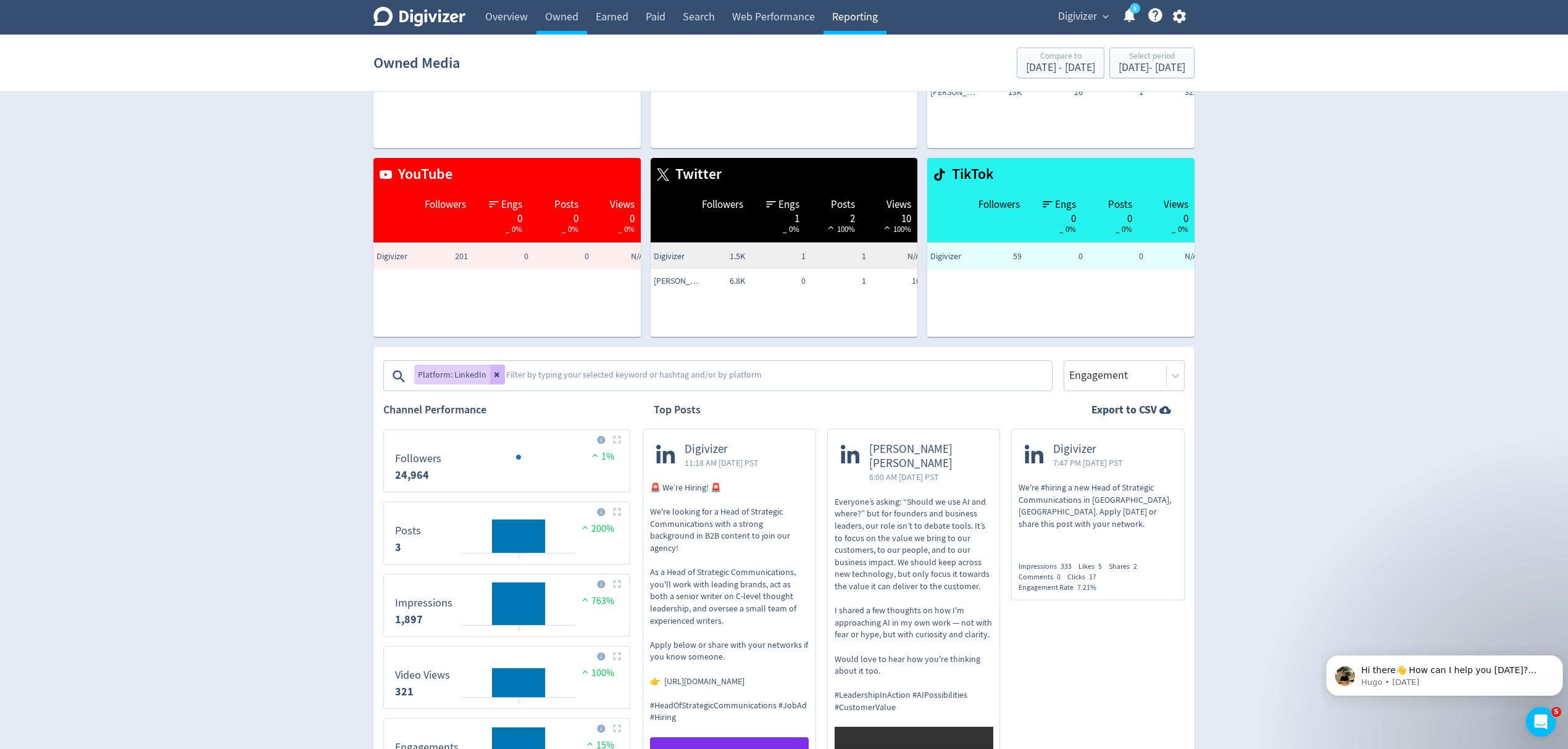
click at [867, 15] on link "Reporting" at bounding box center [855, 17] width 63 height 34
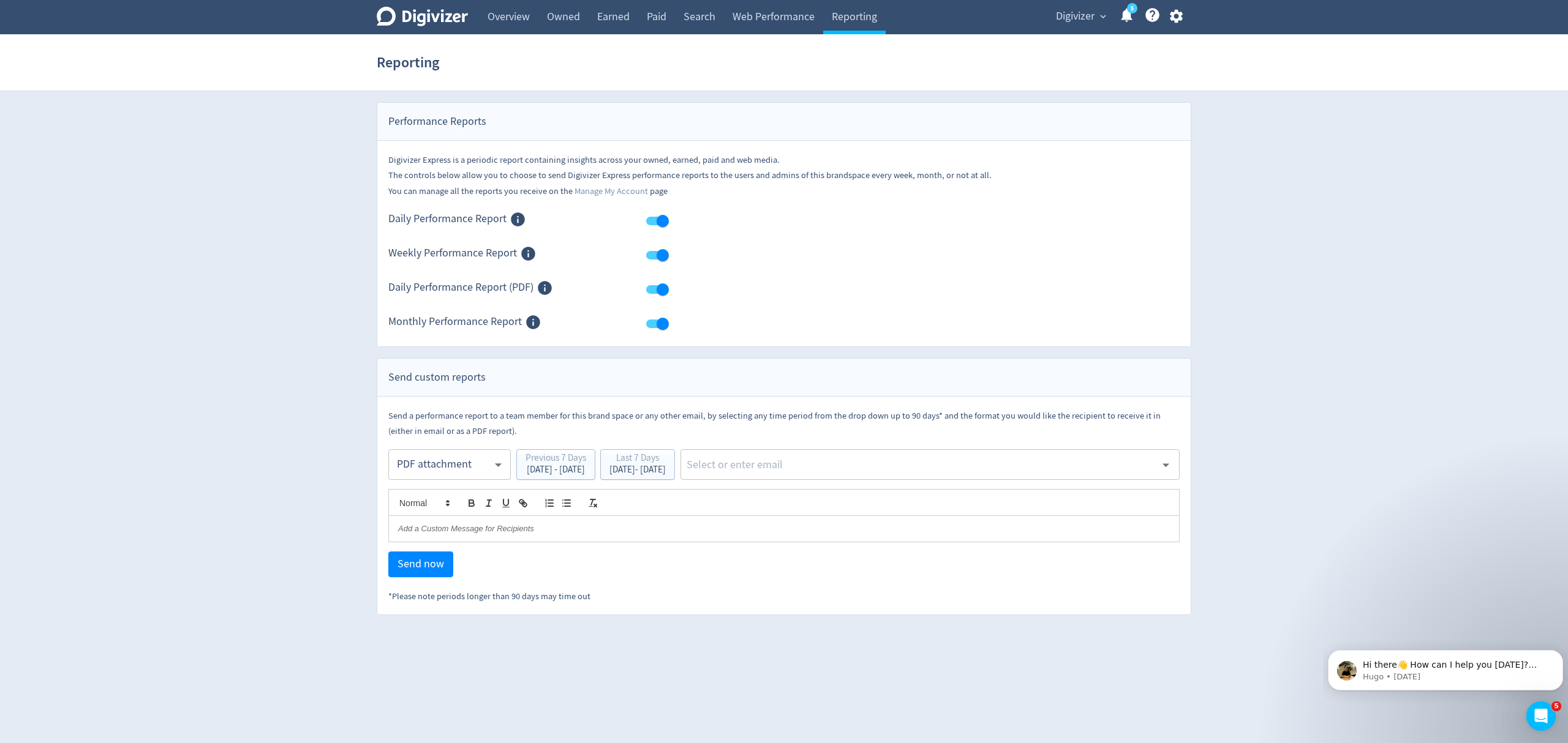
click at [429, 461] on body "Digivizer Logo [PERSON_NAME] Logo Overview Owned Earned Paid Search Web Perform…" at bounding box center [784, 308] width 1568 height 616
click at [422, 498] on div "Email" at bounding box center [449, 495] width 101 height 28
type input "html"
click at [666, 470] on div "[DATE] - [DATE]" at bounding box center [638, 470] width 57 height 9
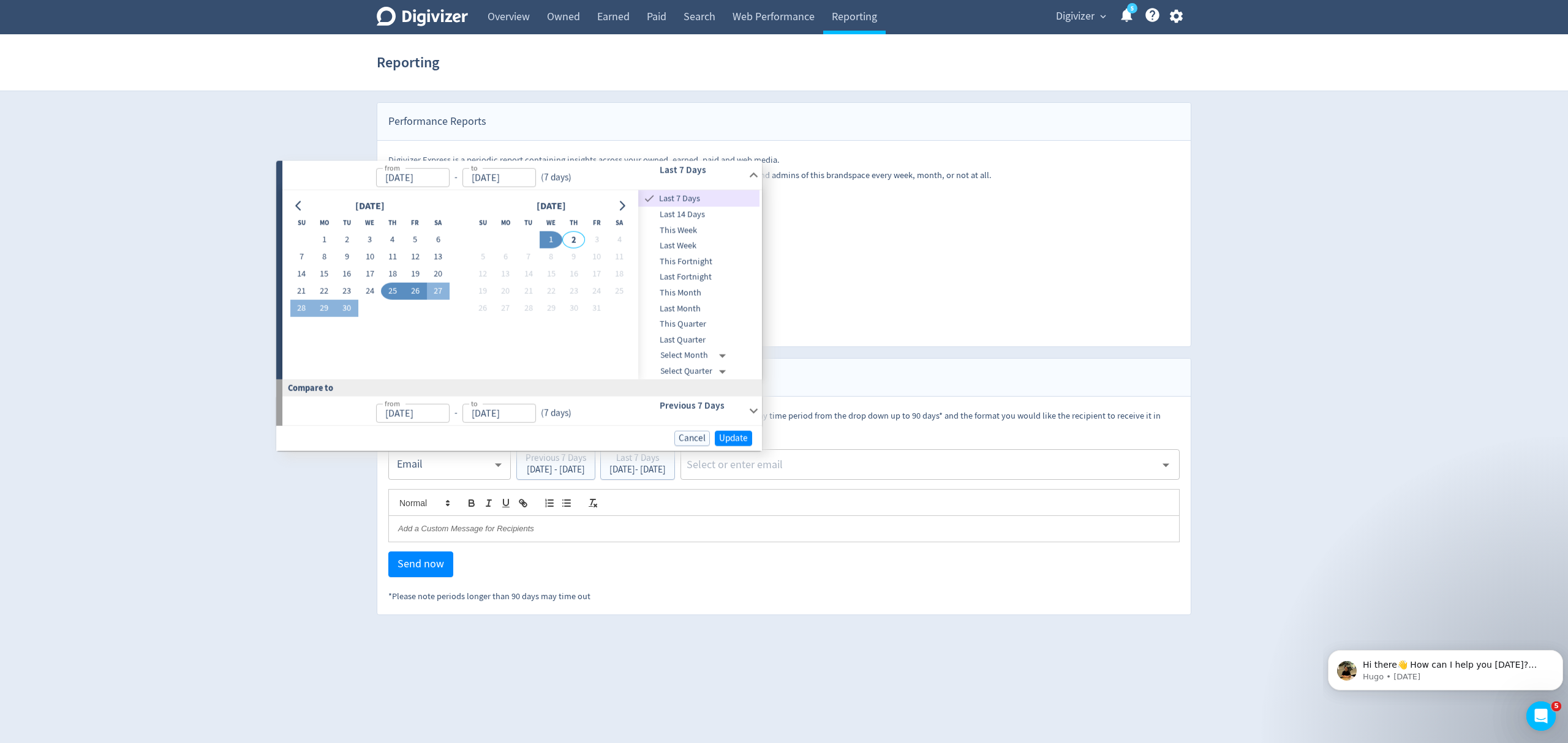
click at [417, 289] on button "26" at bounding box center [414, 292] width 22 height 17
type input "[DATE]"
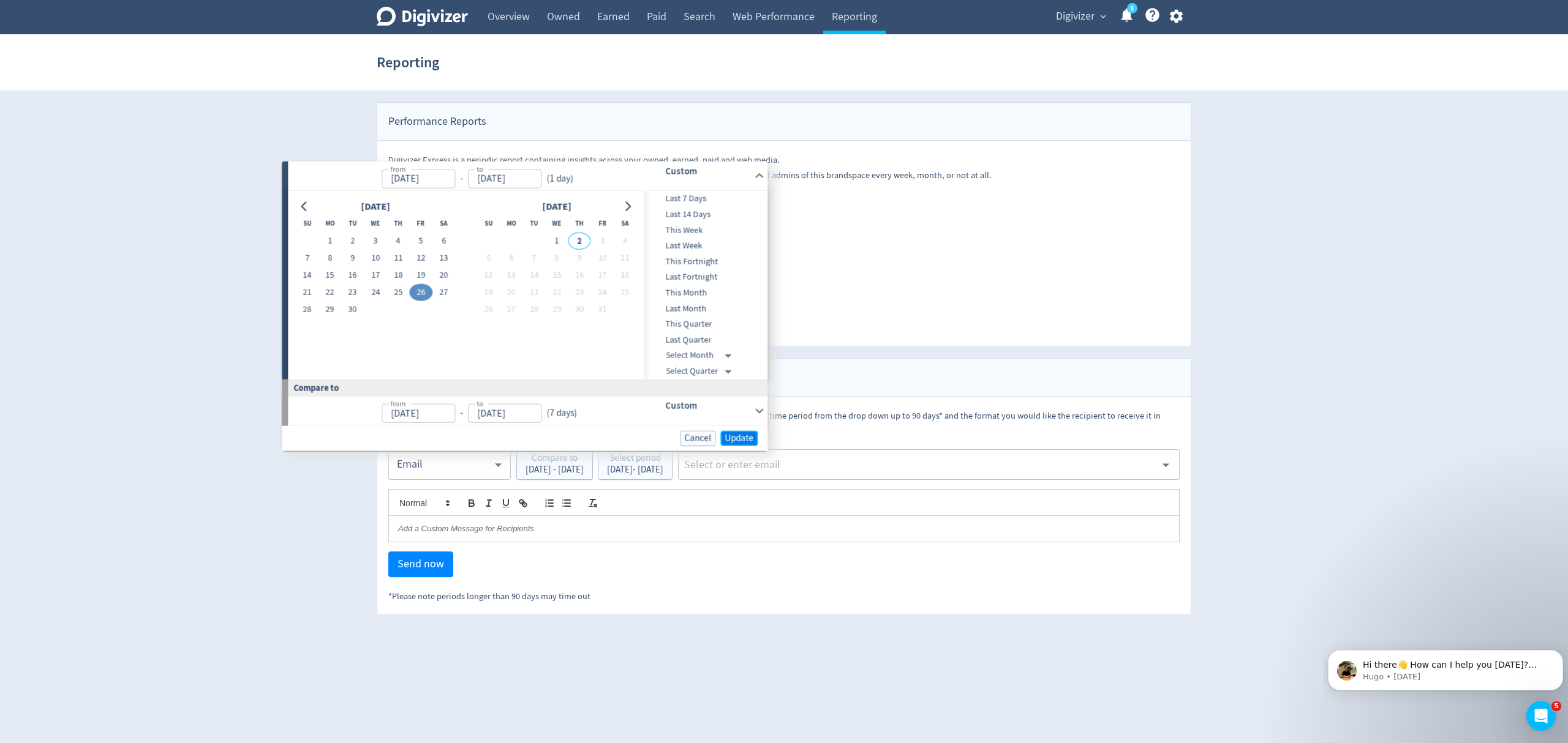
click at [739, 439] on span "Update" at bounding box center [739, 438] width 29 height 9
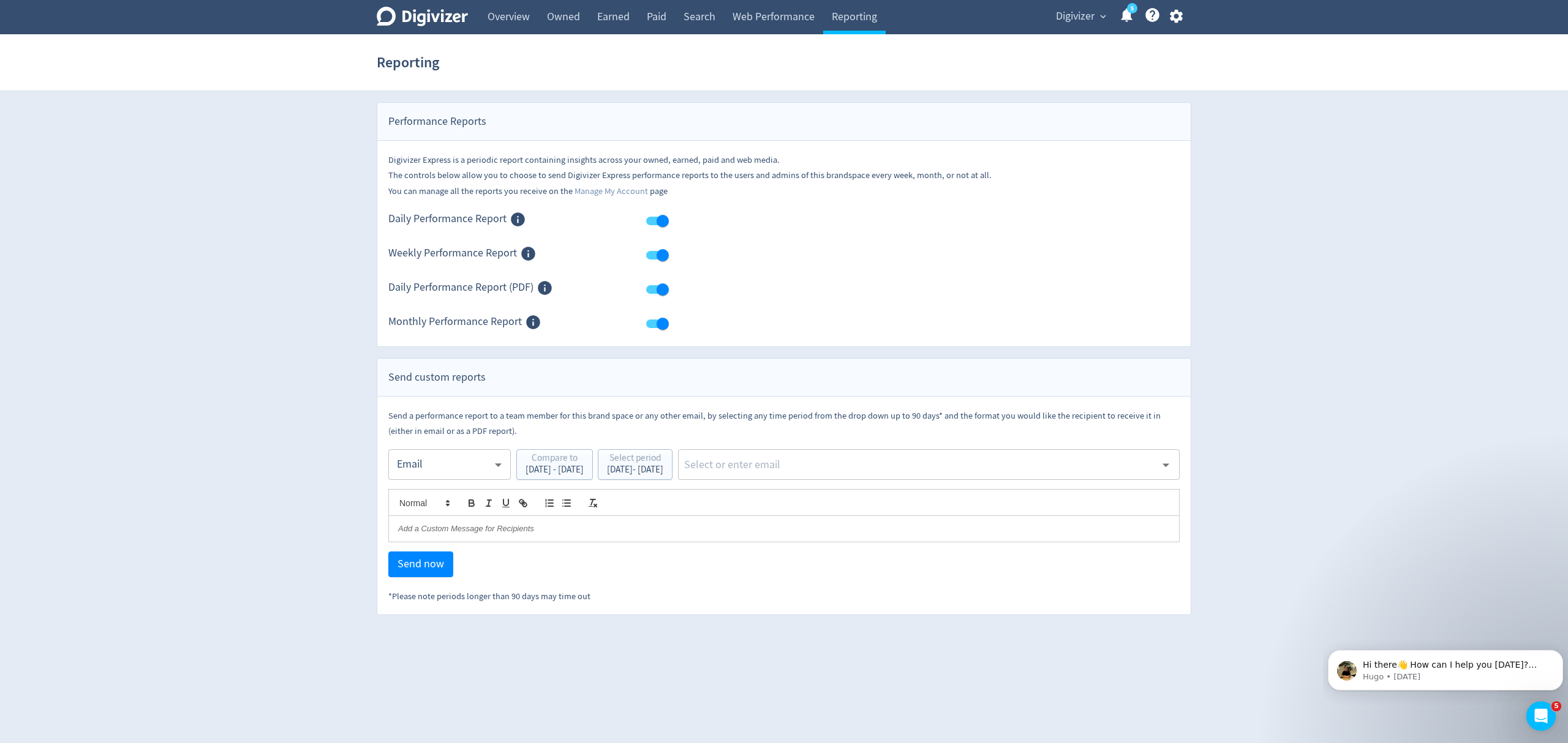
click at [846, 466] on input "text" at bounding box center [919, 464] width 473 height 18
type input "malyn"
click at [846, 503] on li "[EMAIL_ADDRESS][PERSON_NAME][DOMAIN_NAME]" at bounding box center [977, 498] width 406 height 24
click at [415, 568] on span "Send now" at bounding box center [421, 564] width 46 height 11
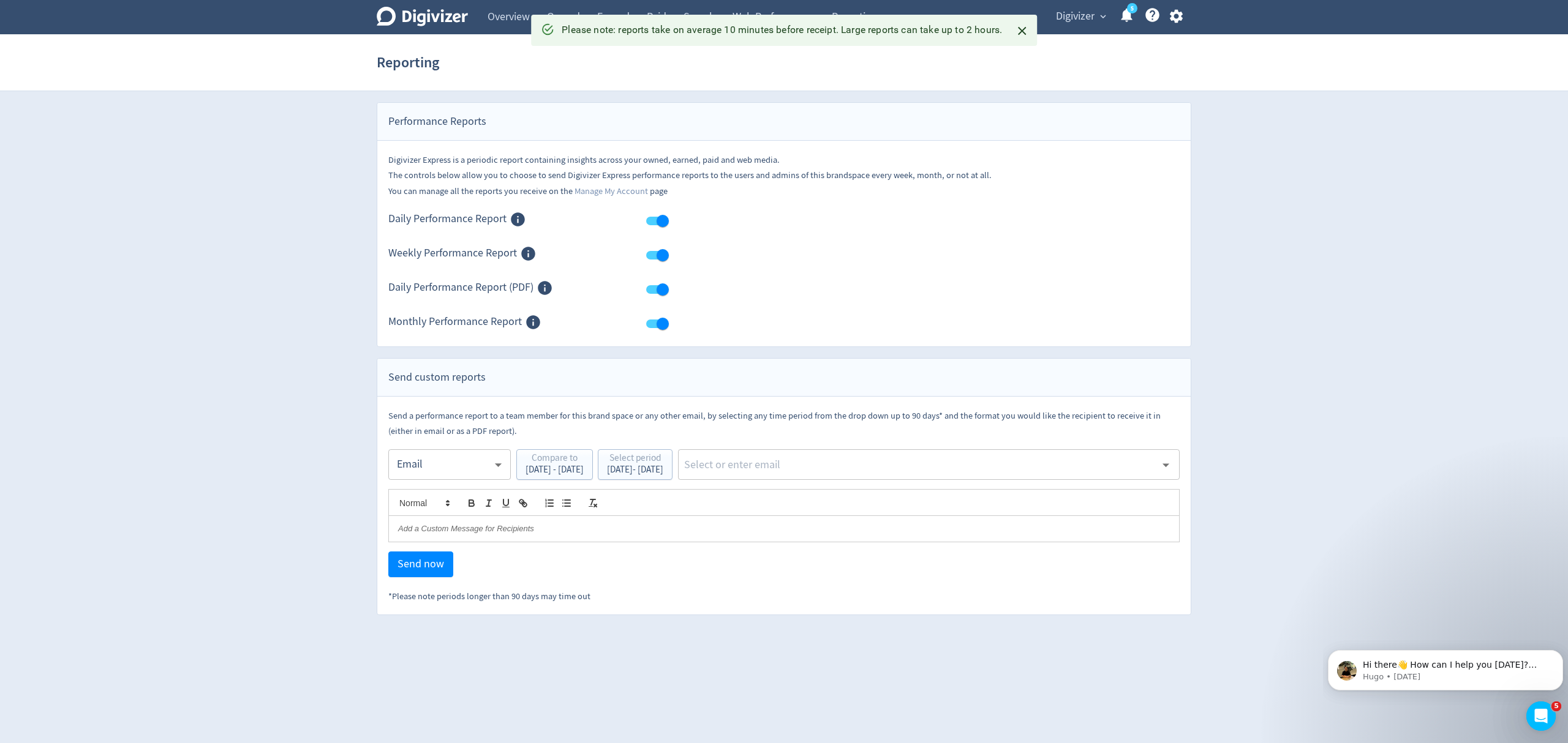
click at [451, 469] on body "Digivizer Logo [PERSON_NAME] Logo Overview Owned Earned Paid Search Web Perform…" at bounding box center [784, 308] width 1568 height 616
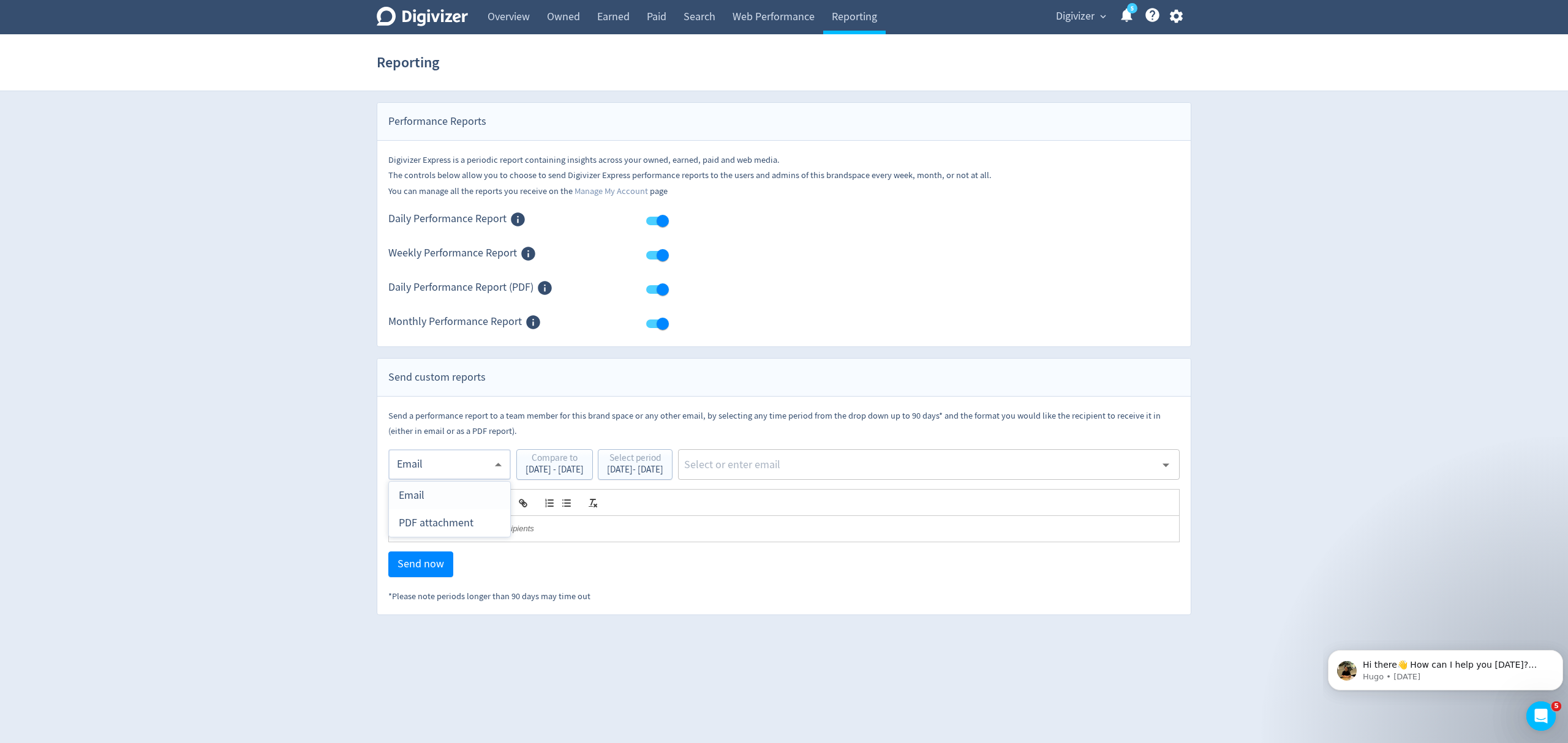
click at [445, 522] on div "PDF attachment" at bounding box center [449, 523] width 101 height 28
type input "pdf"
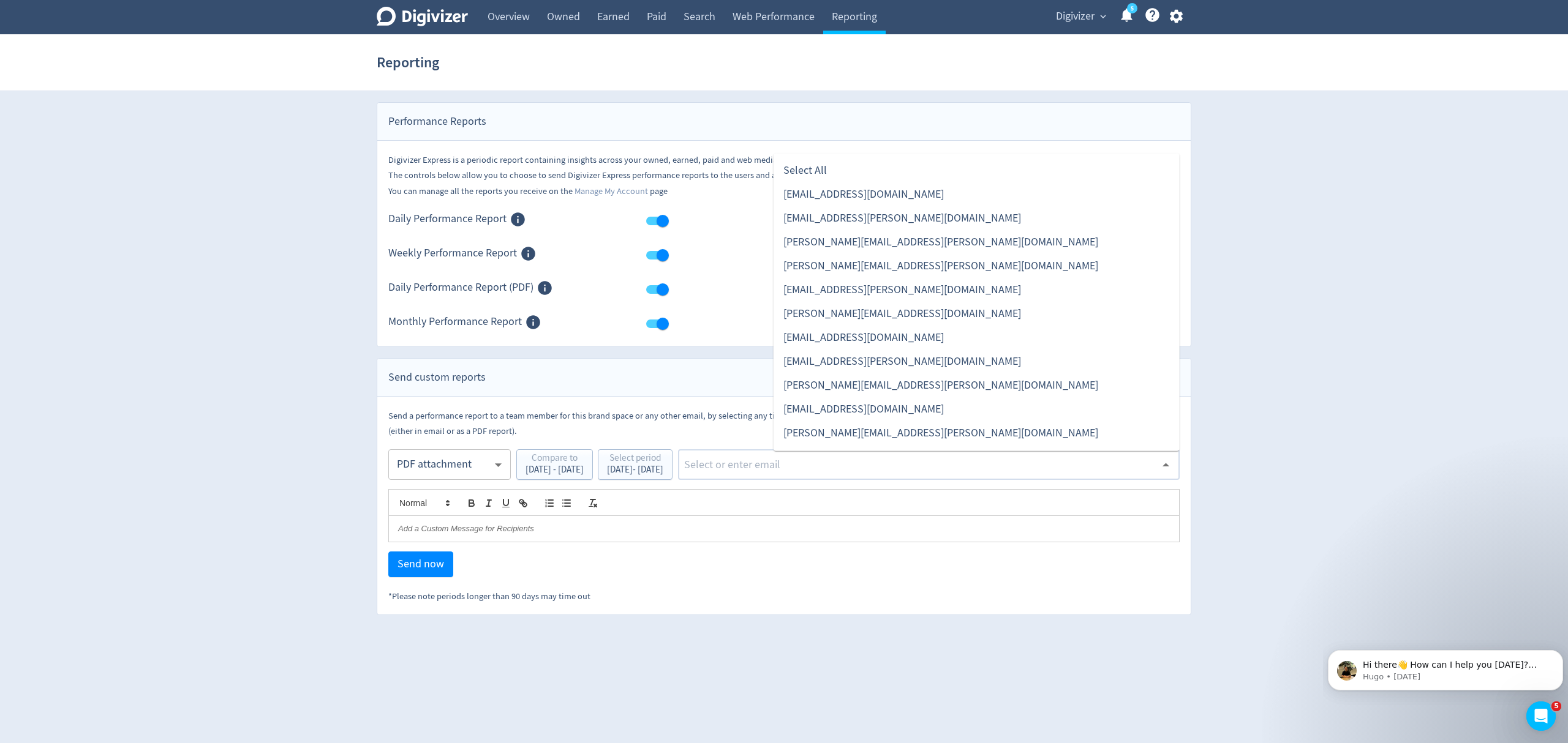
click at [846, 464] on input "text" at bounding box center [919, 464] width 473 height 18
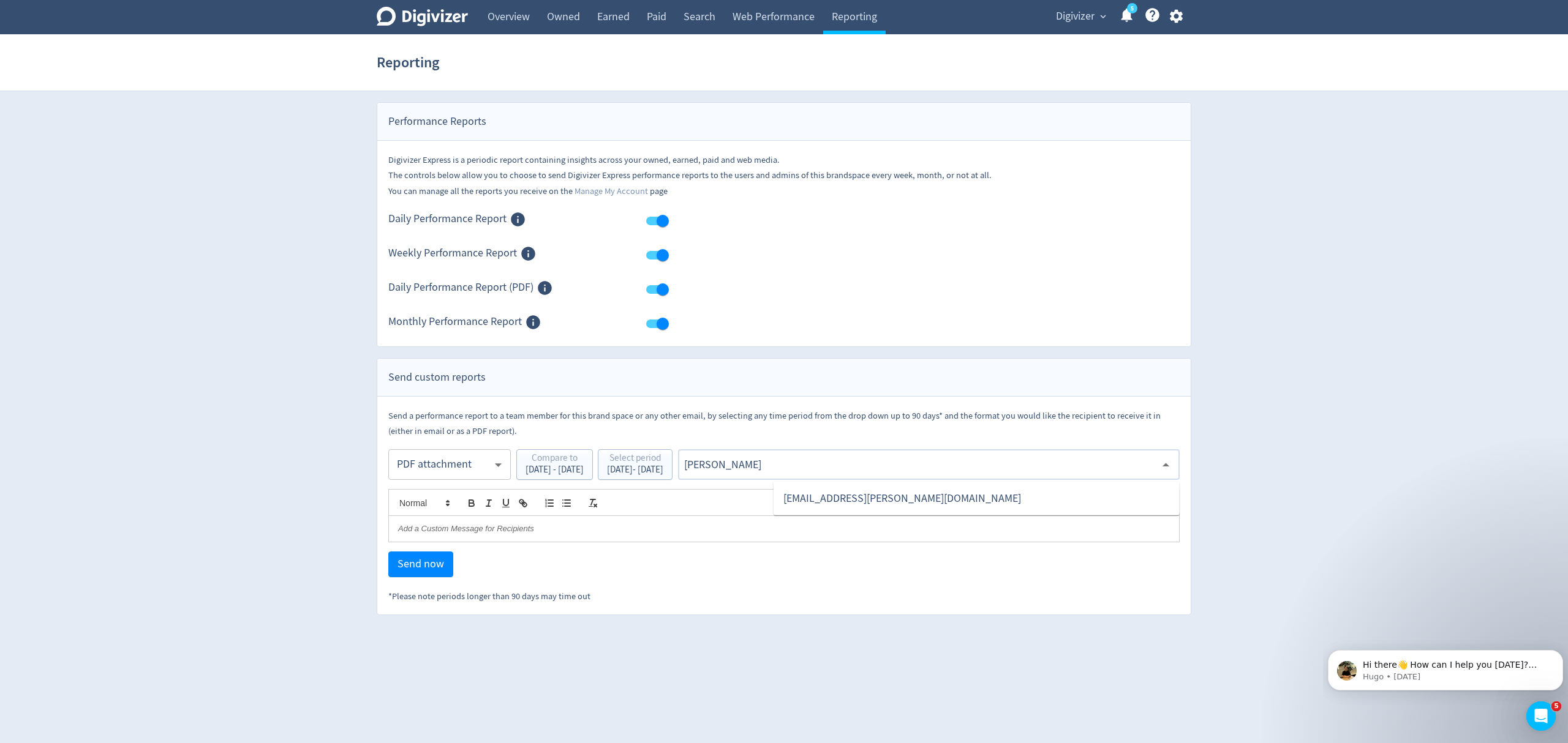
type input "malyn"
click at [876, 493] on li "[EMAIL_ADDRESS][PERSON_NAME][DOMAIN_NAME]" at bounding box center [977, 498] width 406 height 24
click at [424, 564] on span "Send now" at bounding box center [421, 564] width 46 height 11
